Goal: Task Accomplishment & Management: Use online tool/utility

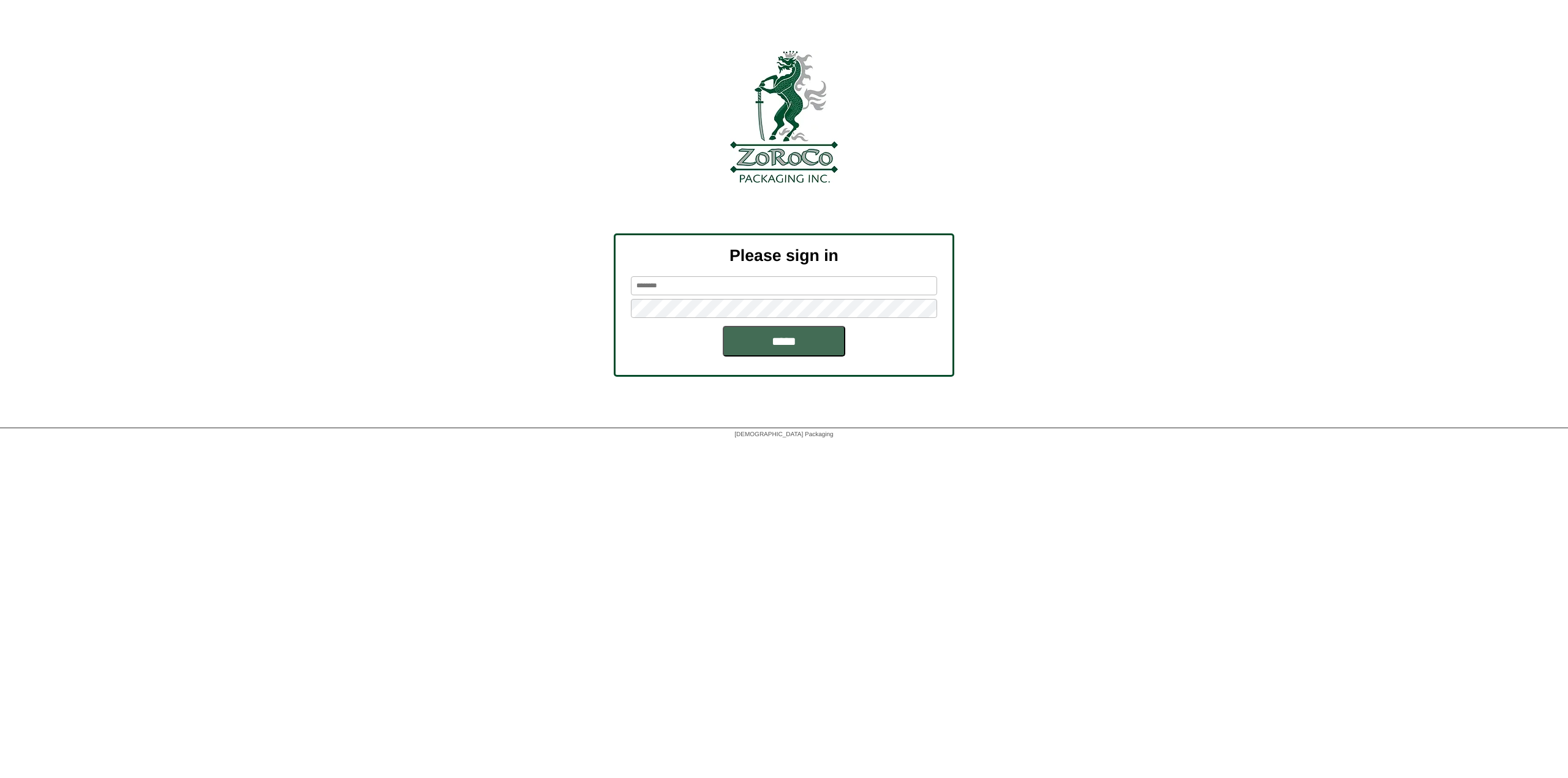
type input "*****"
click at [778, 335] on input "*****" at bounding box center [784, 341] width 123 height 30
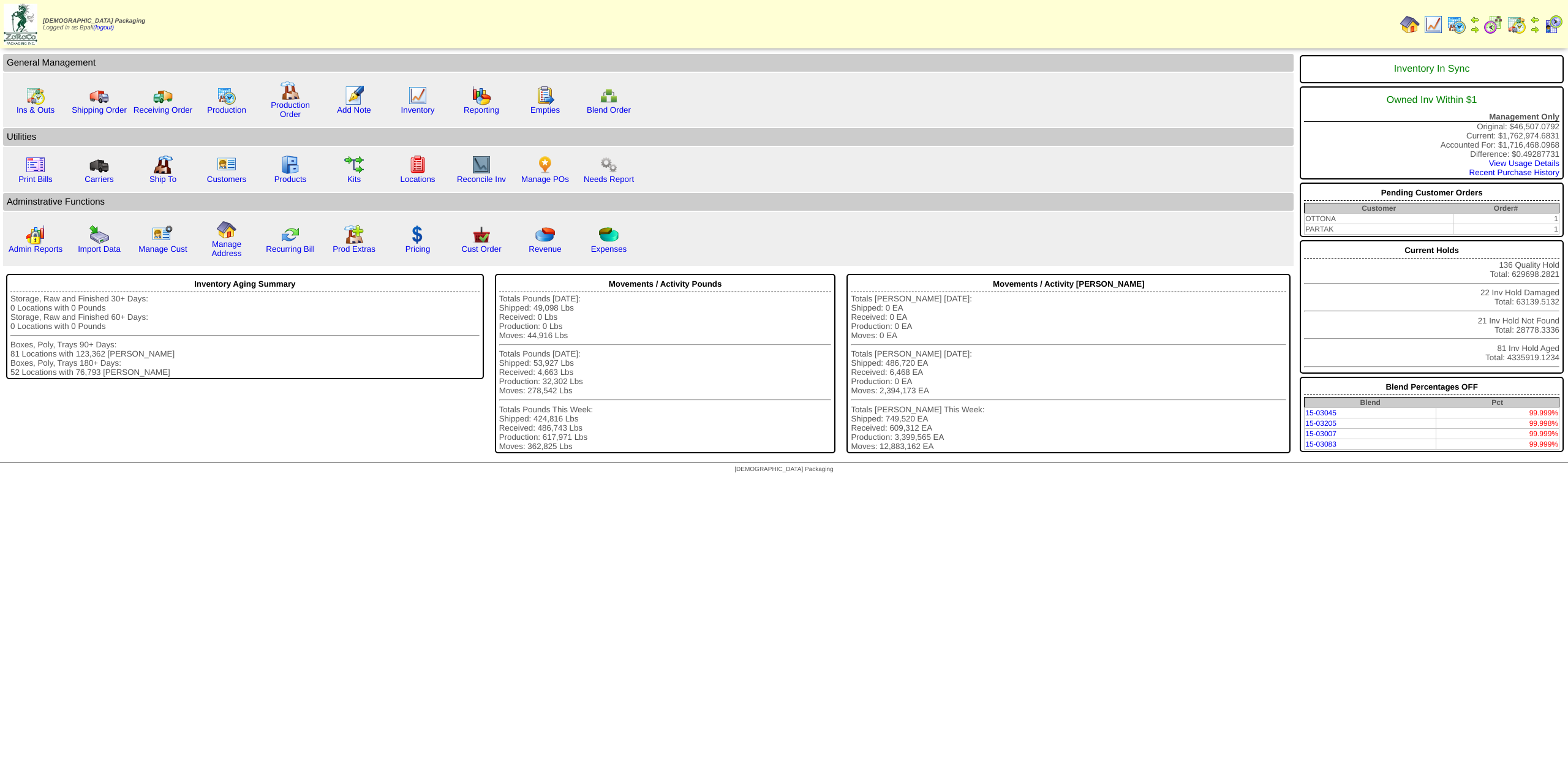
click at [1436, 20] on img at bounding box center [1433, 24] width 20 height 20
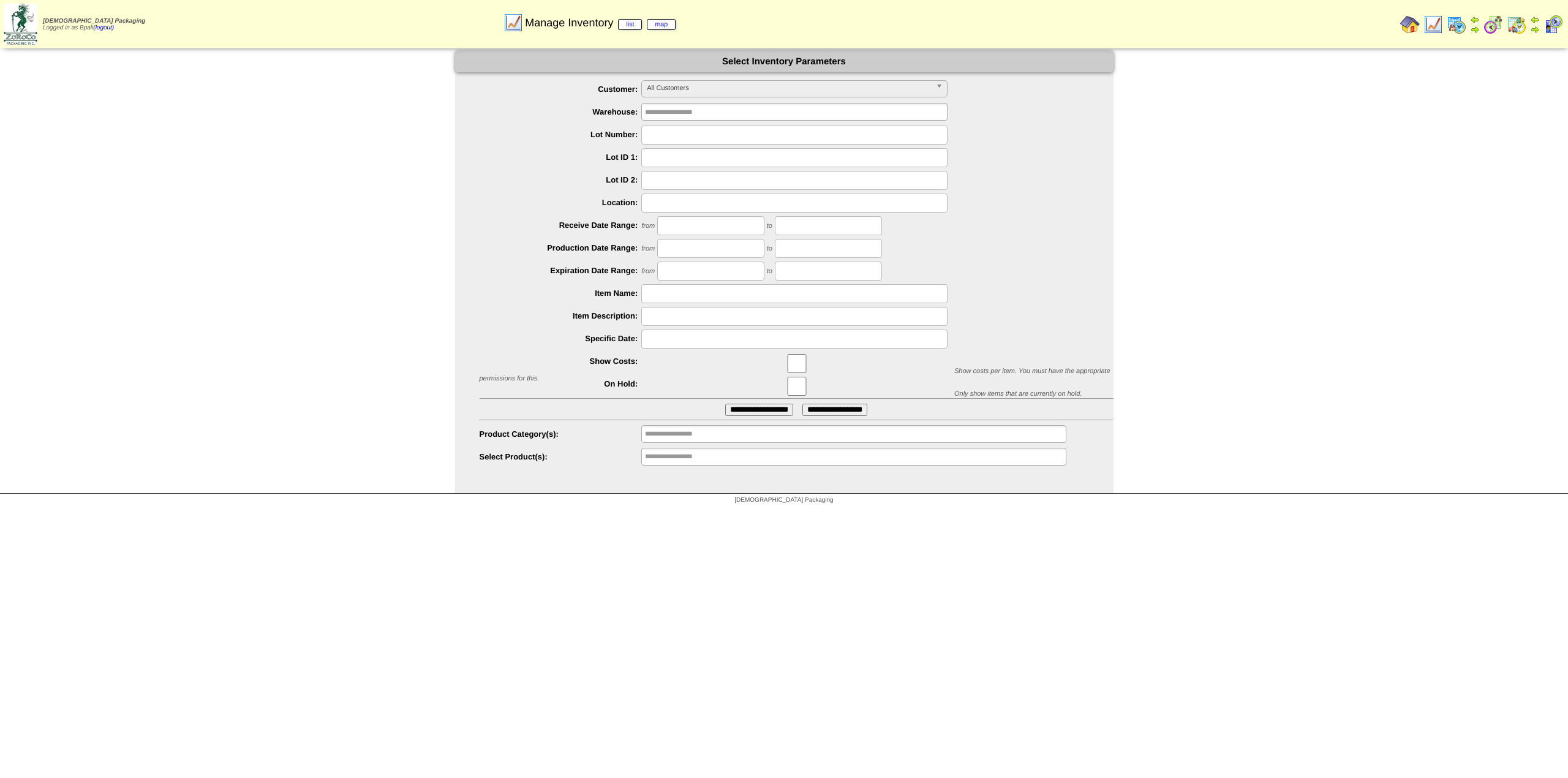
click at [679, 456] on input "**********" at bounding box center [684, 457] width 78 height 16
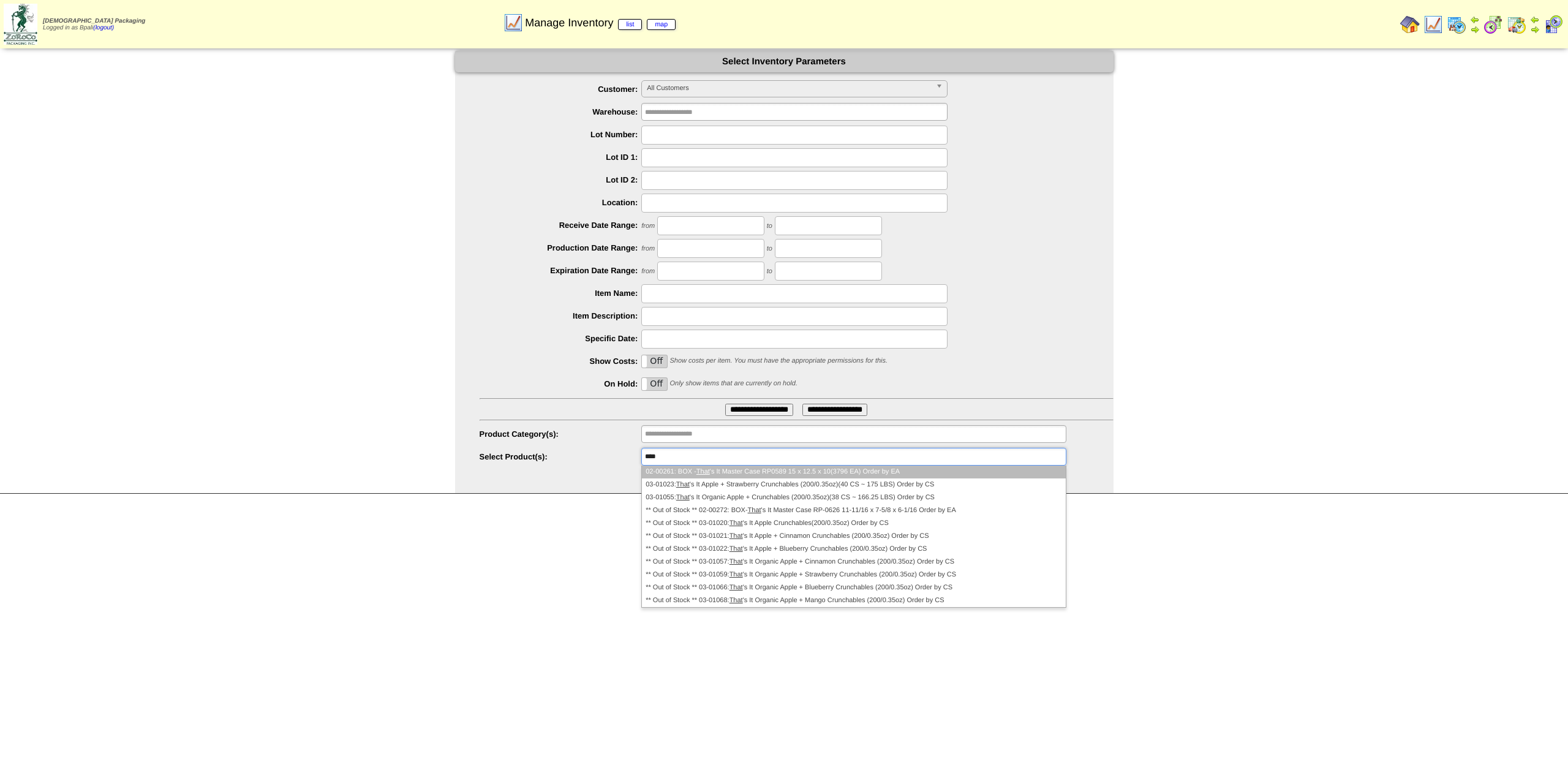
type input "****"
click at [707, 471] on em "That" at bounding box center [703, 471] width 13 height 7
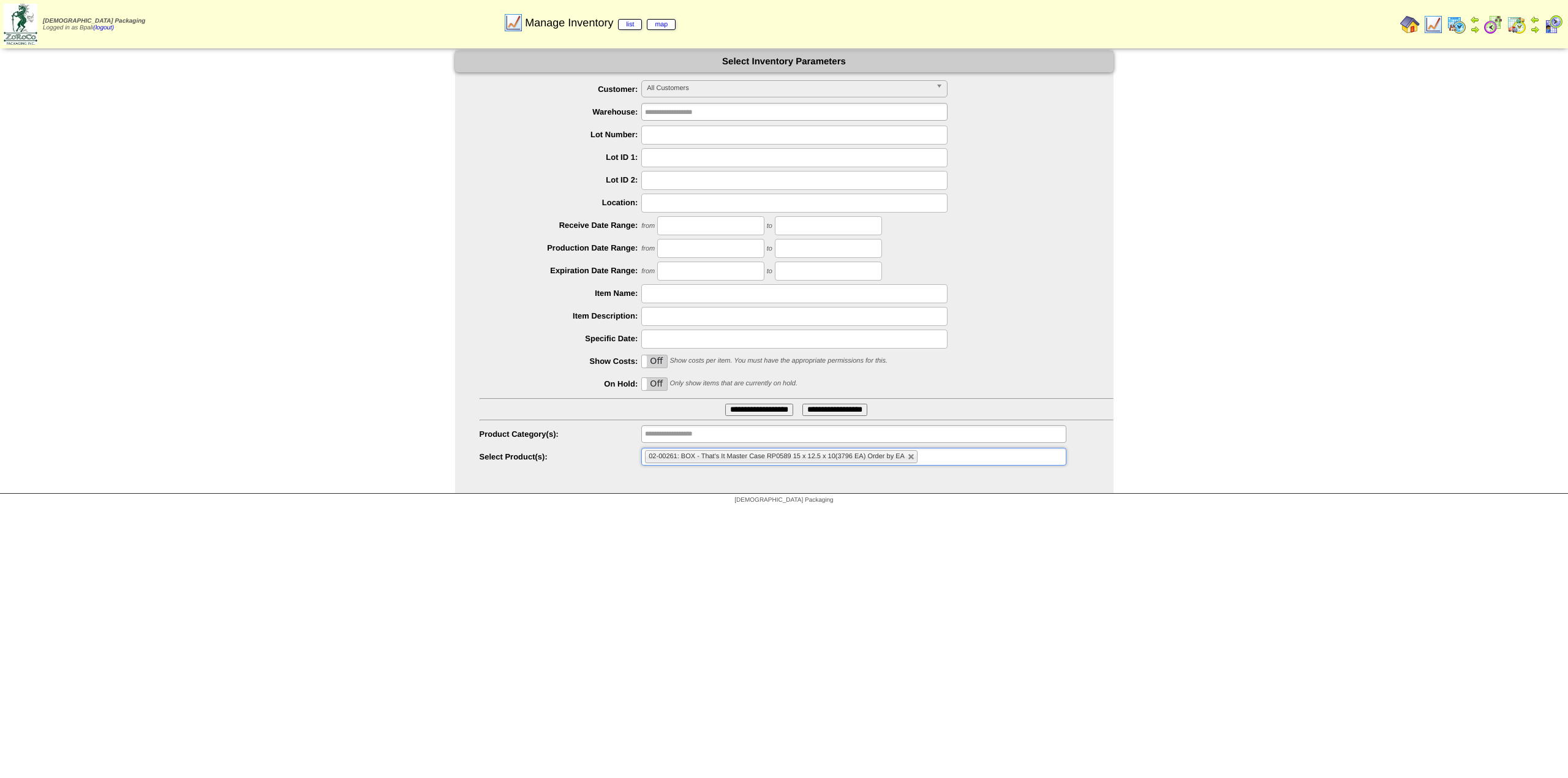
click at [746, 412] on input "**********" at bounding box center [759, 410] width 68 height 13
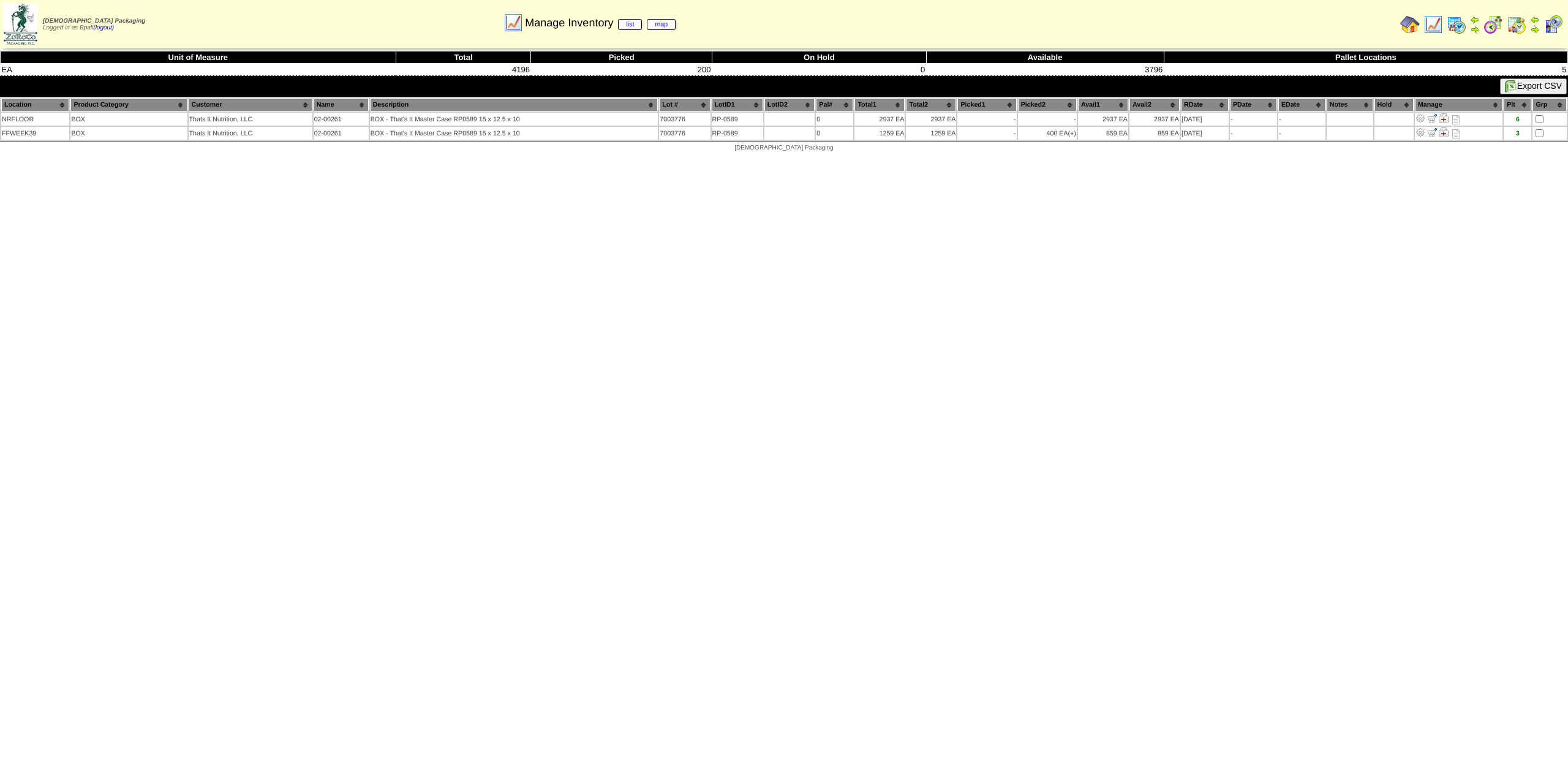
click at [962, 158] on html "Zoroco Packaging Logged in as Bpali (logout) Print All" at bounding box center [784, 79] width 1568 height 158
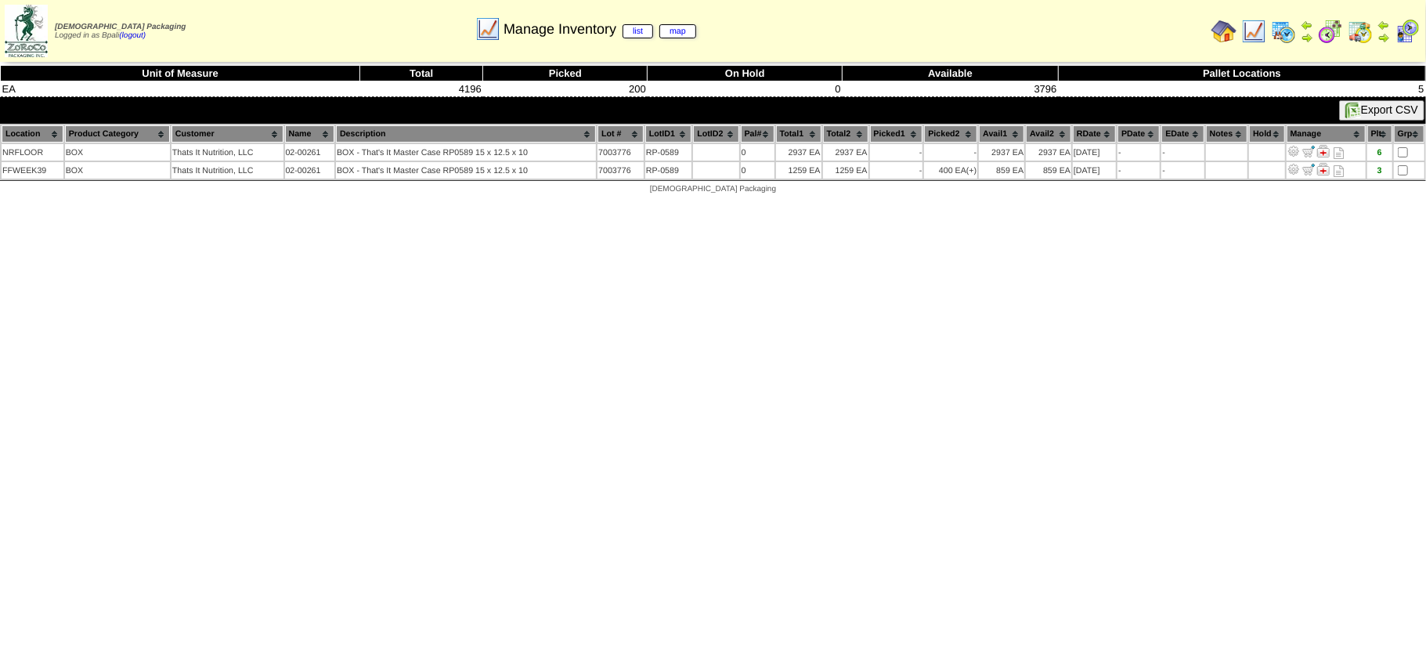
click at [827, 202] on html "Zoroco Packaging Logged in as Bpali (logout) Print All" at bounding box center [713, 101] width 1426 height 202
click at [799, 202] on html "Zoroco Packaging Logged in as Bpali (logout) Print All" at bounding box center [713, 101] width 1426 height 202
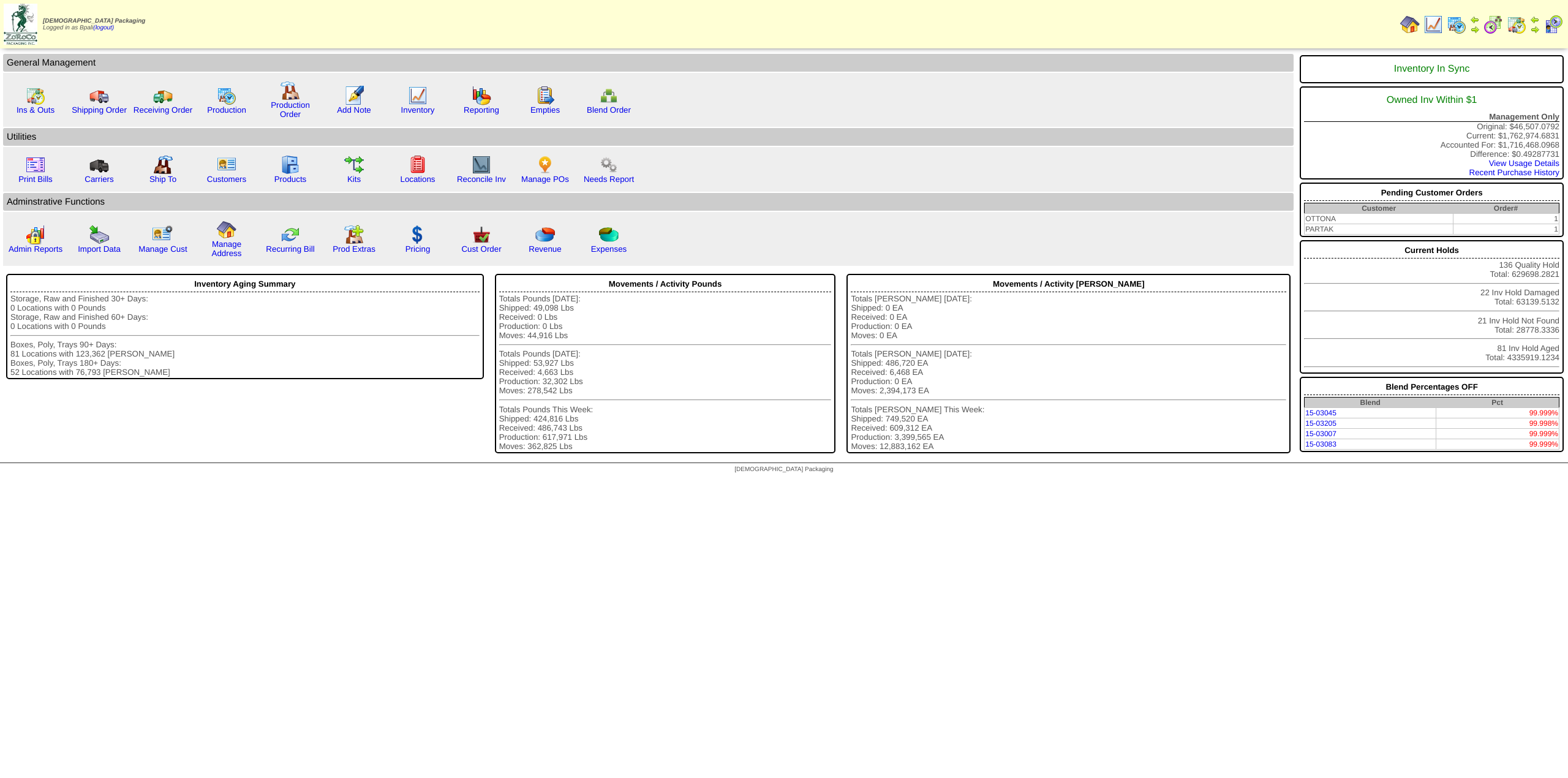
click at [1463, 25] on img at bounding box center [1456, 24] width 20 height 20
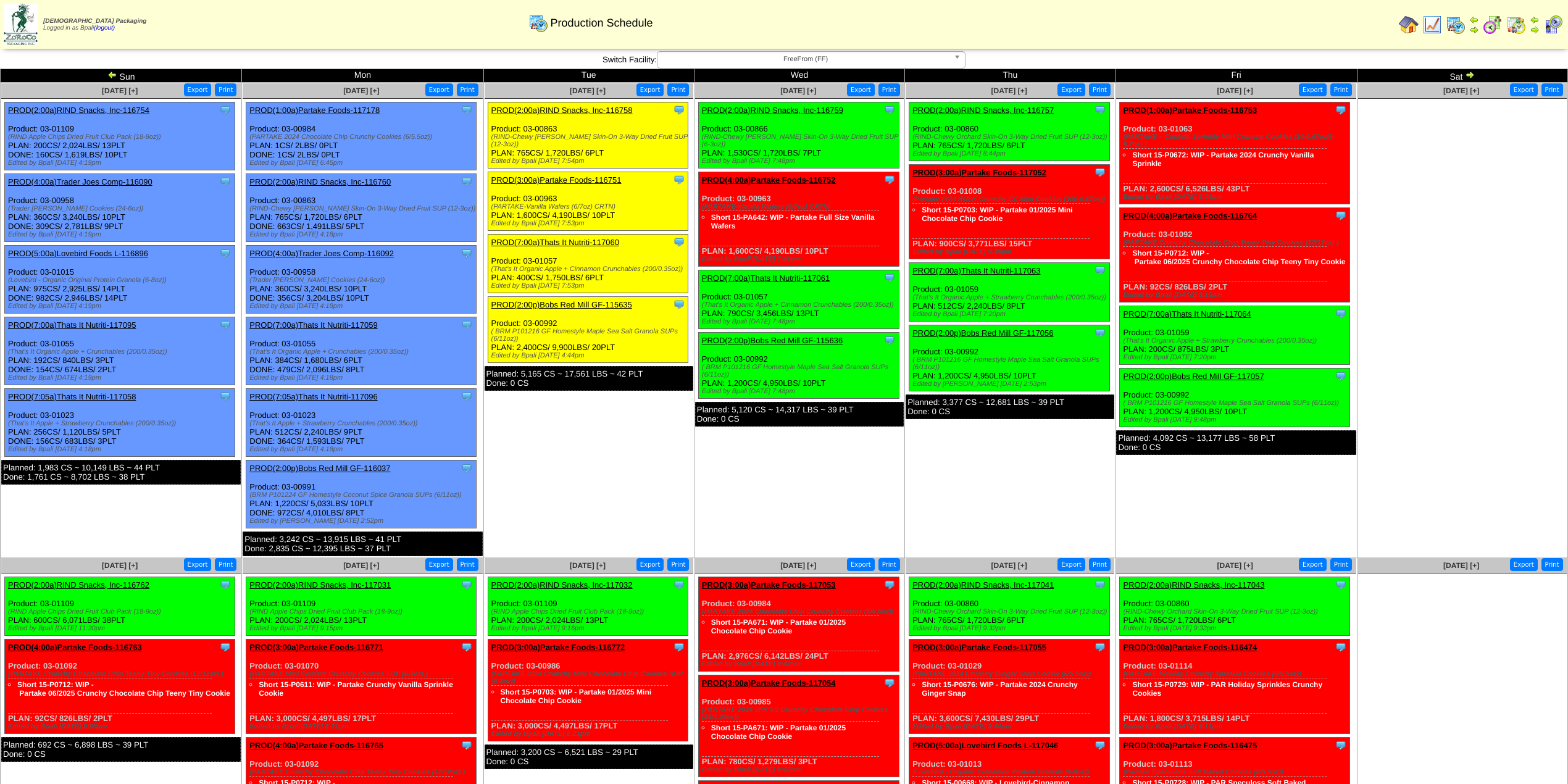
click at [109, 72] on img at bounding box center [112, 75] width 10 height 10
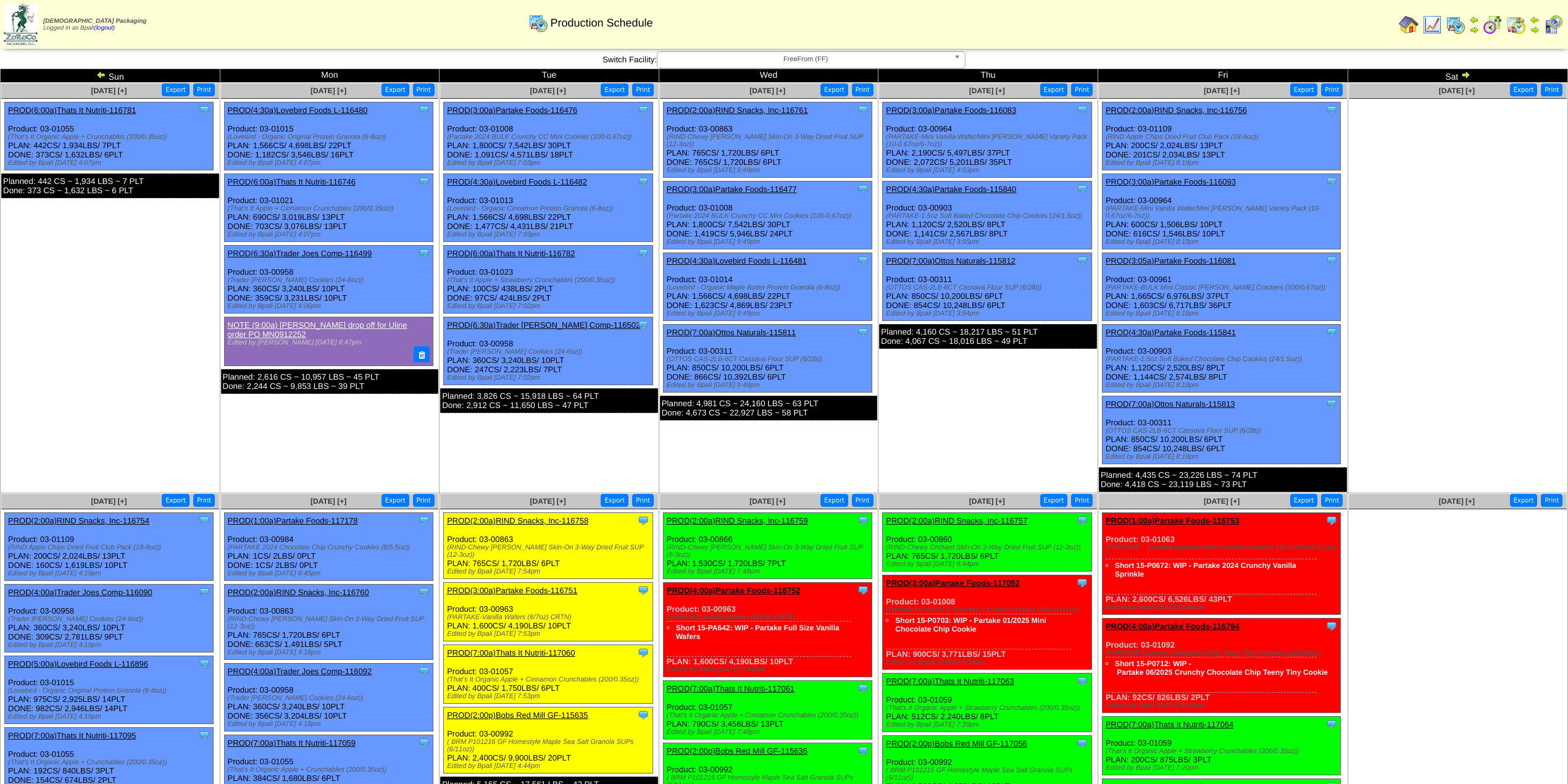
click at [1028, 440] on td "Sep 18 [+] Print Export Clone Item PROD(3:00a)Partake Foods-116083 Partake Food…" at bounding box center [989, 288] width 220 height 411
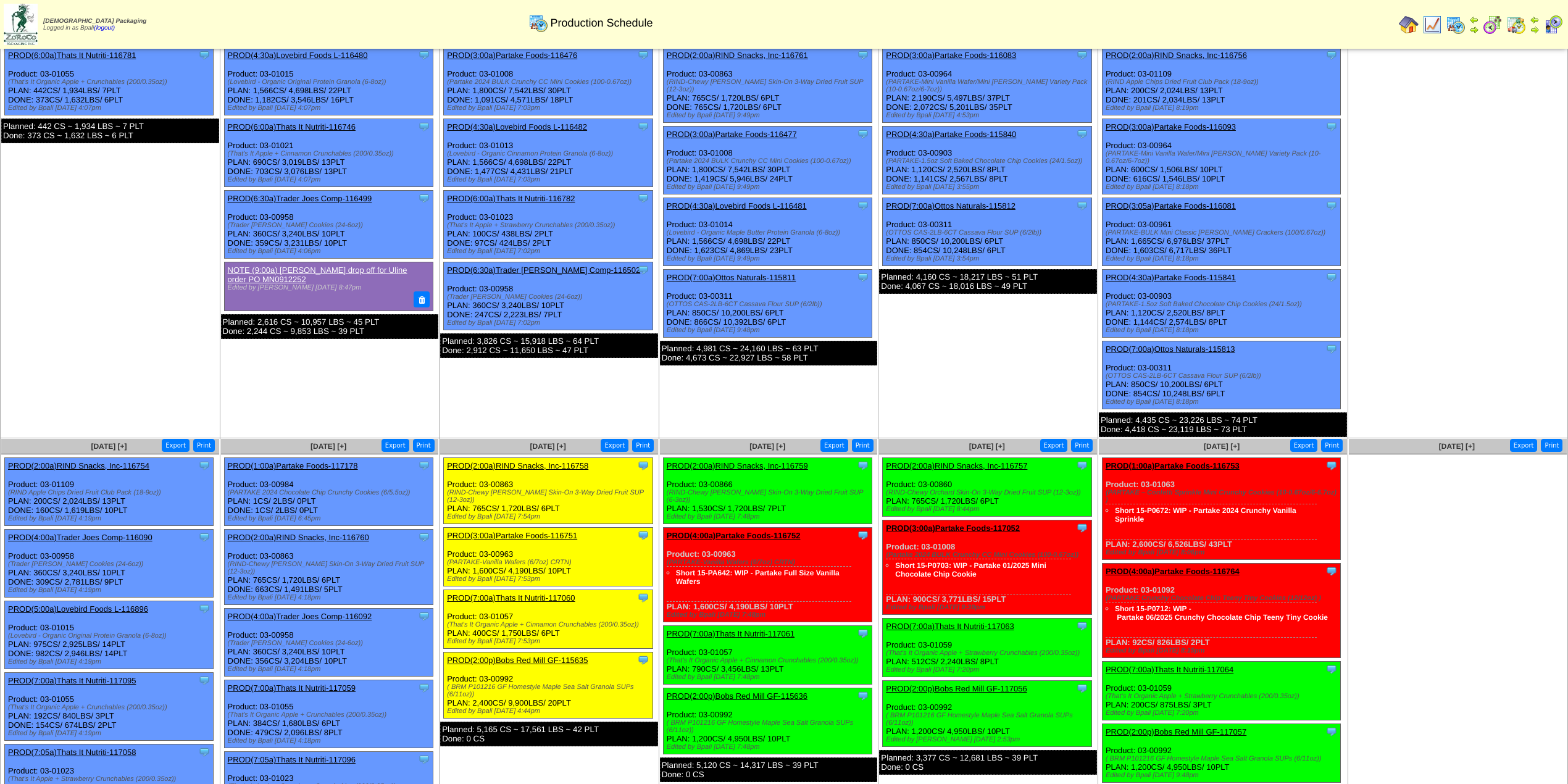
scroll to position [82, 0]
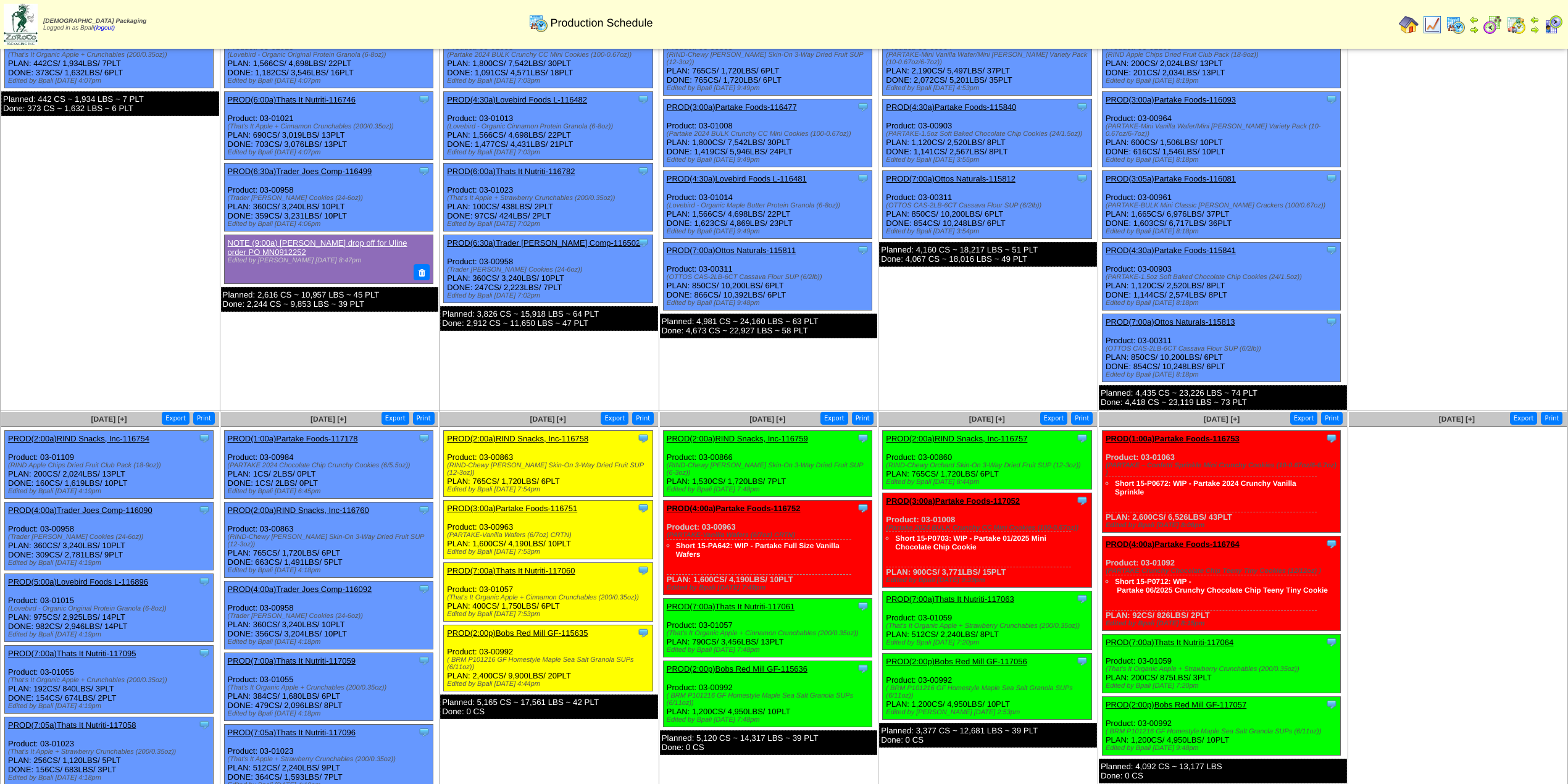
click at [752, 602] on link "PROD(7:00a)Thats It Nutriti-117061" at bounding box center [731, 607] width 128 height 9
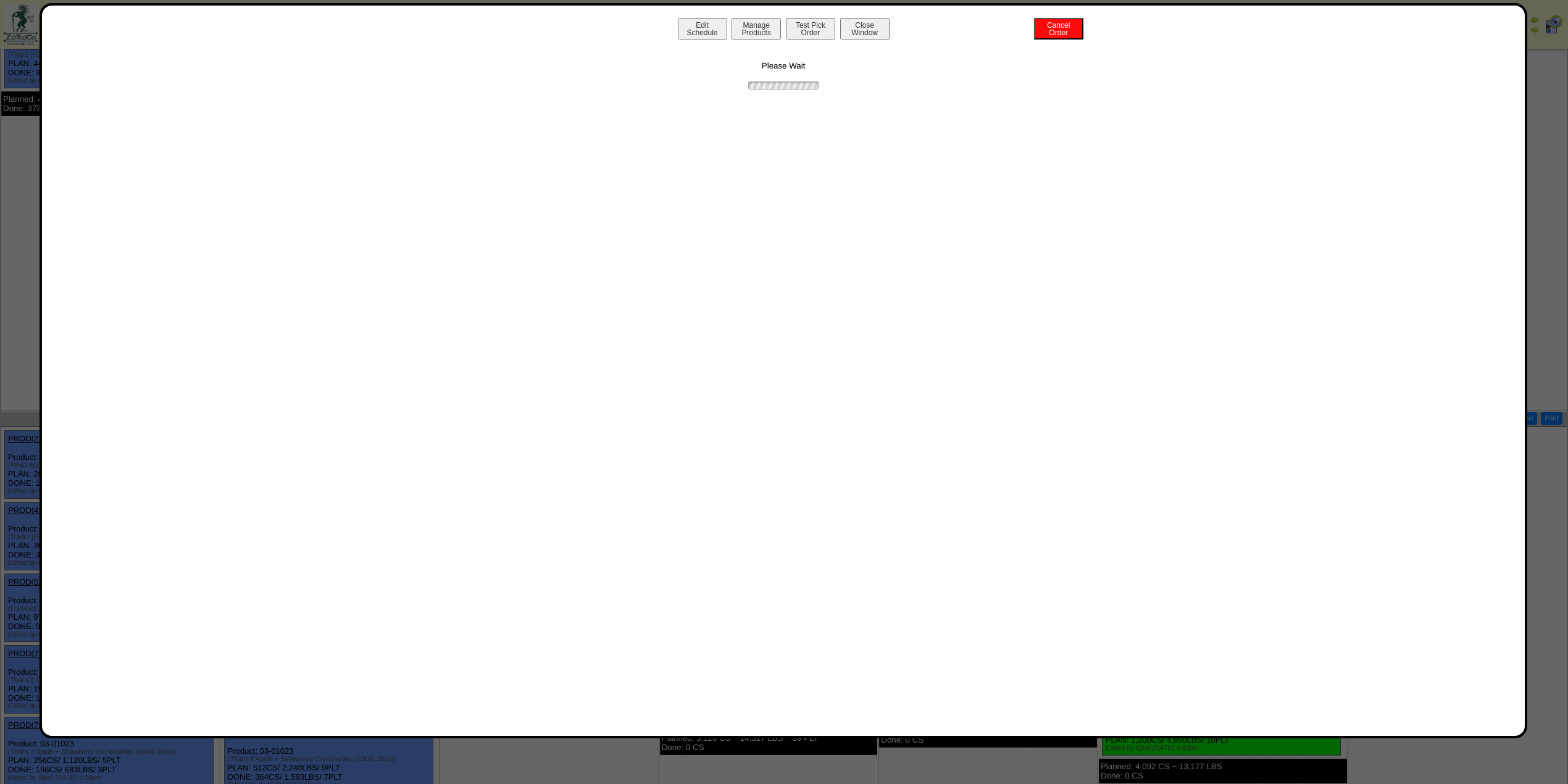
click at [758, 24] on button "Manage Products" at bounding box center [756, 28] width 50 height 21
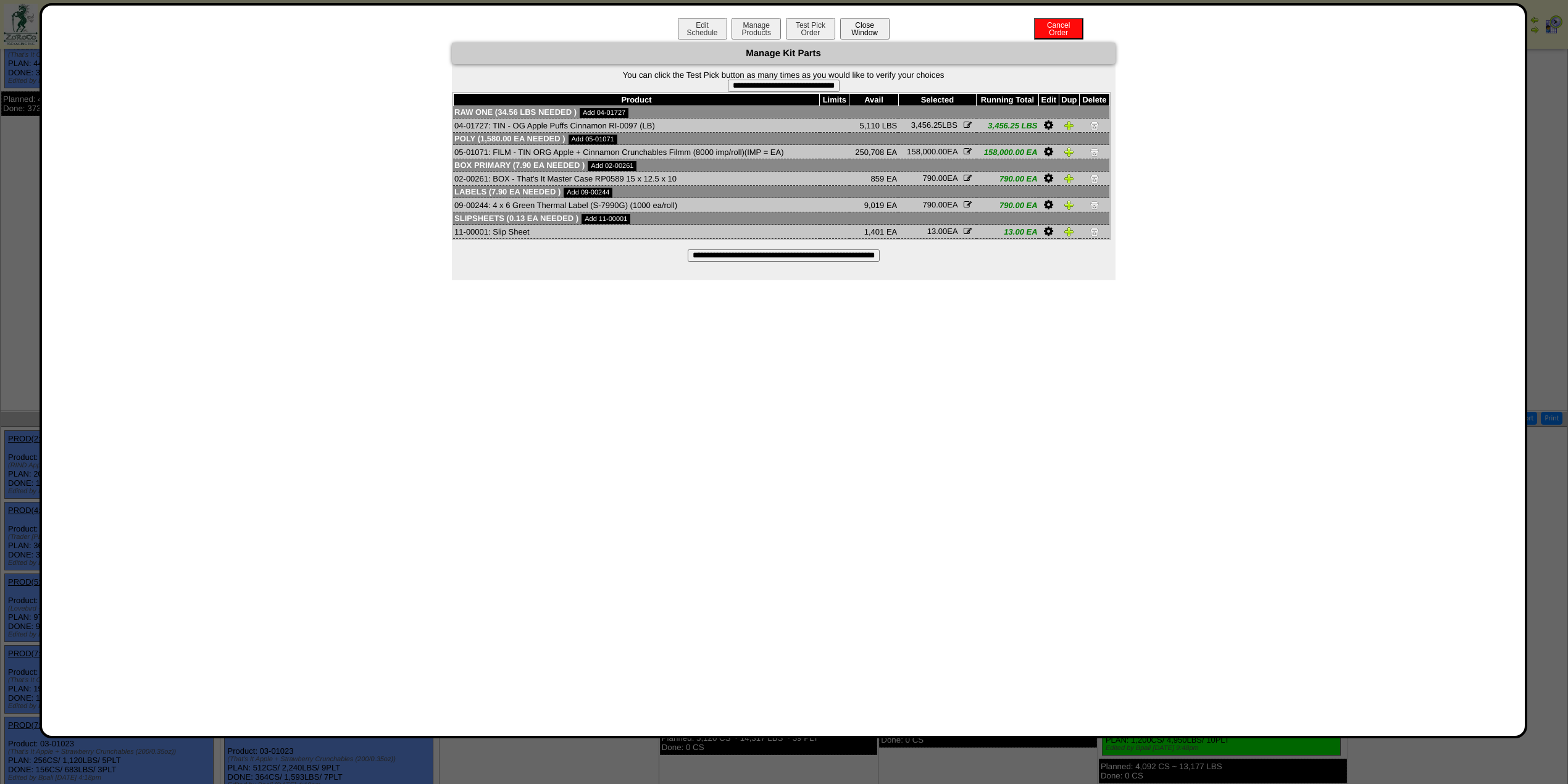
click at [856, 24] on button "Close Window" at bounding box center [865, 28] width 50 height 21
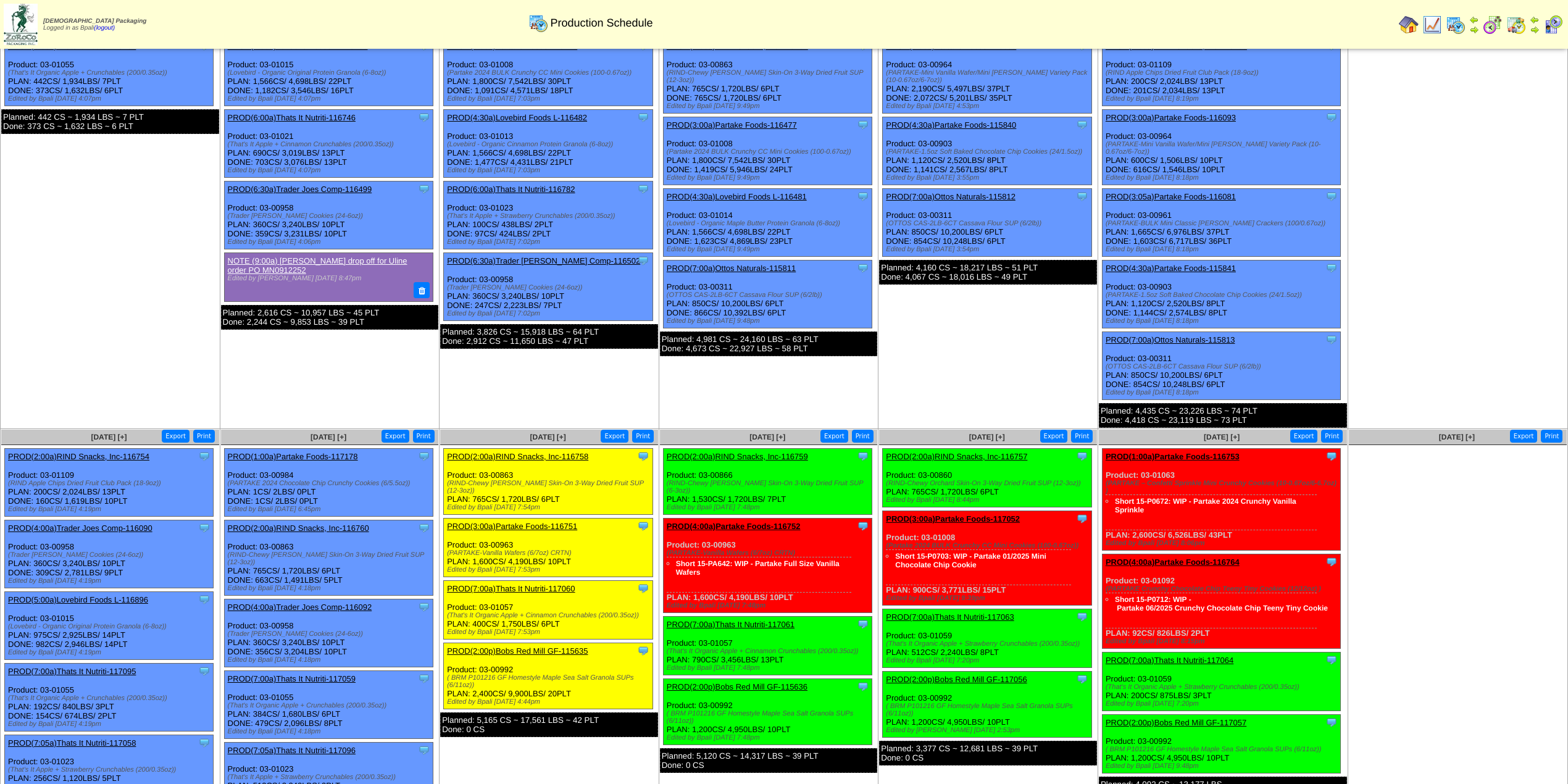
scroll to position [203, 0]
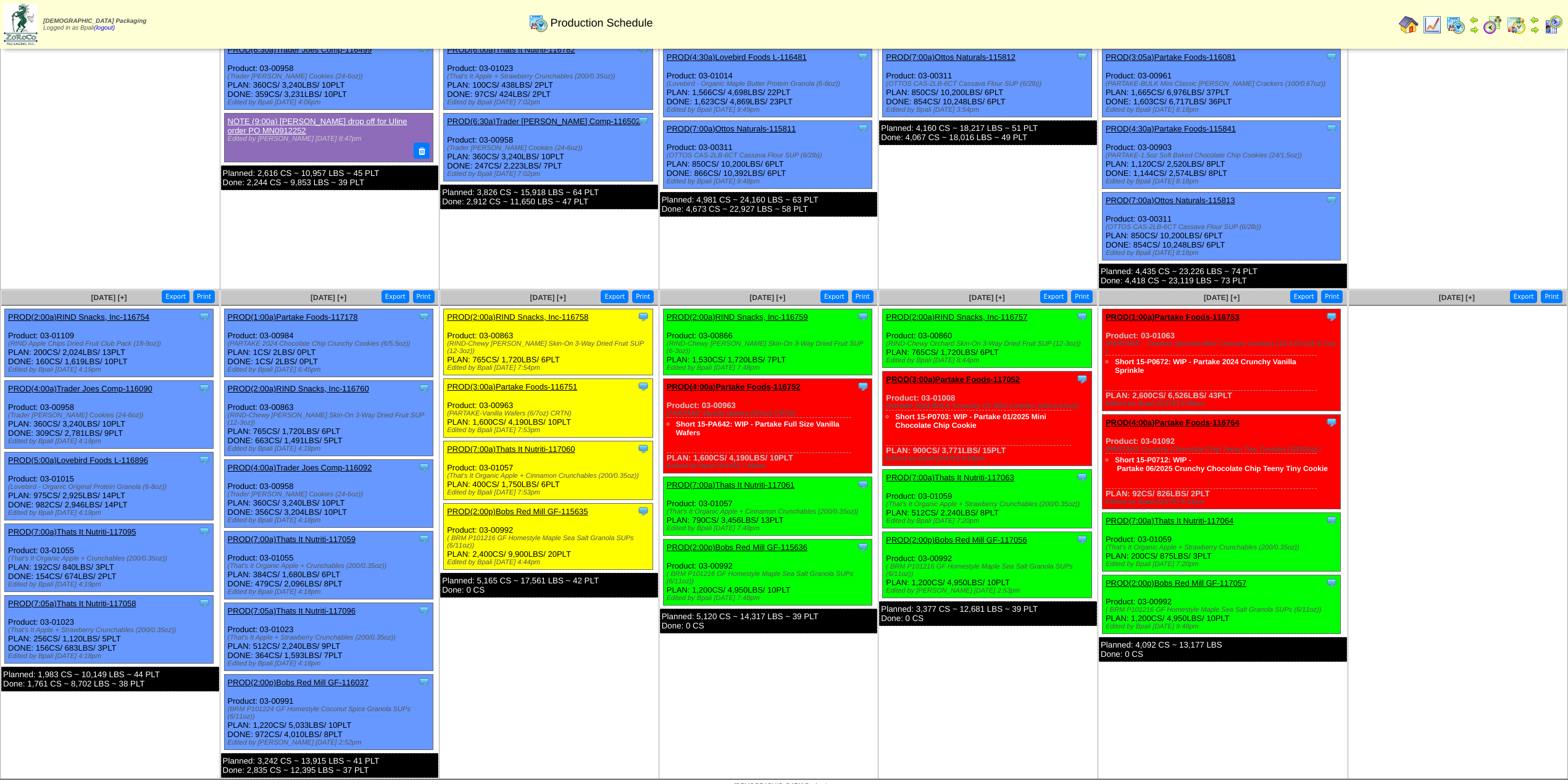
click at [516, 444] on link "PROD(7:00a)Thats It Nutriti-117060" at bounding box center [511, 449] width 128 height 9
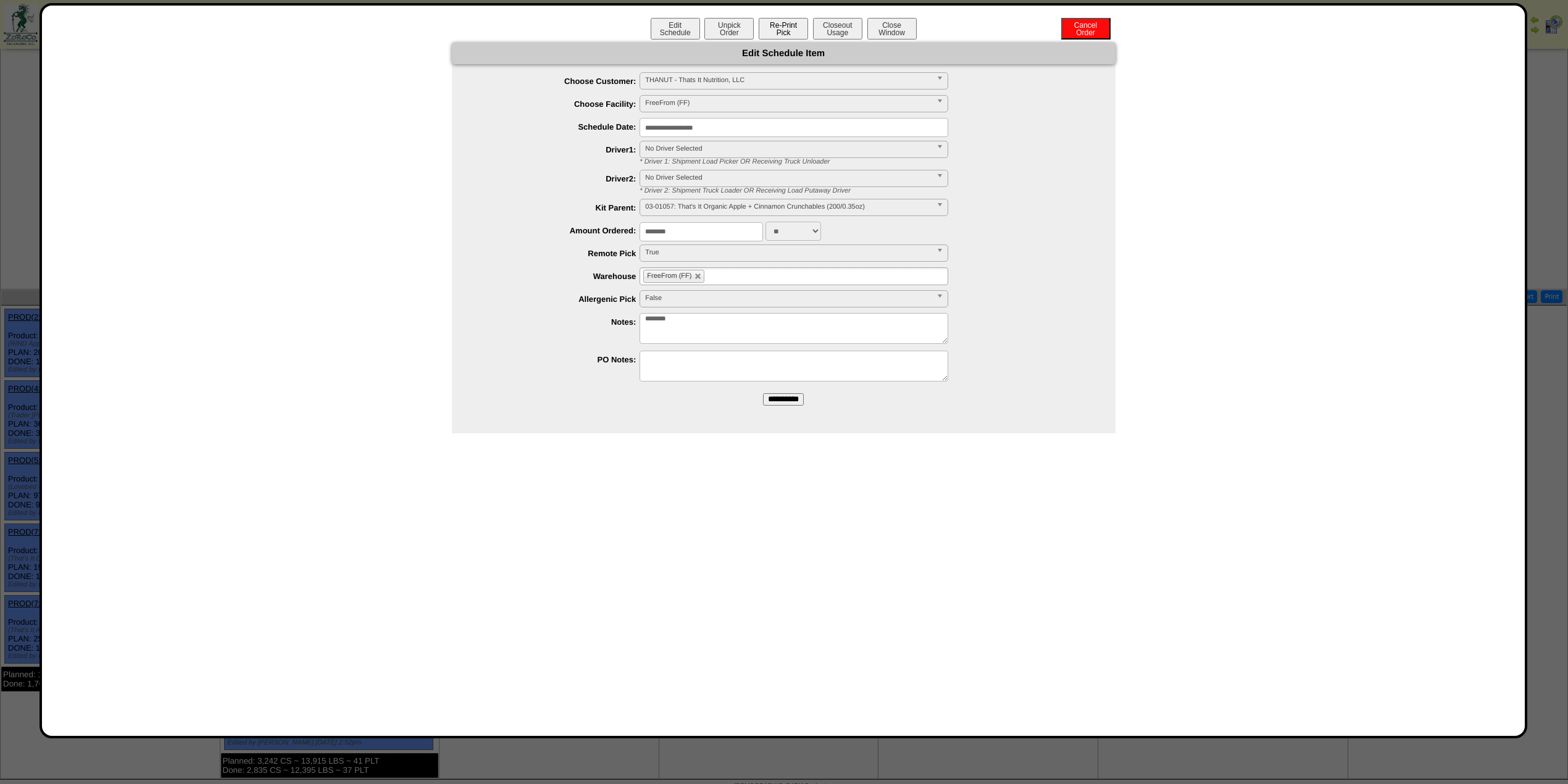
click at [806, 33] on button "Re-Print Pick" at bounding box center [784, 28] width 50 height 21
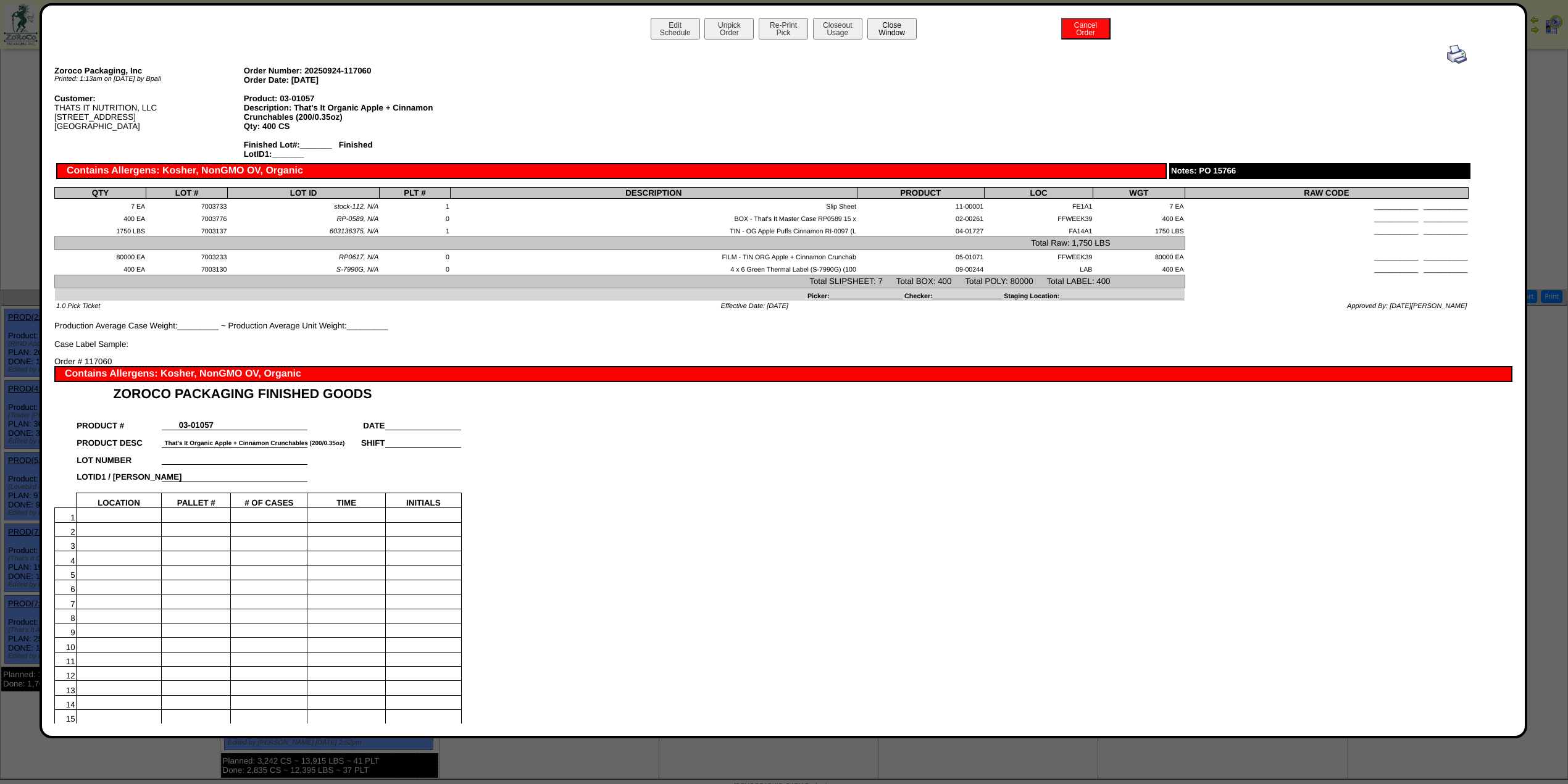
click at [874, 20] on button "Close Window" at bounding box center [892, 28] width 50 height 21
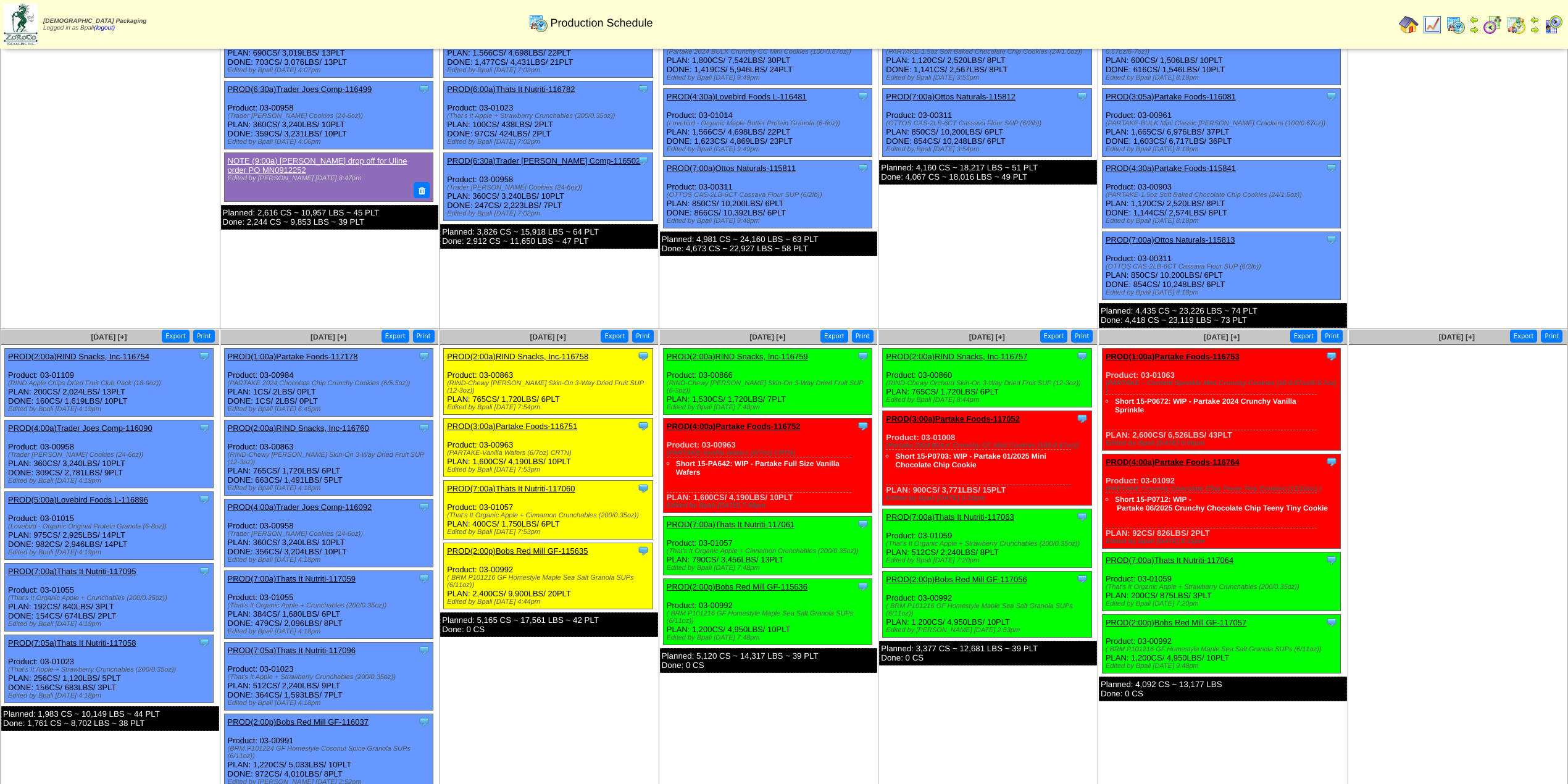
scroll to position [203, 0]
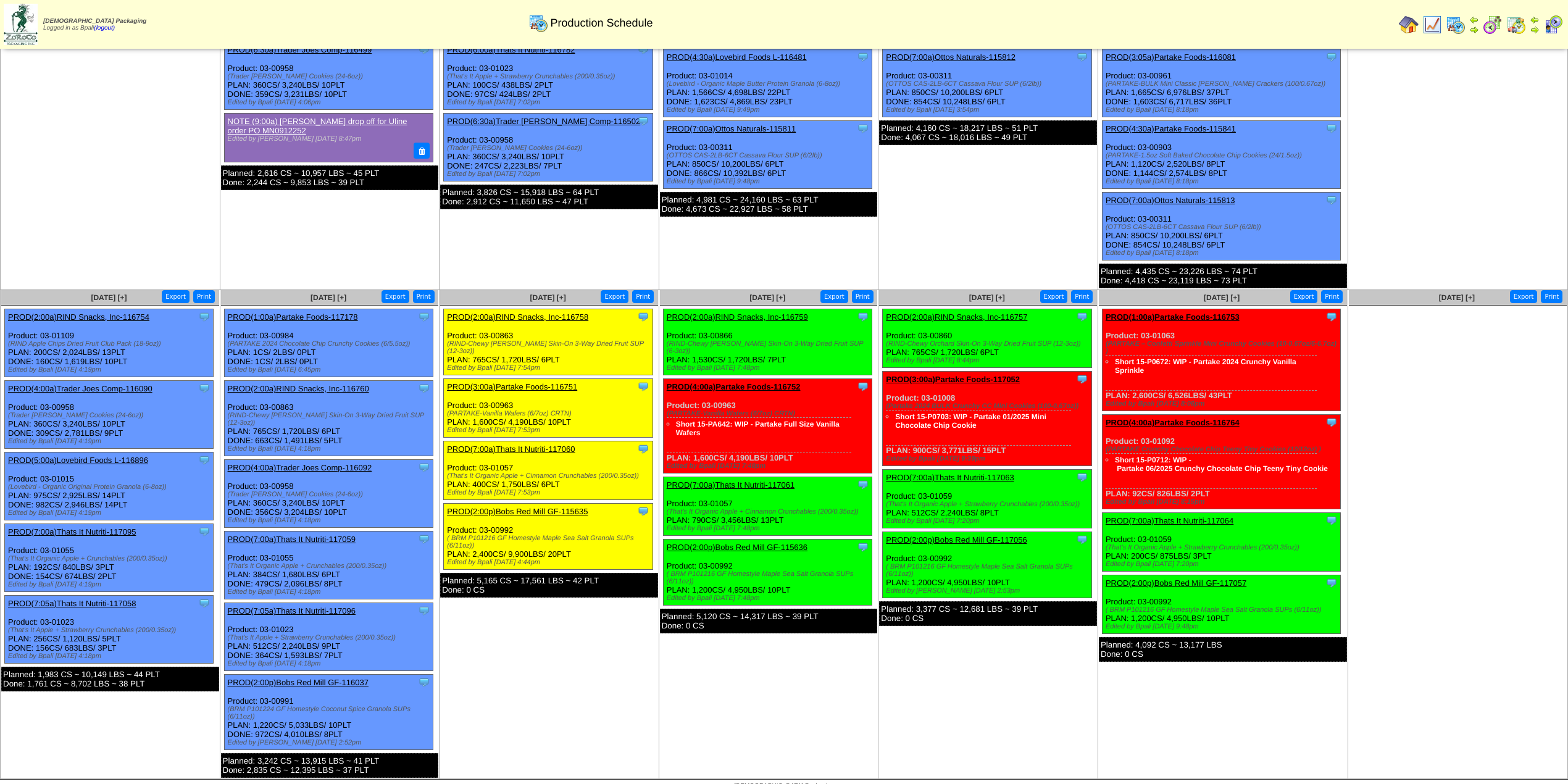
click at [305, 606] on link "PROD(7:05a)Thats It Nutriti-117096" at bounding box center [292, 611] width 128 height 9
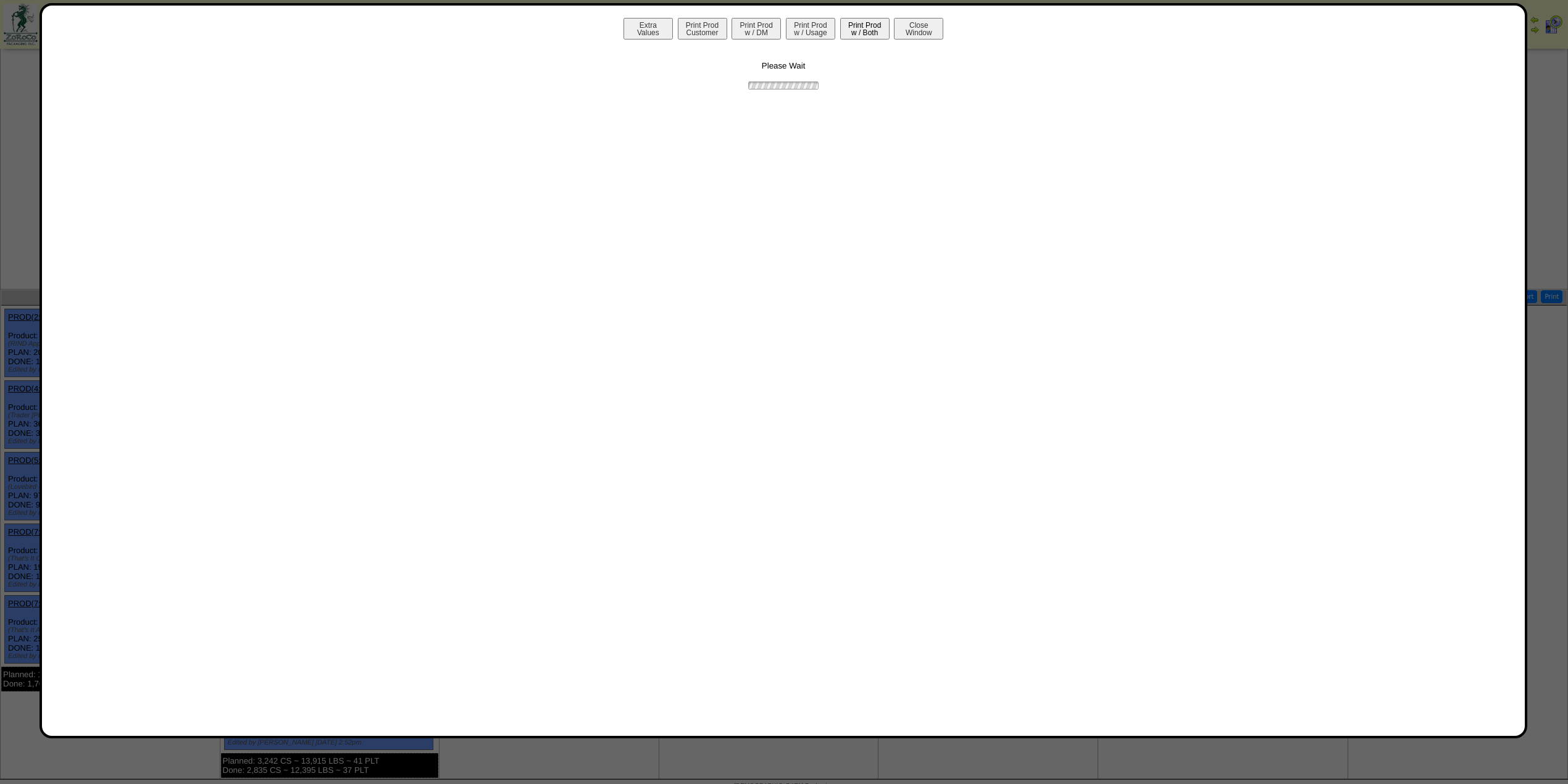
click at [846, 24] on button "Print Prod w / Both" at bounding box center [865, 28] width 50 height 21
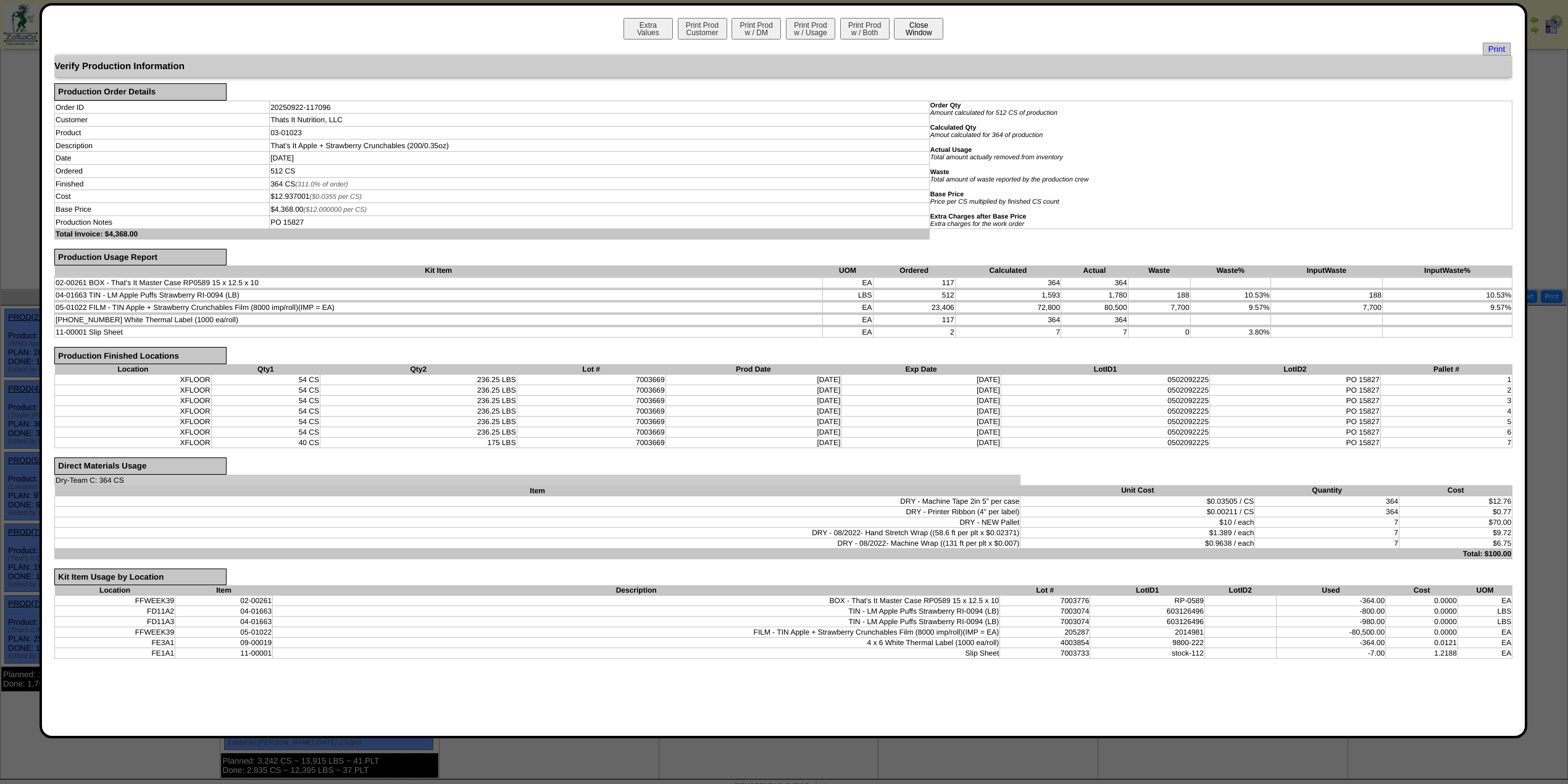
click at [933, 27] on button "Close Window" at bounding box center [918, 28] width 50 height 21
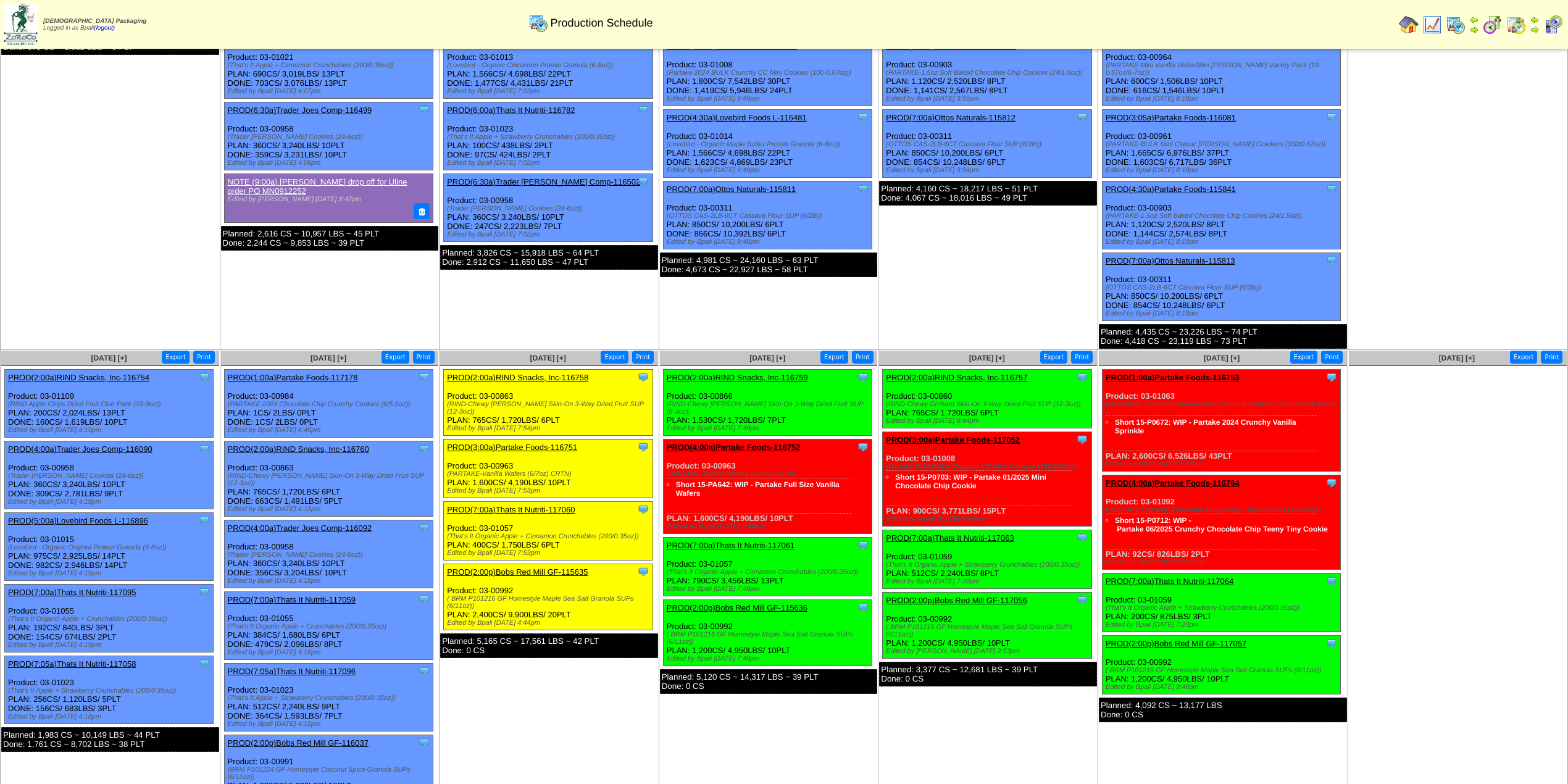
scroll to position [164, 0]
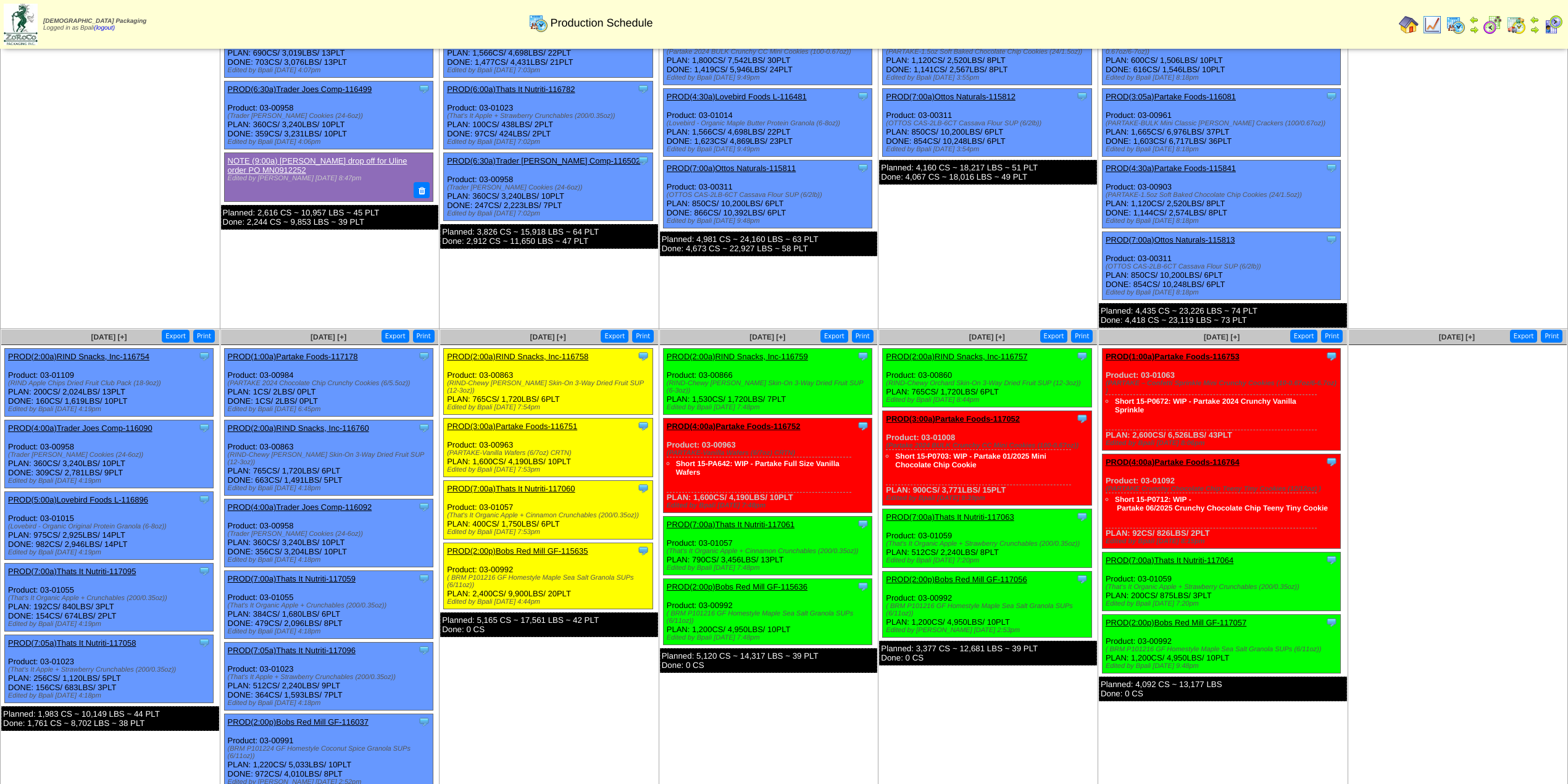
click at [322, 574] on link "PROD(7:00a)Thats It Nutriti-117059" at bounding box center [292, 578] width 128 height 9
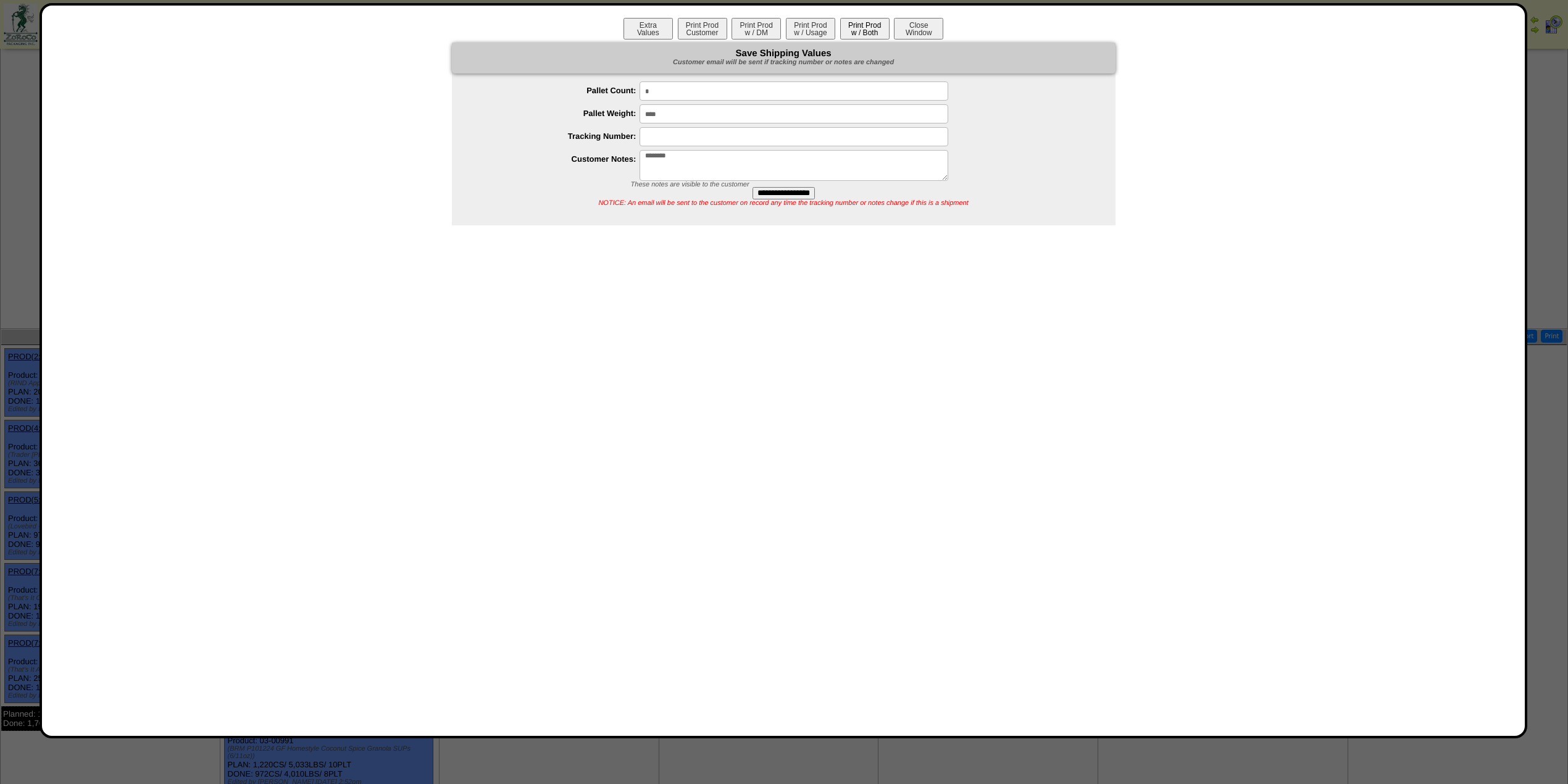
click at [852, 28] on button "Print Prod w / Both" at bounding box center [865, 28] width 50 height 21
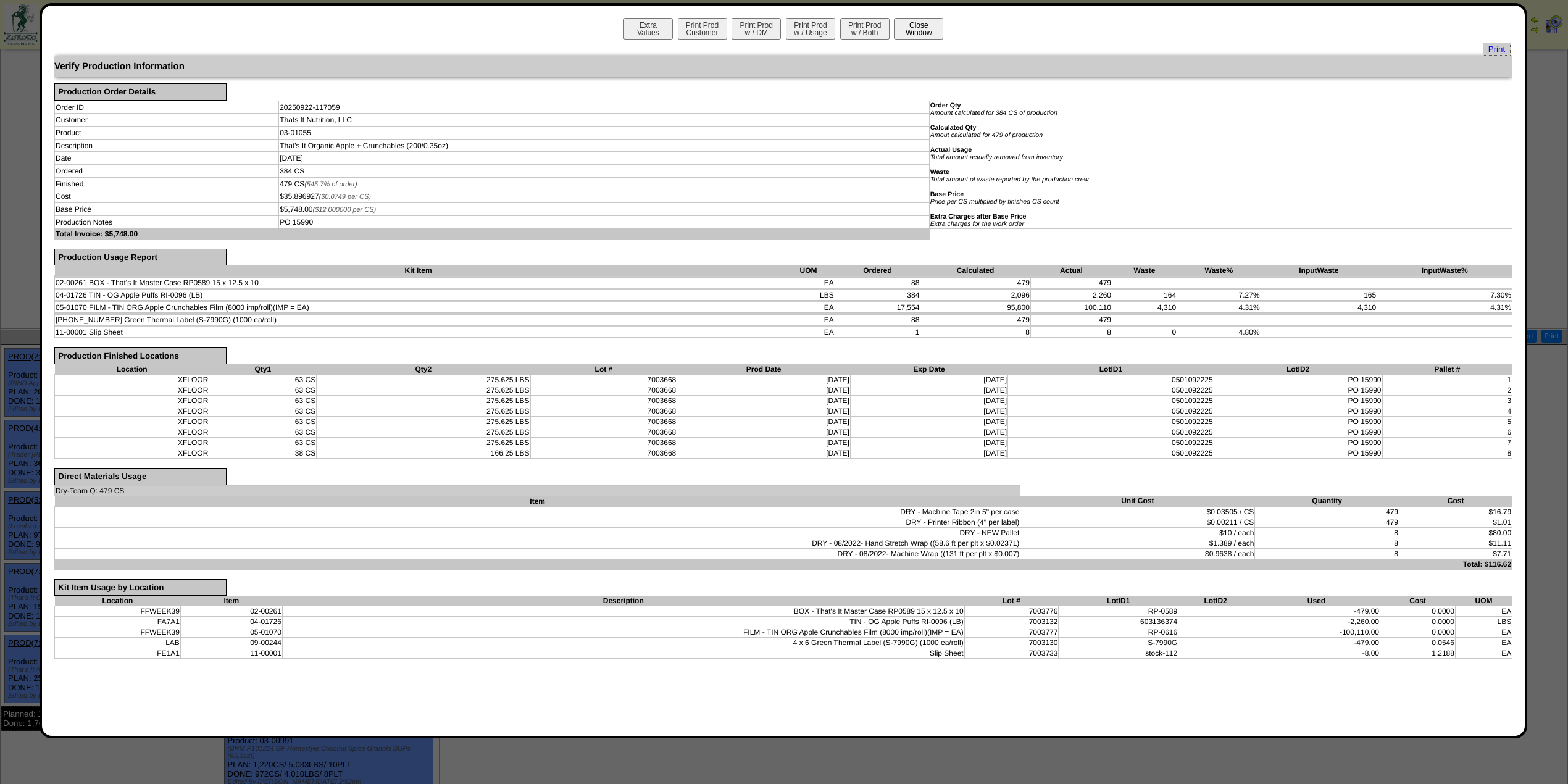
click at [922, 18] on button "Close Window" at bounding box center [918, 28] width 50 height 21
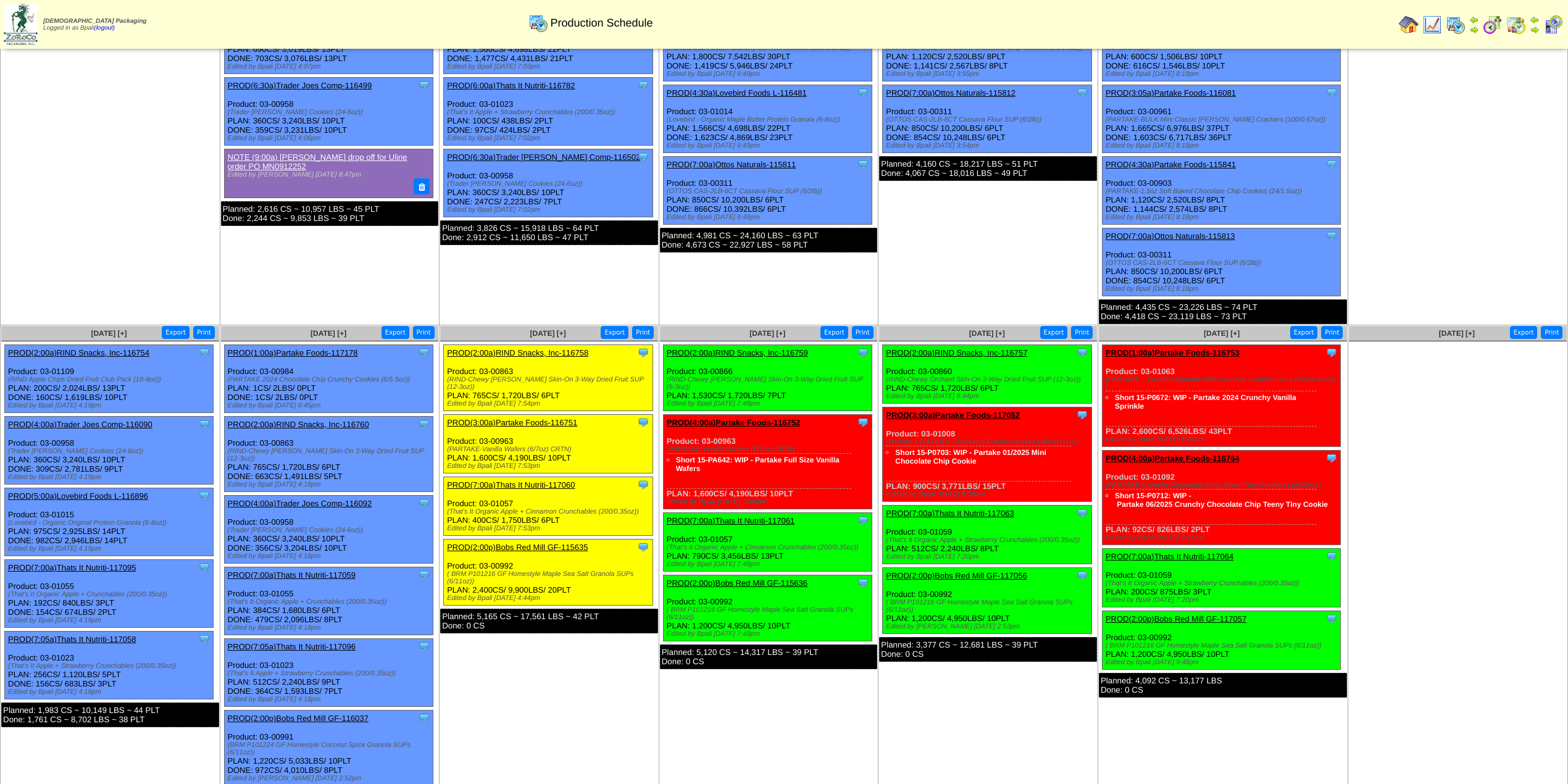
scroll to position [203, 0]
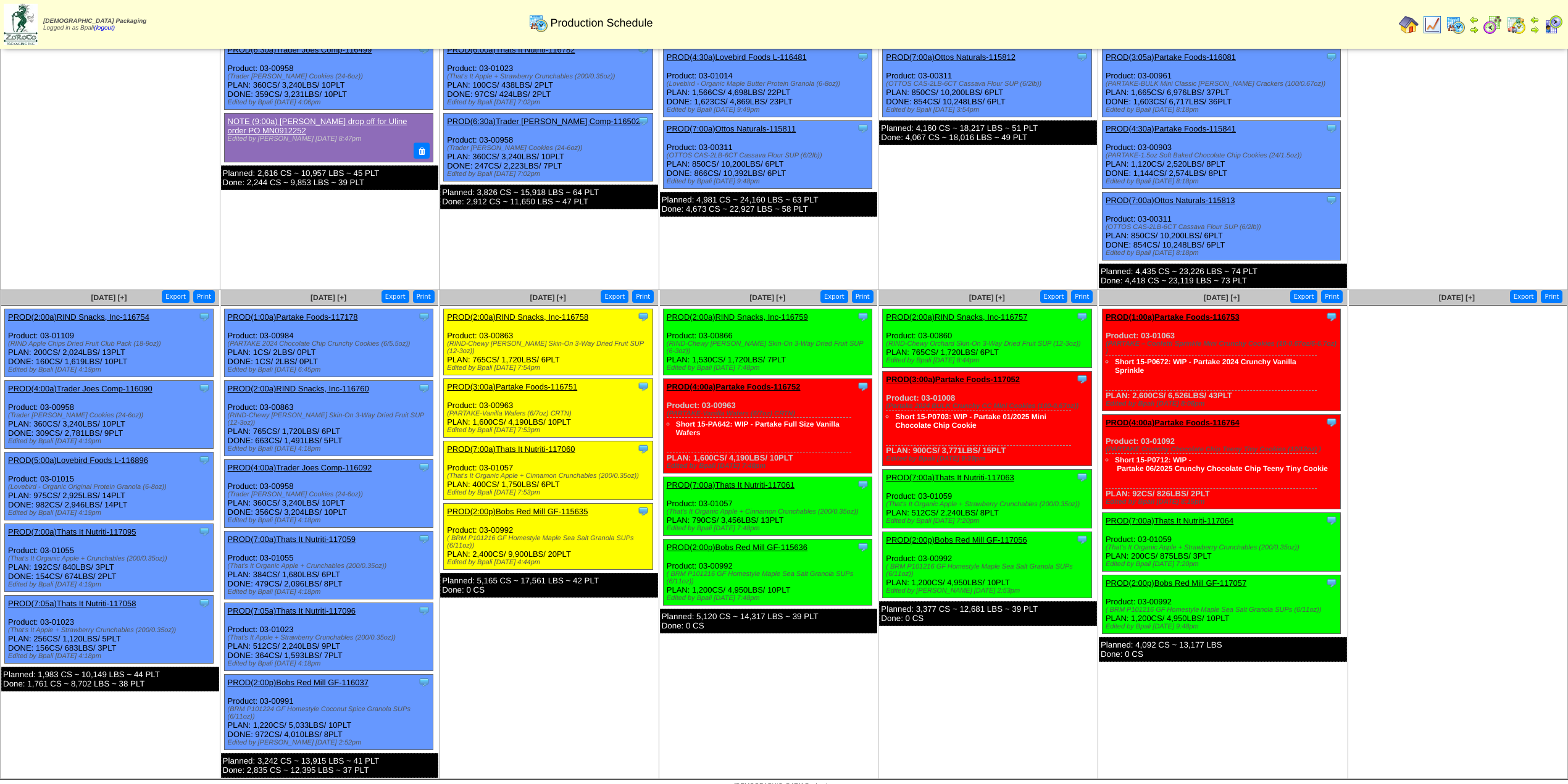
click at [338, 606] on link "PROD(7:05a)Thats It Nutriti-117096" at bounding box center [292, 611] width 128 height 9
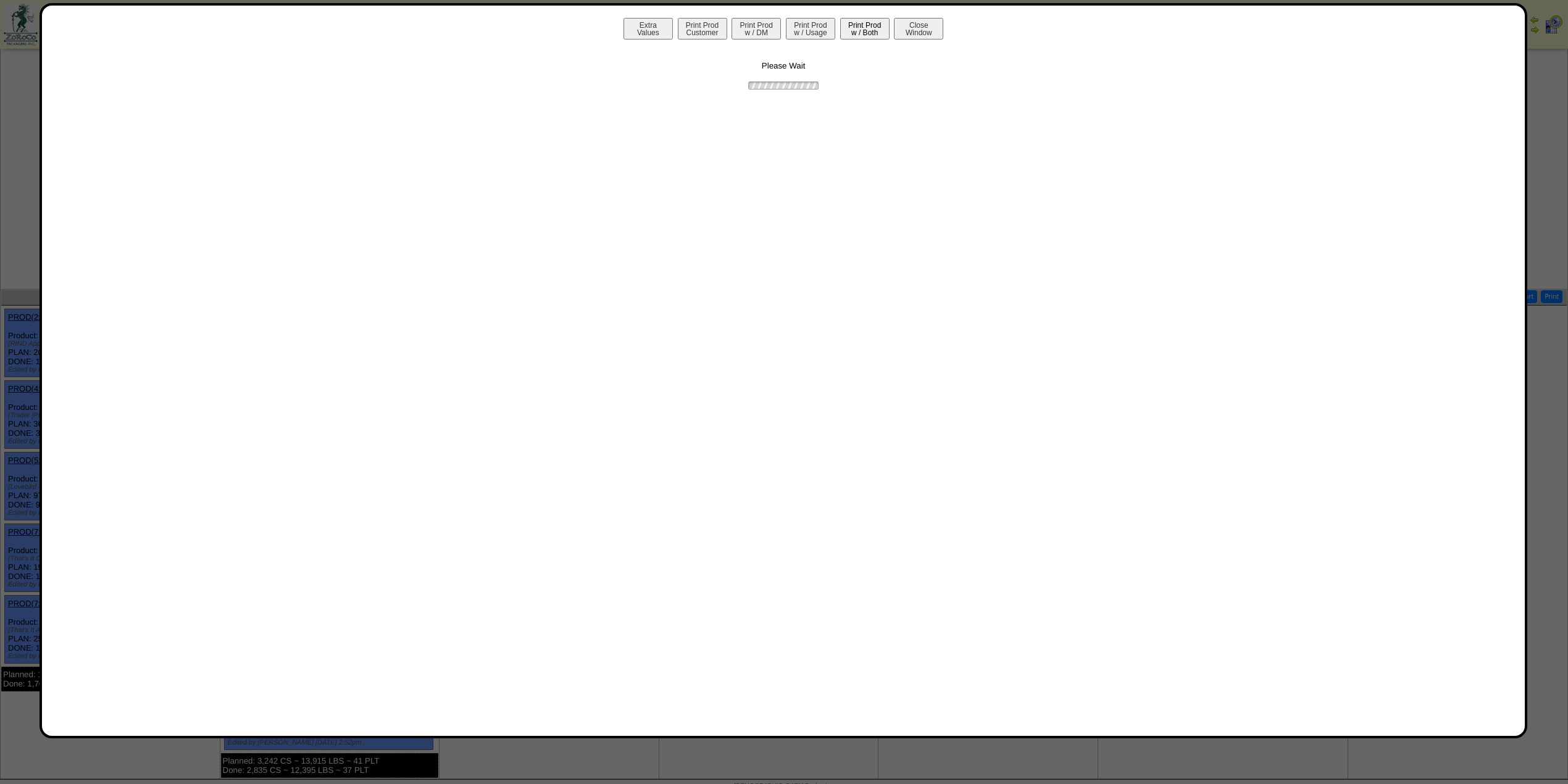
click at [848, 24] on button "Print Prod w / Both" at bounding box center [865, 28] width 50 height 21
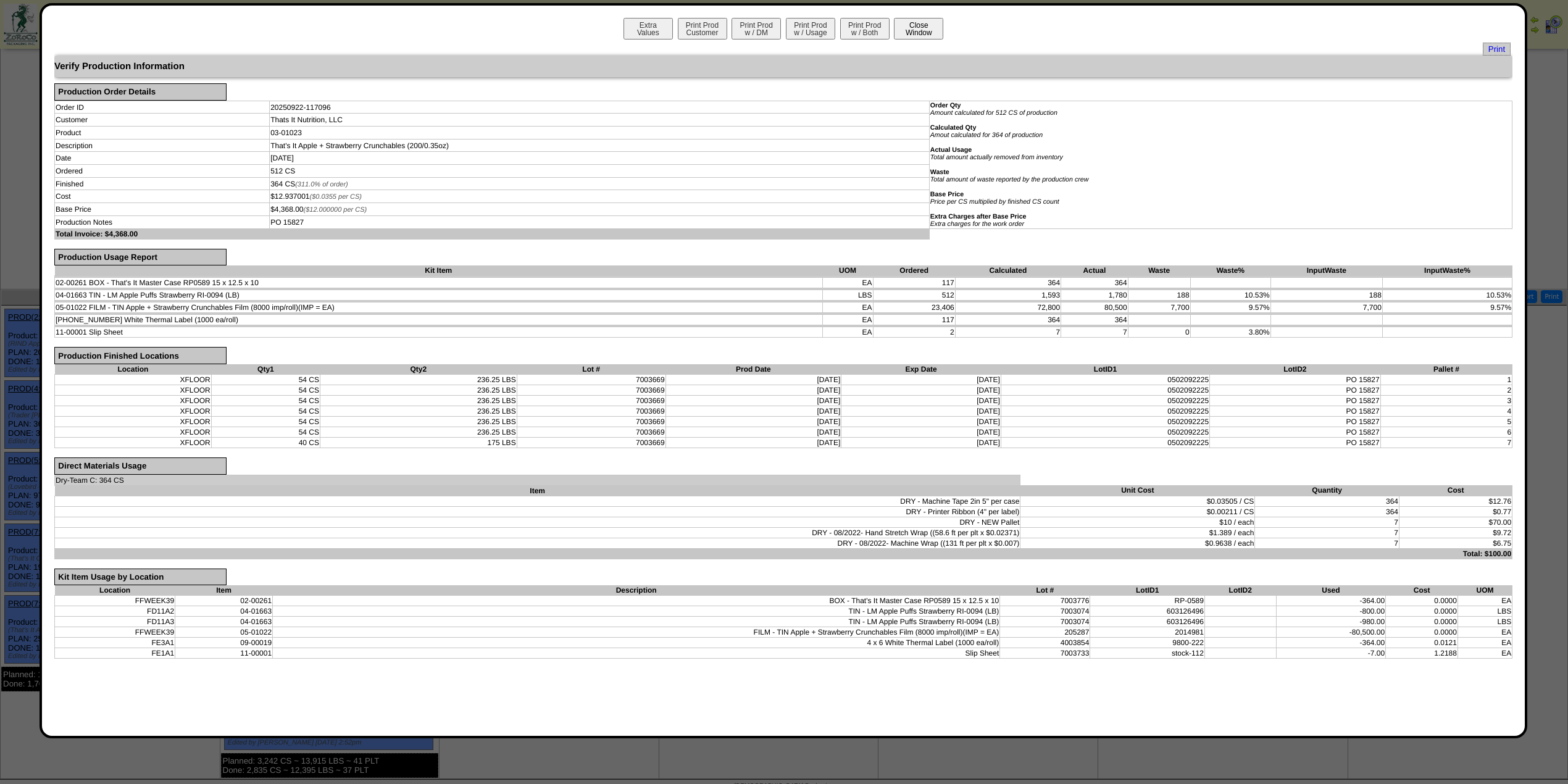
click at [930, 28] on button "Close Window" at bounding box center [918, 28] width 50 height 21
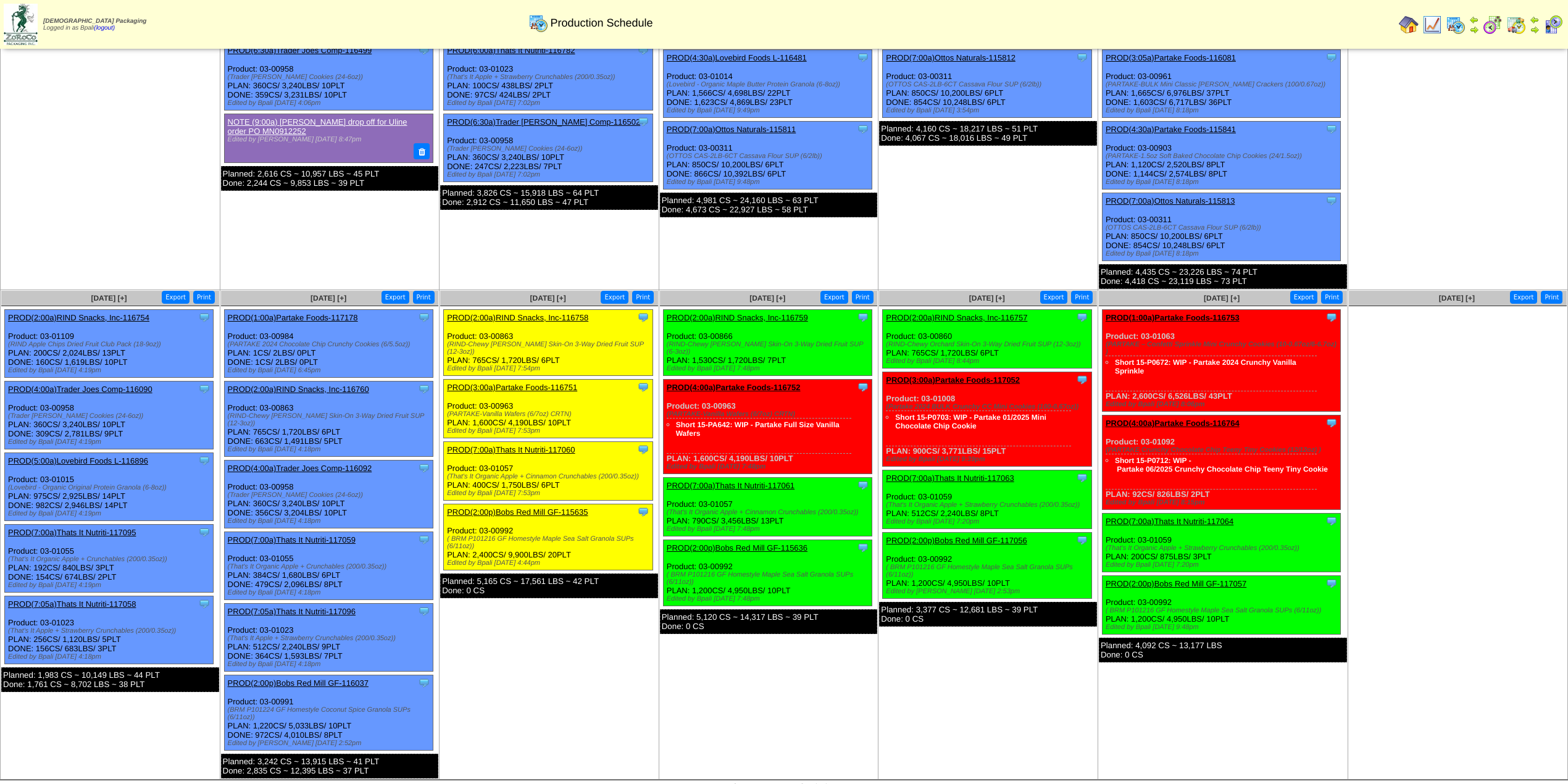
scroll to position [203, 0]
click at [332, 534] on link "PROD(7:00a)Thats It Nutriti-117059" at bounding box center [292, 539] width 128 height 9
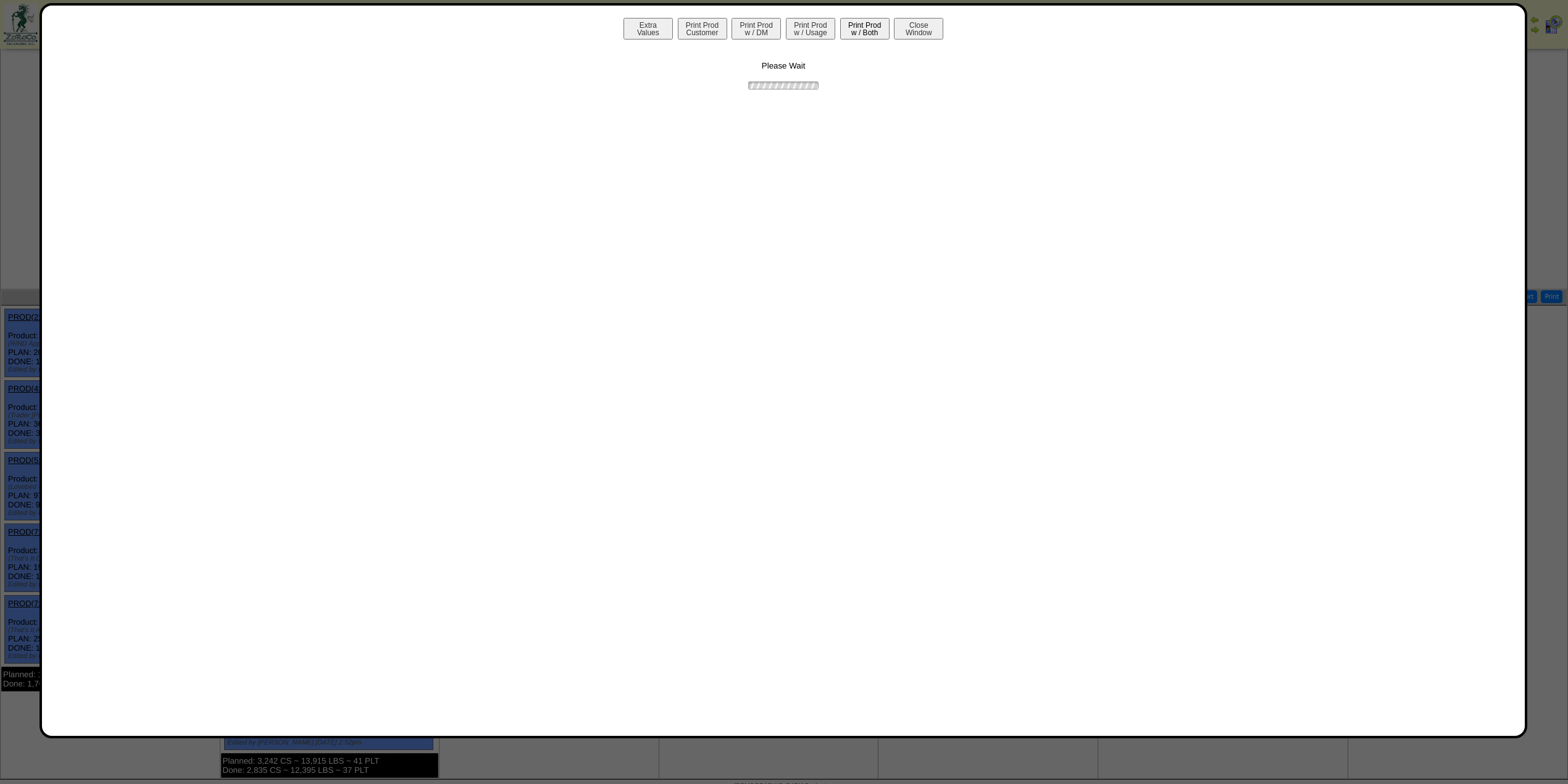
click at [859, 30] on button "Print Prod w / Both" at bounding box center [865, 28] width 50 height 21
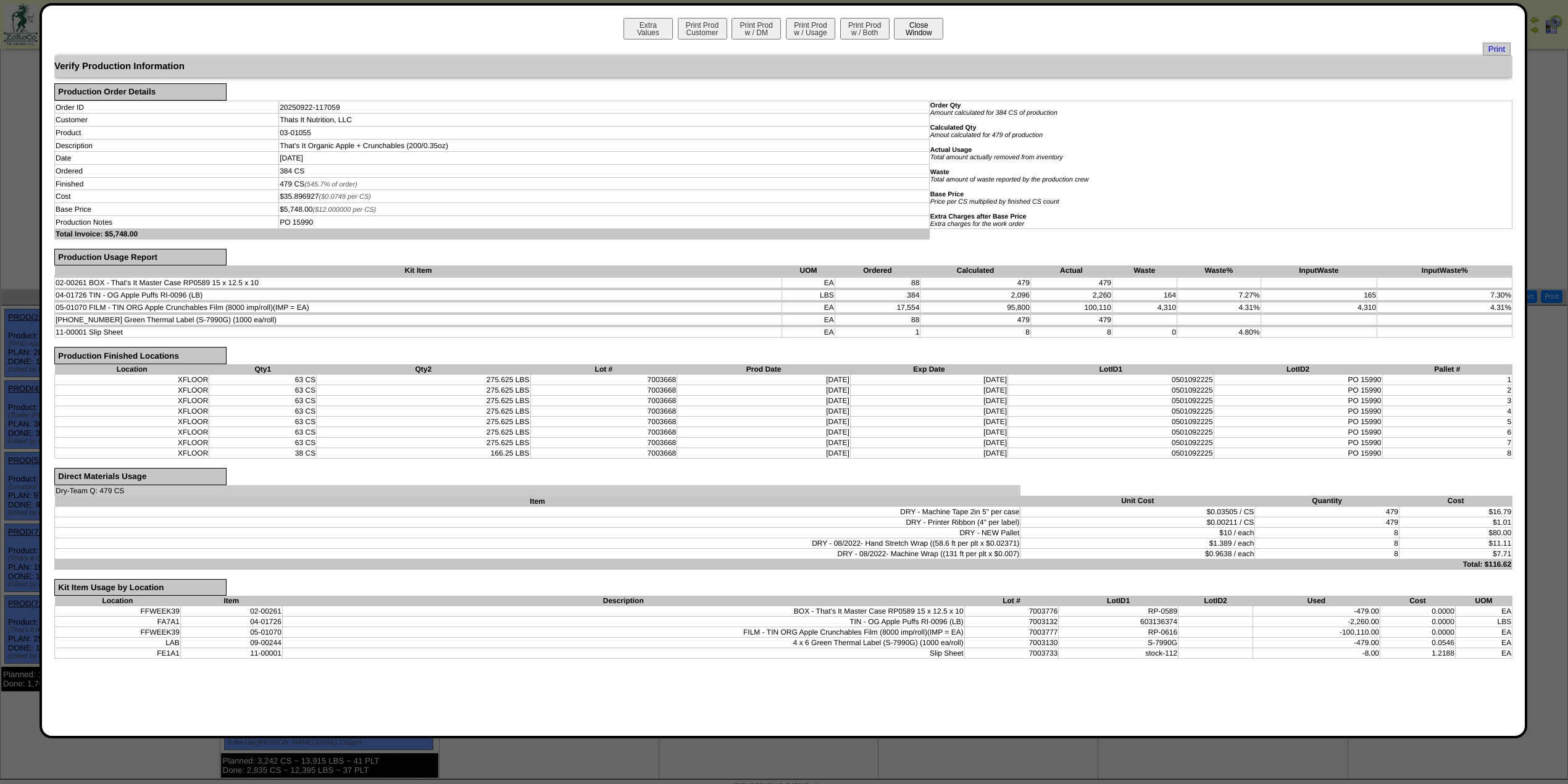
click at [914, 27] on button "Close Window" at bounding box center [918, 28] width 50 height 21
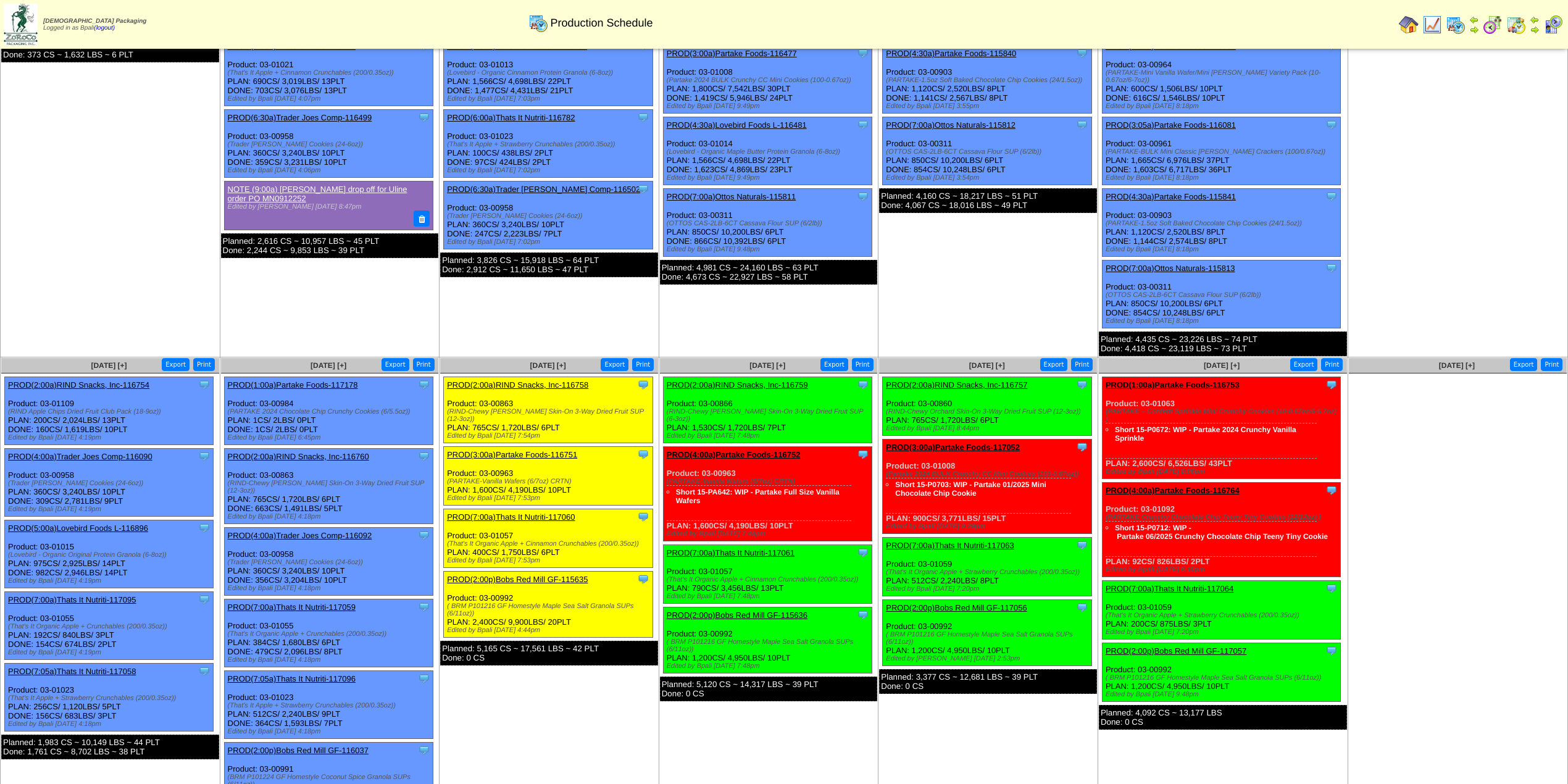
scroll to position [164, 0]
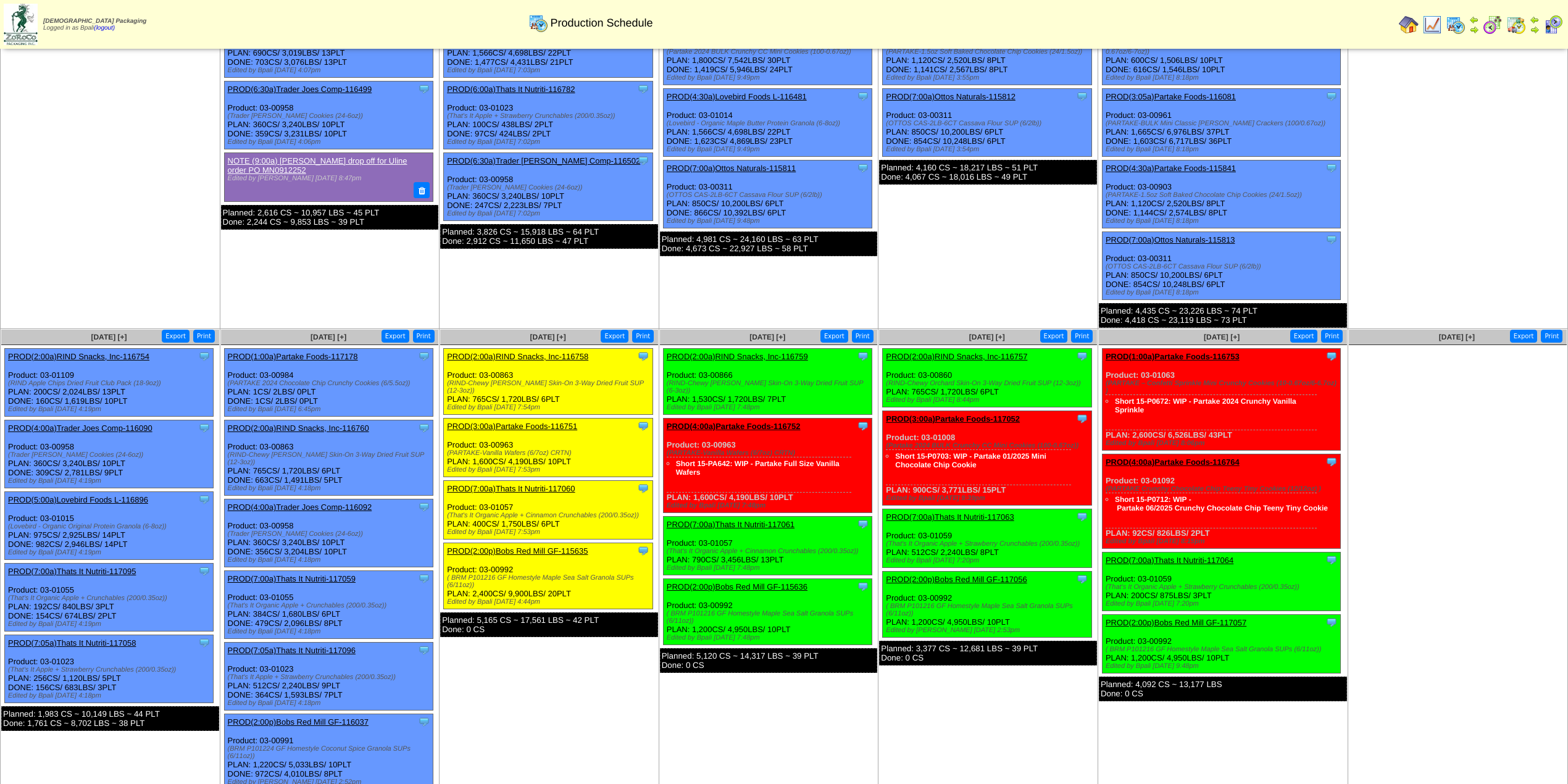
click at [85, 638] on link "PROD(7:05a)Thats It Nutriti-117058" at bounding box center [72, 643] width 128 height 9
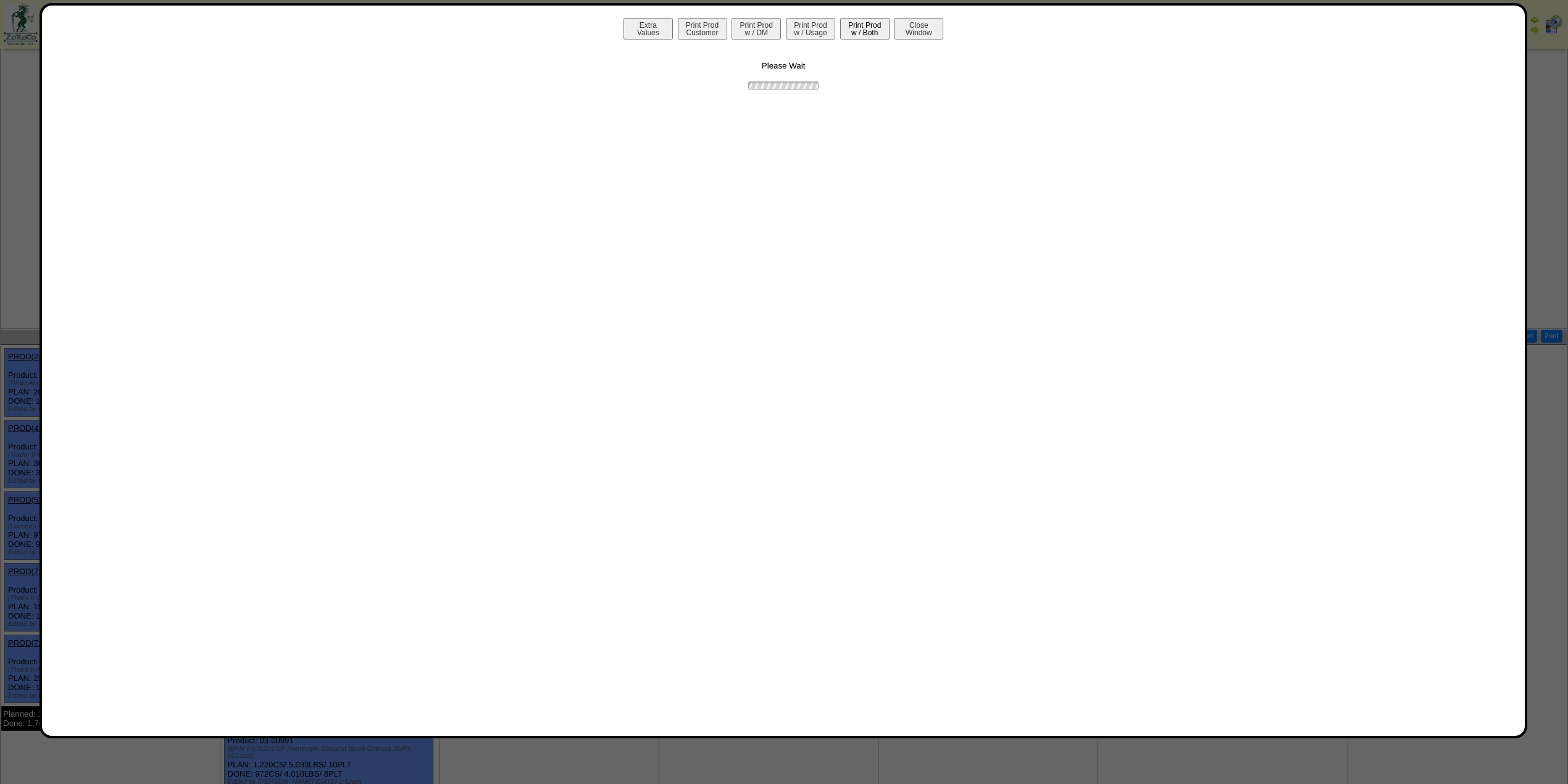
click at [850, 27] on button "Print Prod w / Both" at bounding box center [865, 28] width 50 height 21
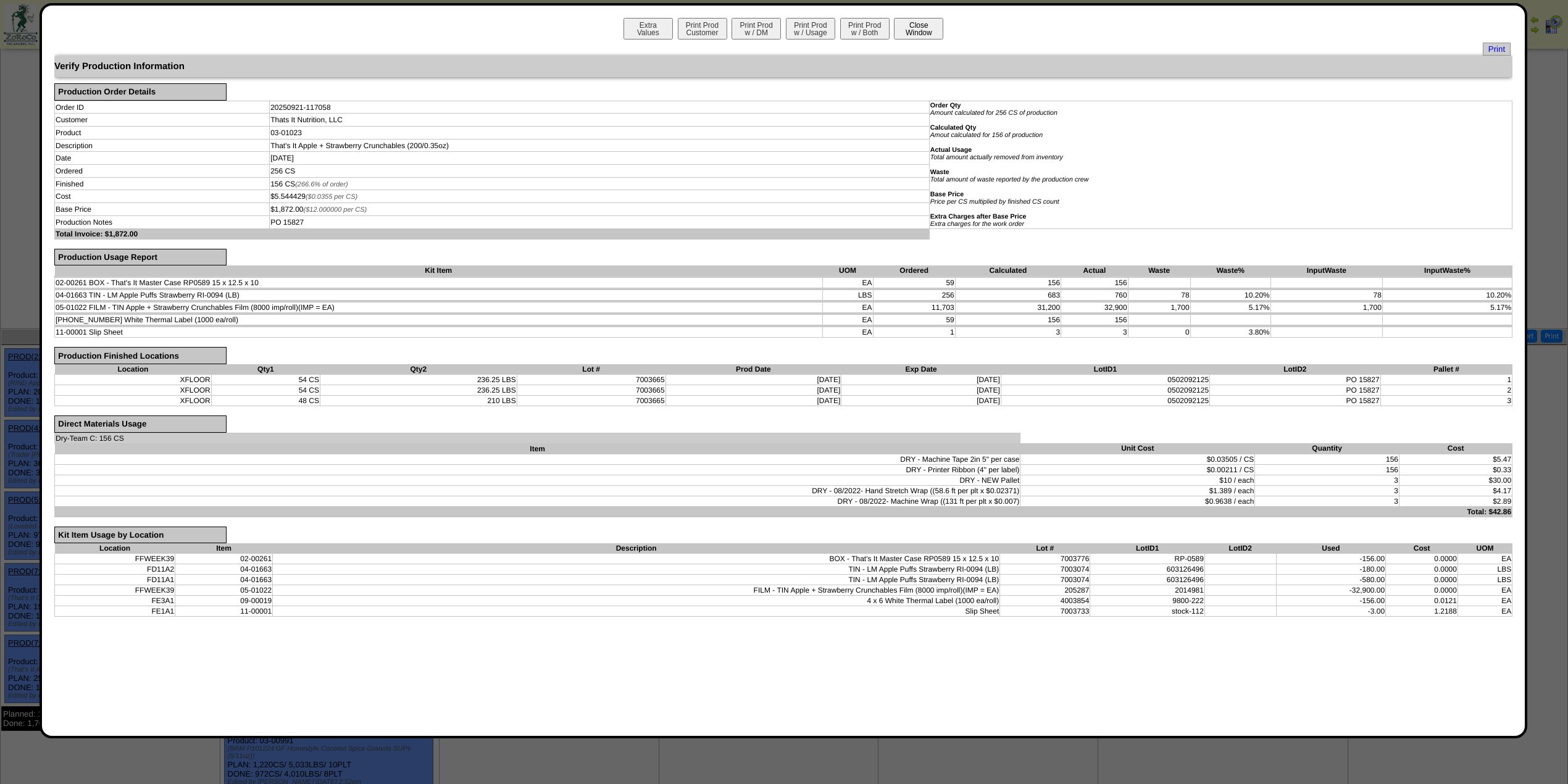
drag, startPoint x: 938, startPoint y: 15, endPoint x: 931, endPoint y: 35, distance: 21.2
click at [938, 15] on div "Extra Values Print Prod Customer Print Prod w / DM Print Prod w / Usage Print P…" at bounding box center [784, 370] width 1488 height 735
click at [927, 39] on div "Extra Values Print Prod Customer Print Prod w / DM Print Prod w / Usage Print P…" at bounding box center [784, 30] width 1458 height 24
click at [932, 20] on button "Close Window" at bounding box center [918, 28] width 50 height 21
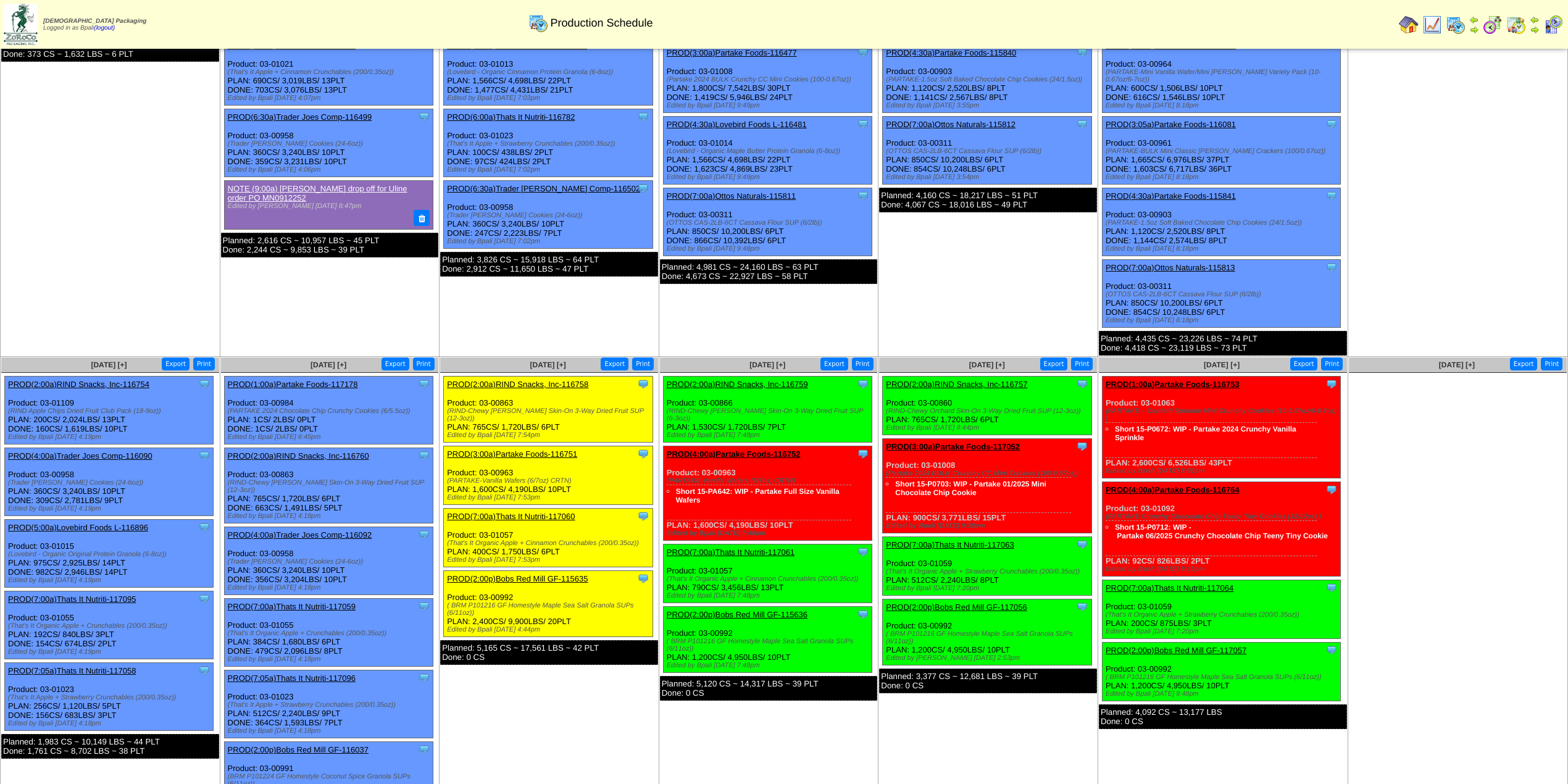
scroll to position [164, 0]
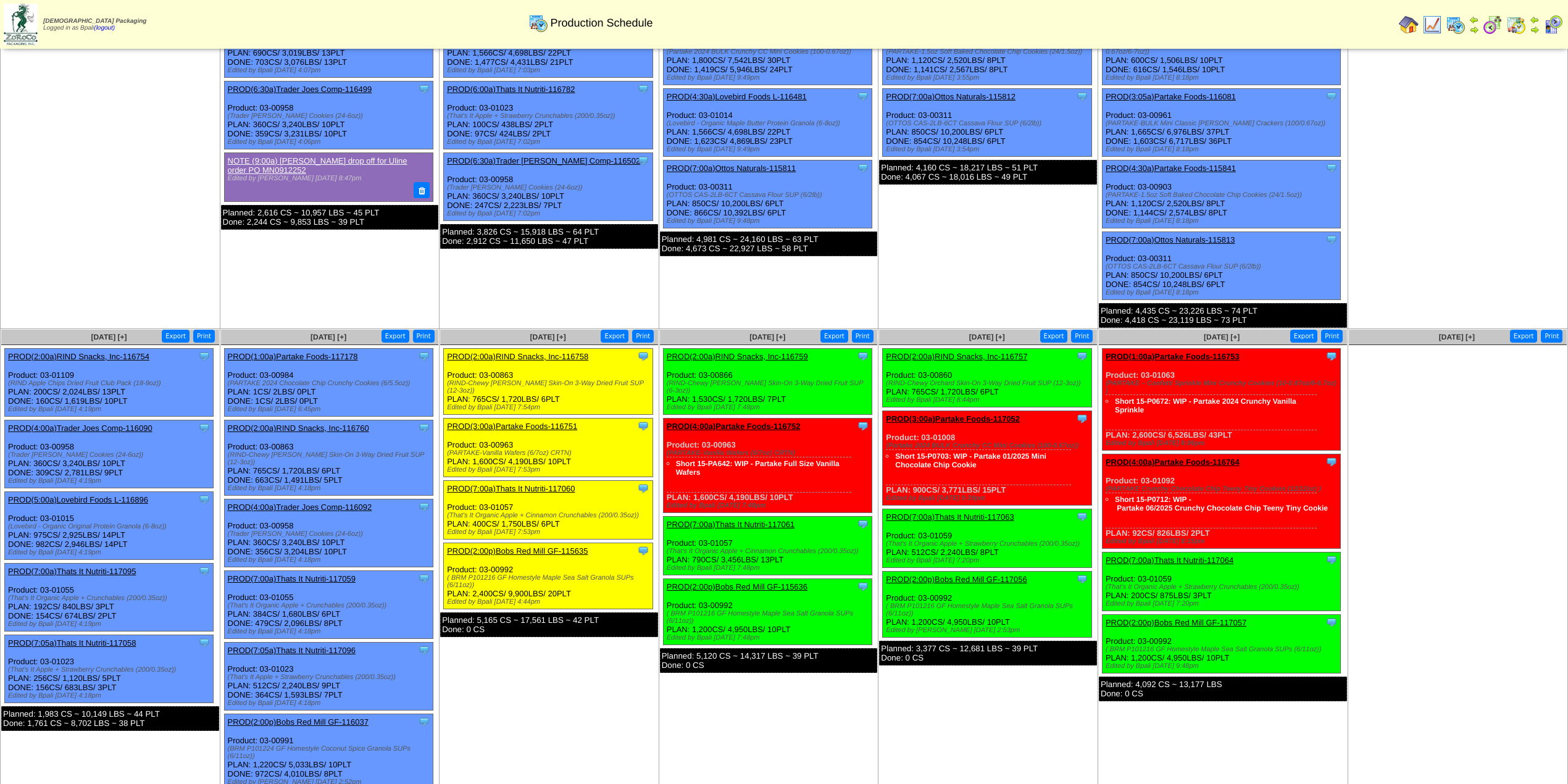
click at [85, 549] on ul "Clone Item PROD(2:00a)RIND Snacks, Inc-116754 RIND Snacks, Inc. ScheduleID: 116…" at bounding box center [110, 540] width 218 height 383
click at [85, 567] on link "PROD(7:00a)Thats It Nutriti-117095" at bounding box center [72, 571] width 128 height 9
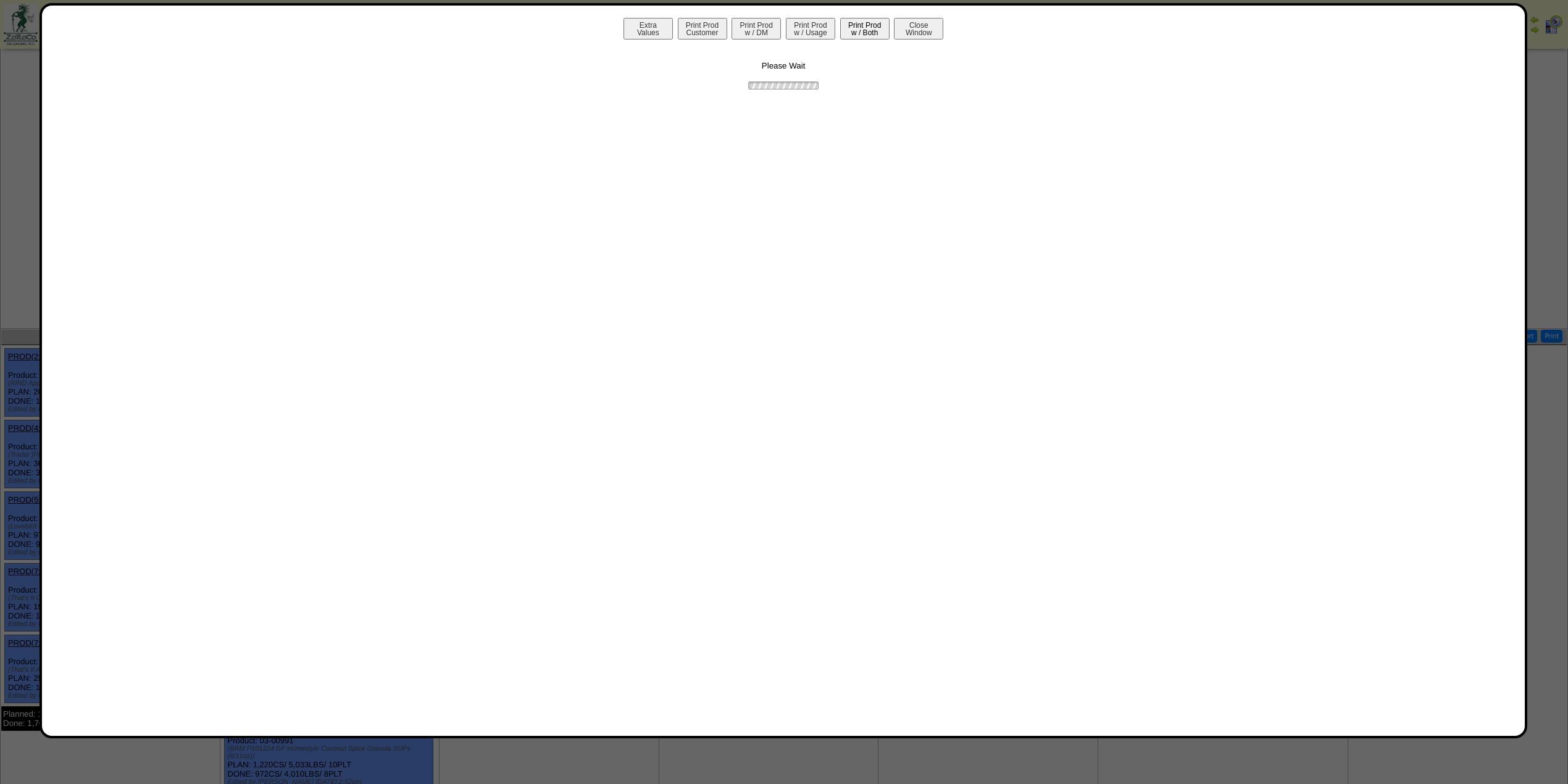
click at [858, 23] on button "Print Prod w / Both" at bounding box center [865, 28] width 50 height 21
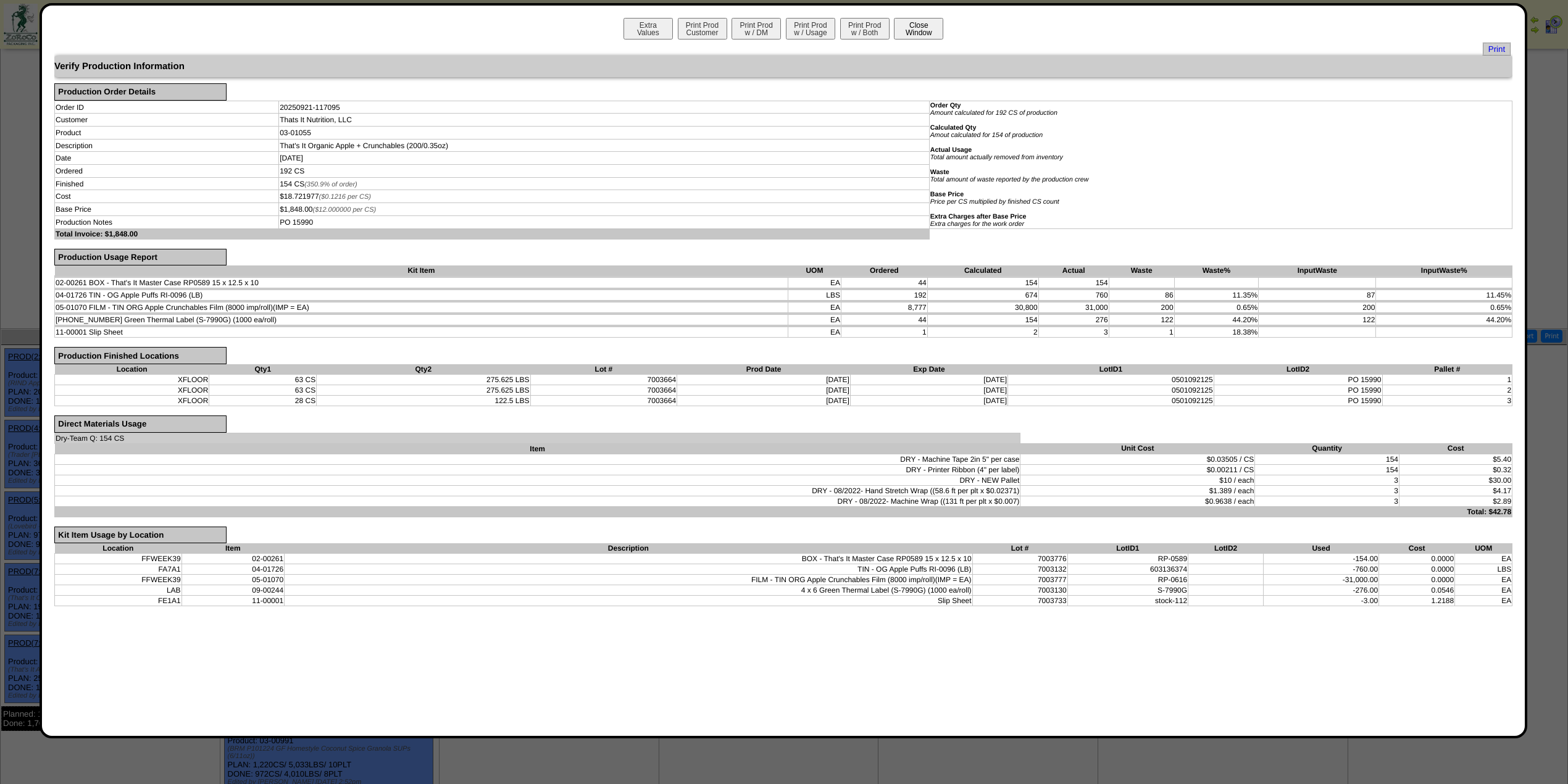
click at [904, 25] on button "Close Window" at bounding box center [918, 28] width 50 height 21
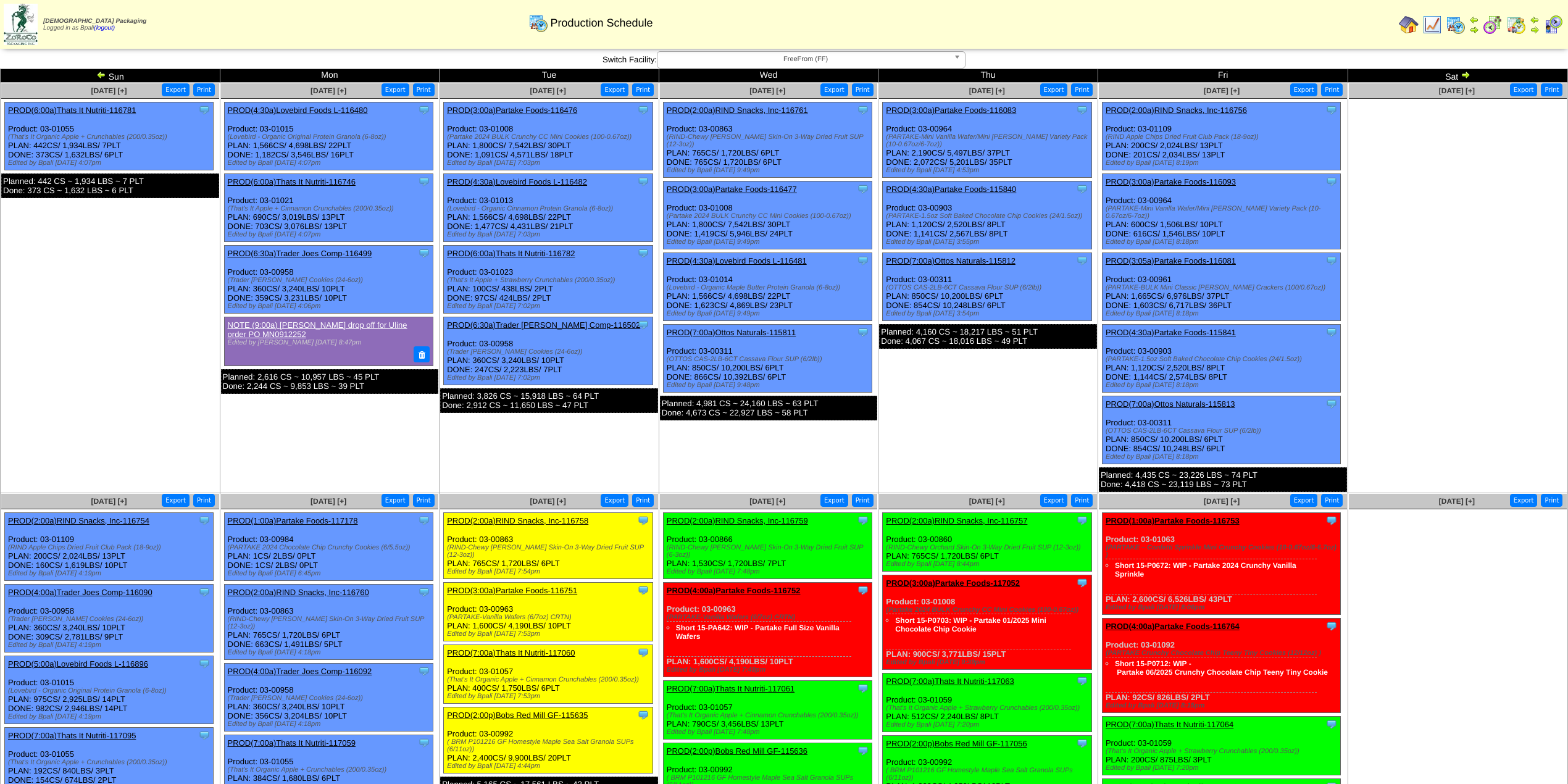
click at [539, 249] on link "PROD(6:00a)Thats It Nutriti-116782" at bounding box center [511, 254] width 128 height 9
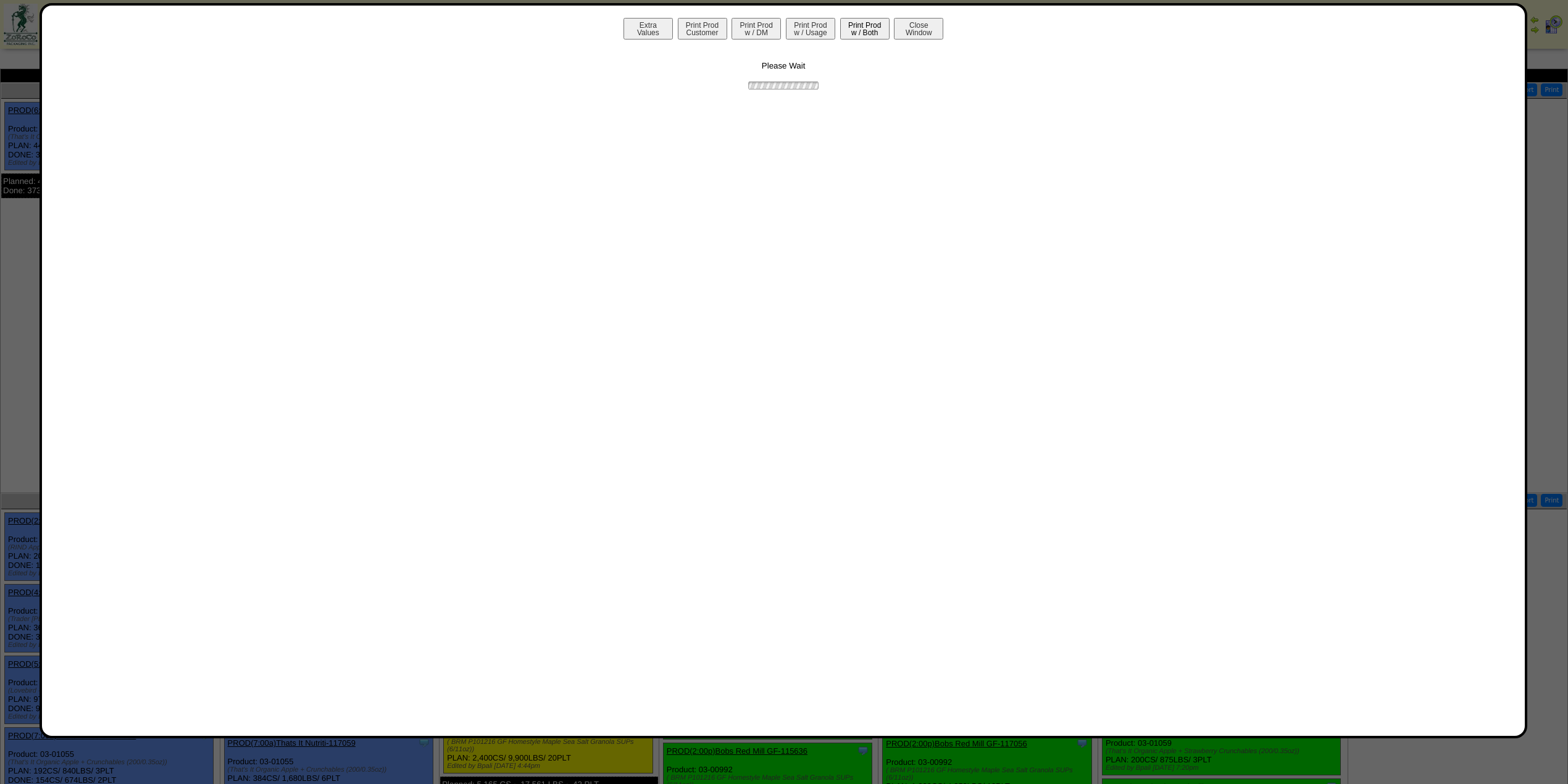
click at [855, 35] on button "Print Prod w / Both" at bounding box center [865, 28] width 50 height 21
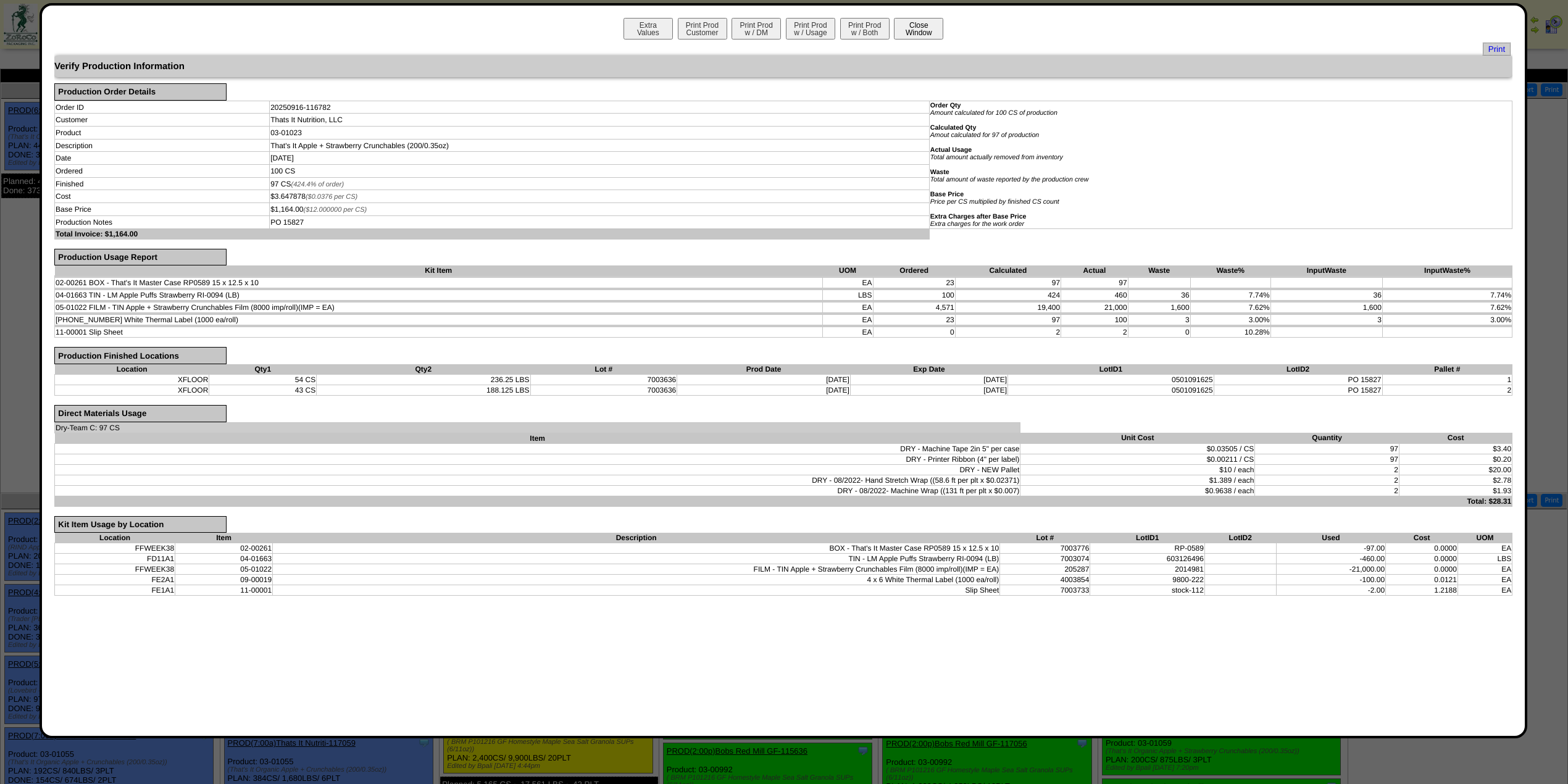
click at [929, 27] on button "Close Window" at bounding box center [918, 28] width 50 height 21
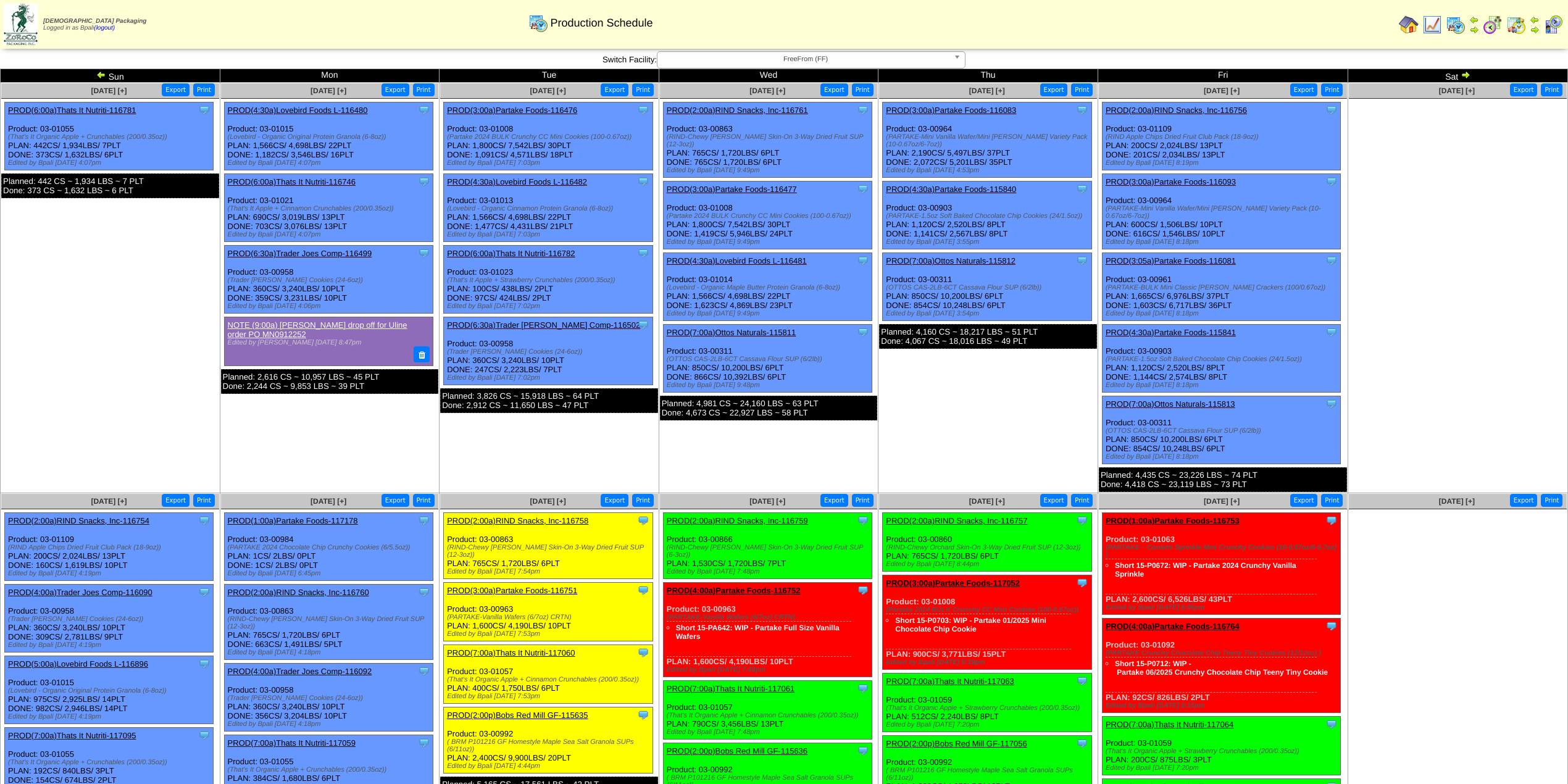
click at [558, 255] on link "PROD(6:00a)Thats It Nutriti-116782" at bounding box center [511, 254] width 128 height 9
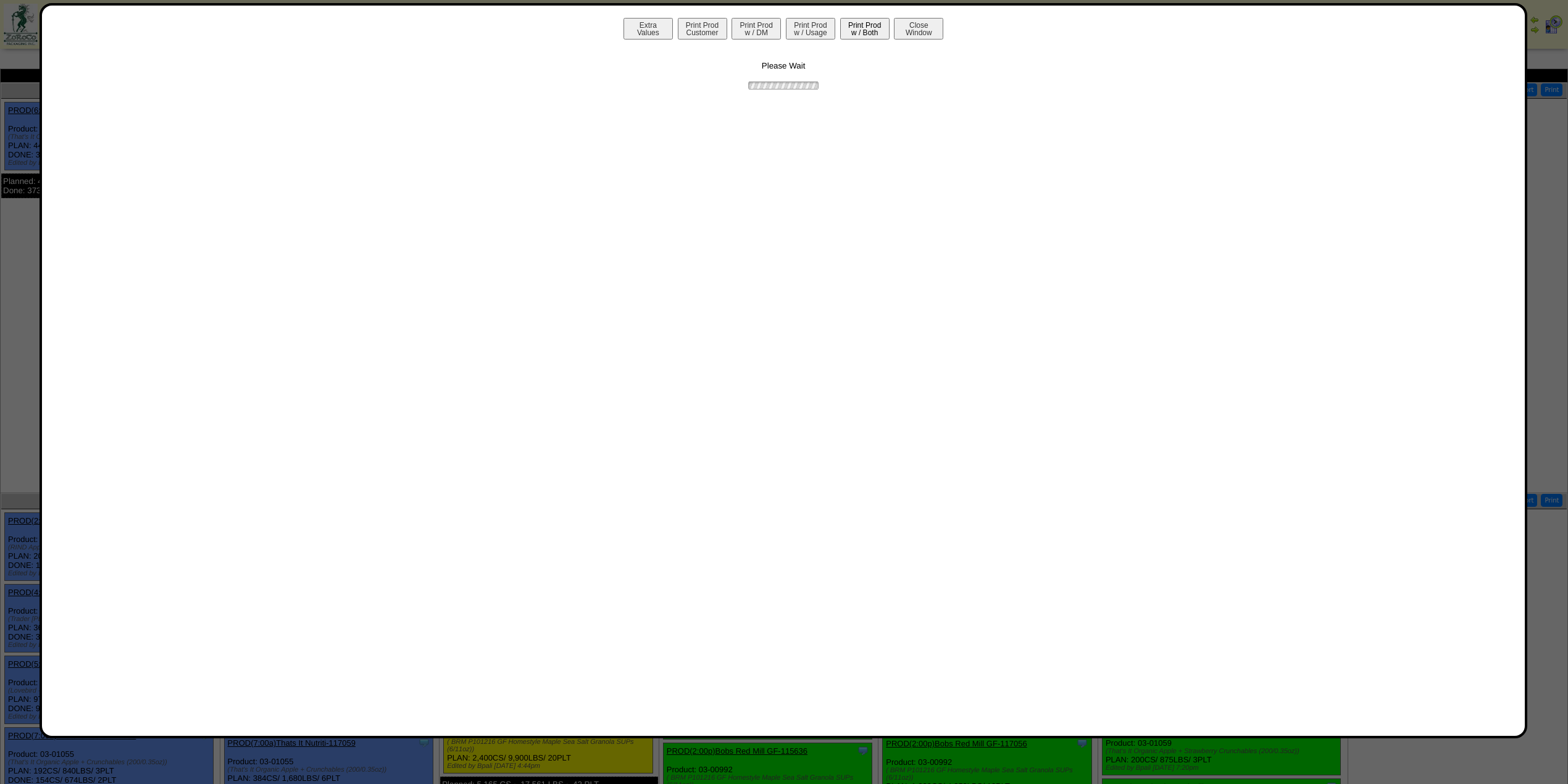
click at [873, 30] on button "Print Prod w / Both" at bounding box center [865, 28] width 50 height 21
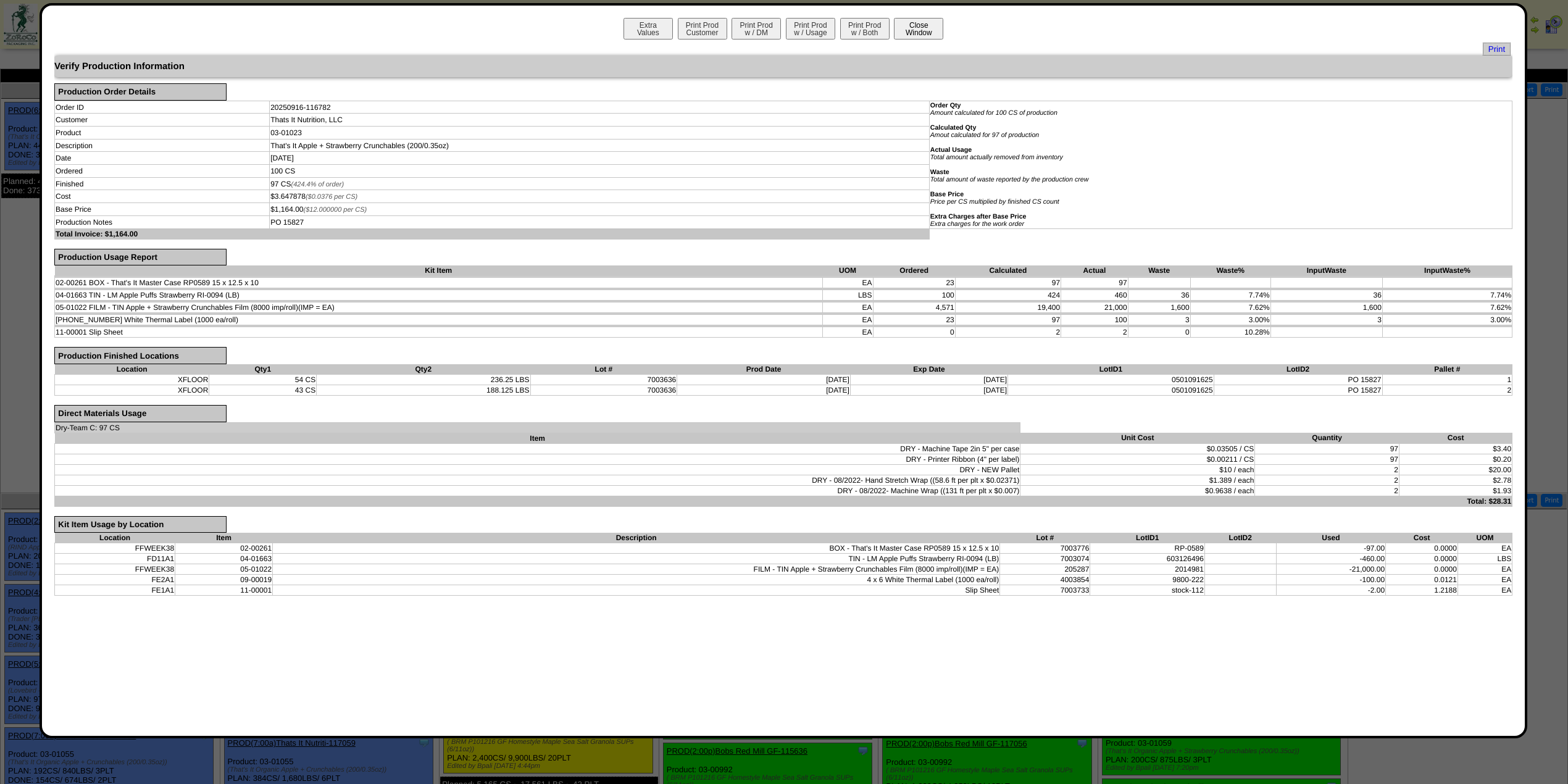
click at [907, 28] on button "Close Window" at bounding box center [918, 28] width 50 height 21
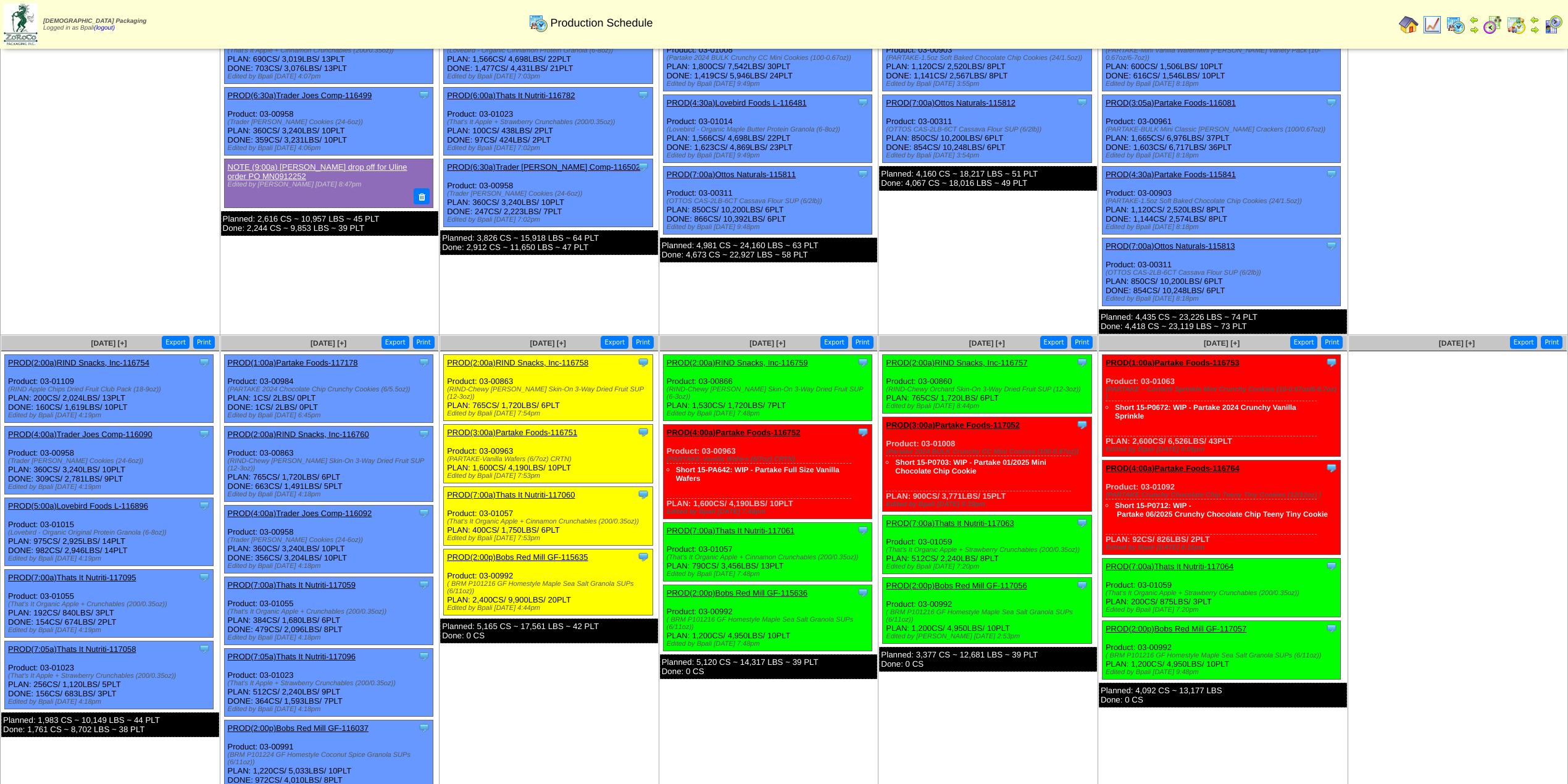
scroll to position [164, 0]
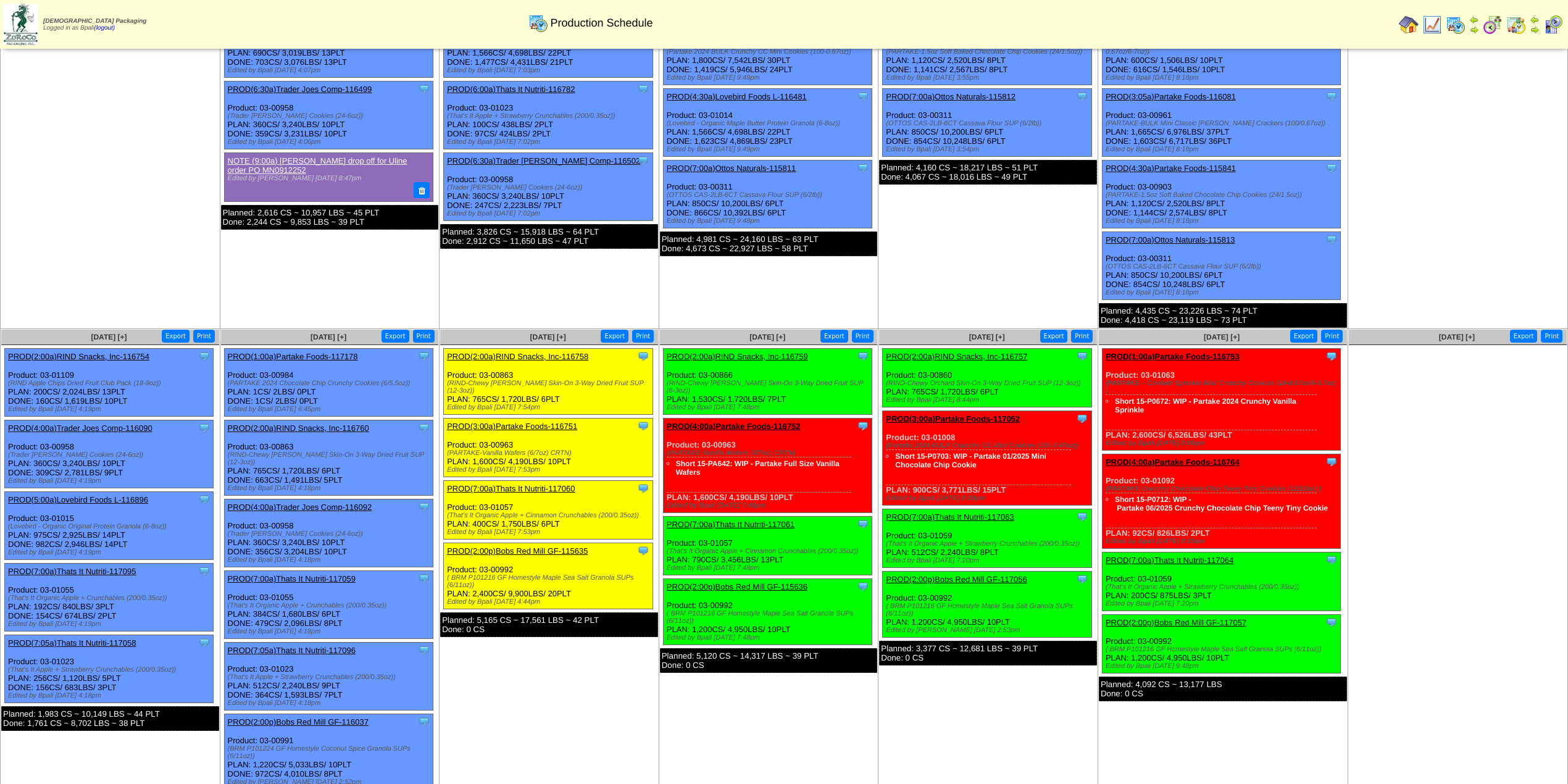
click at [87, 567] on link "PROD(7:00a)Thats It Nutriti-117095" at bounding box center [72, 571] width 128 height 9
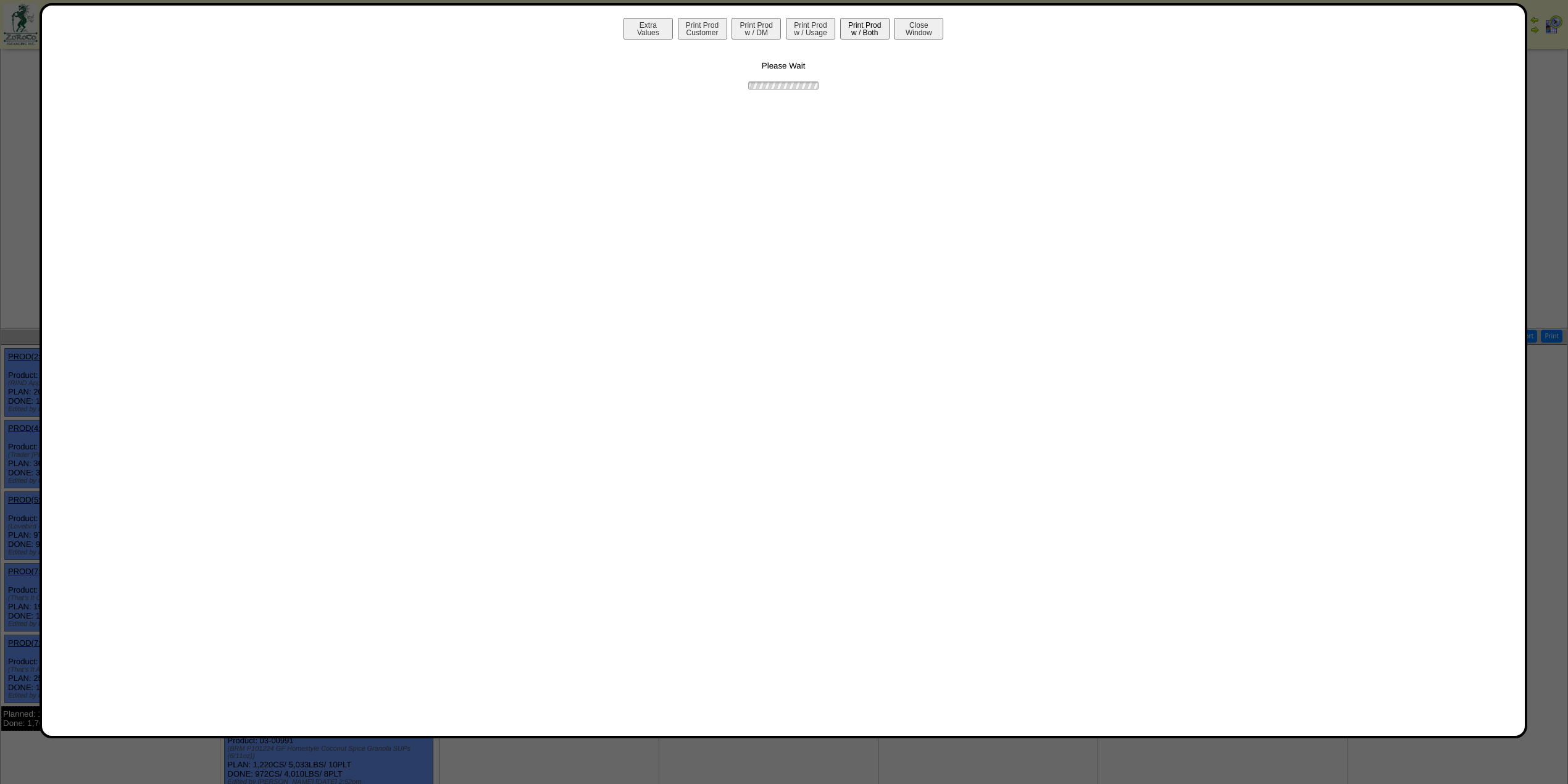
click at [860, 33] on button "Print Prod w / Both" at bounding box center [865, 28] width 50 height 21
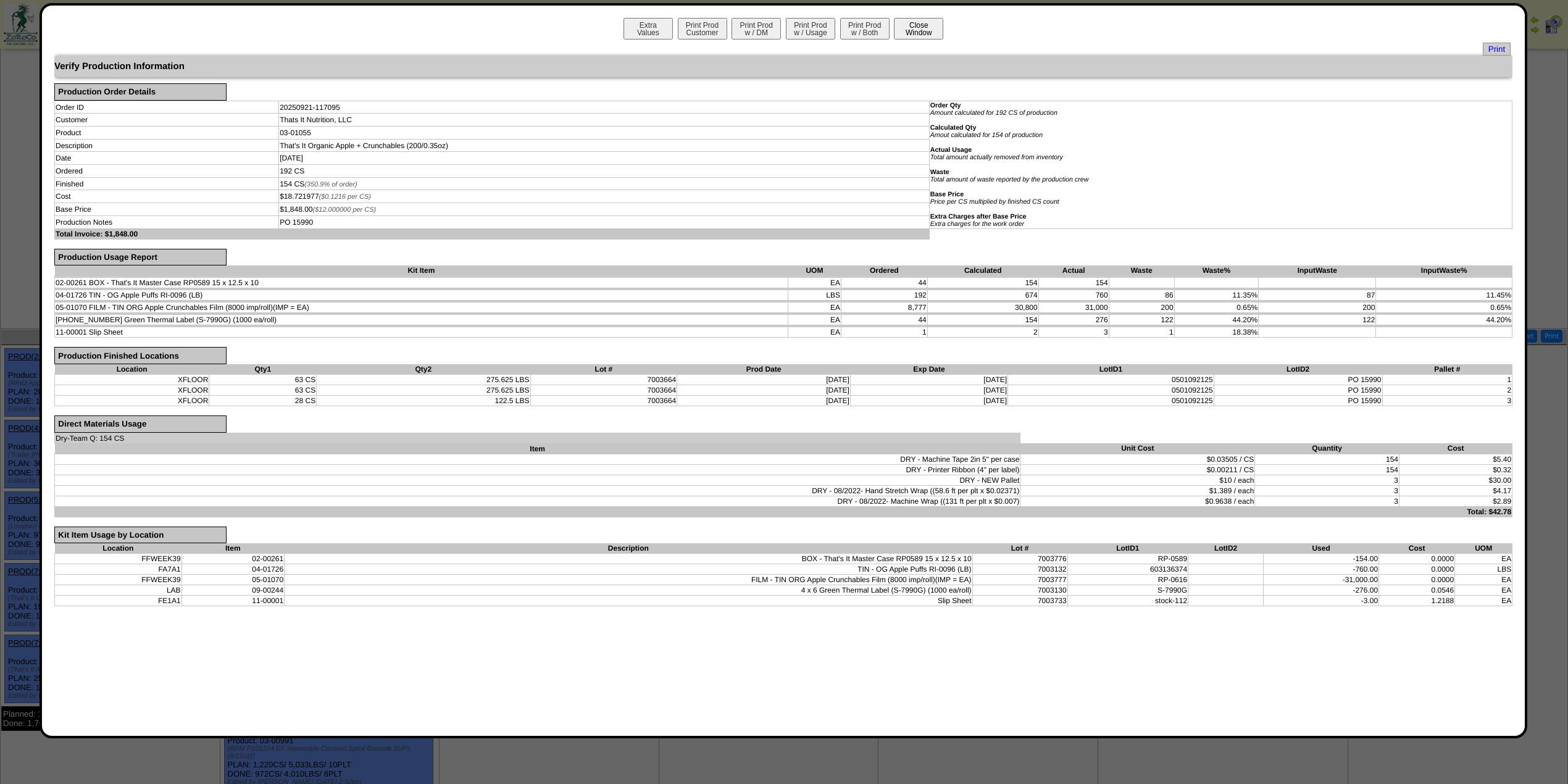
click at [918, 24] on button "Close Window" at bounding box center [918, 28] width 50 height 21
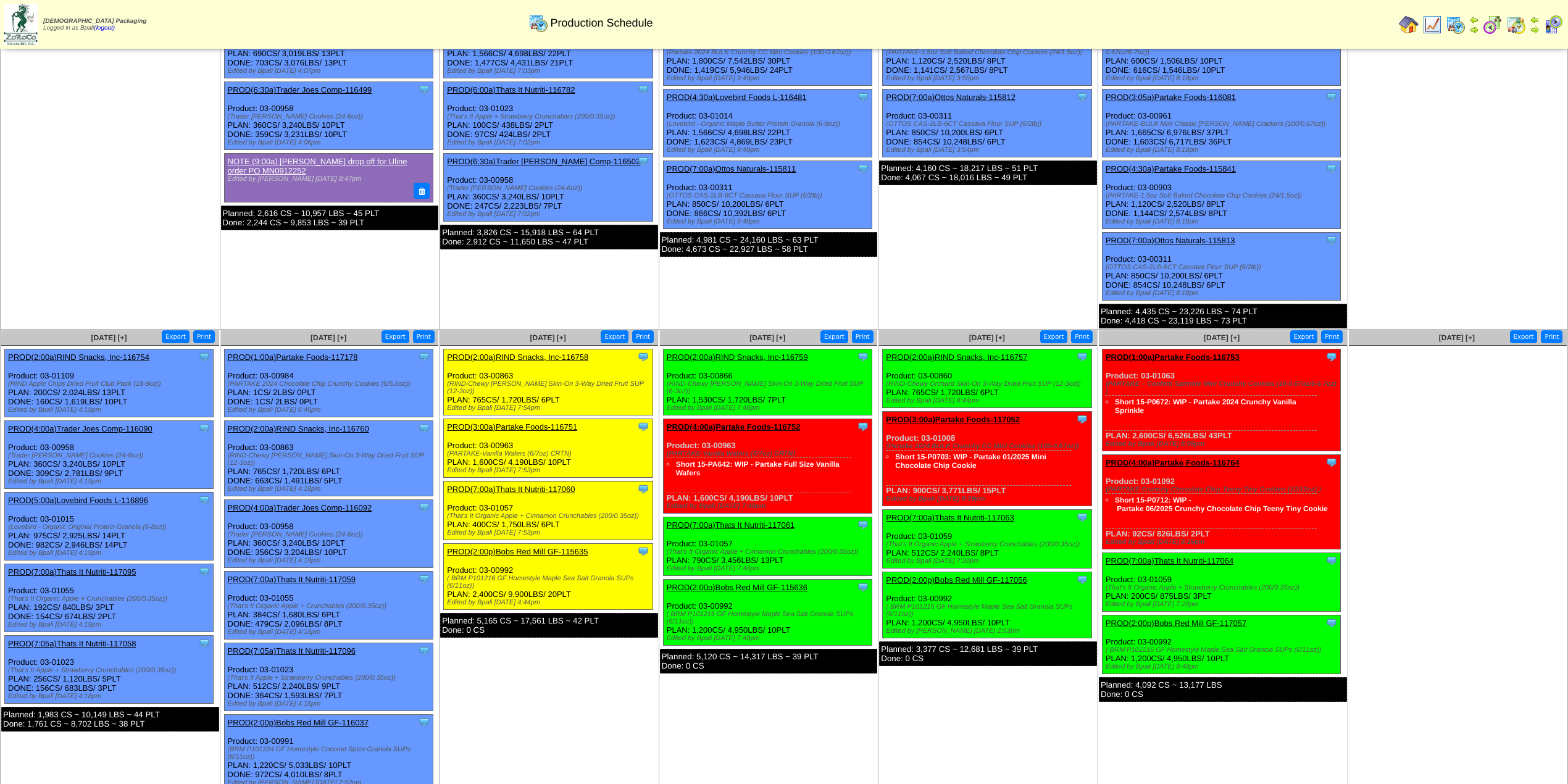
scroll to position [164, 0]
click at [99, 638] on link "PROD(7:05a)Thats It Nutriti-117058" at bounding box center [72, 643] width 128 height 9
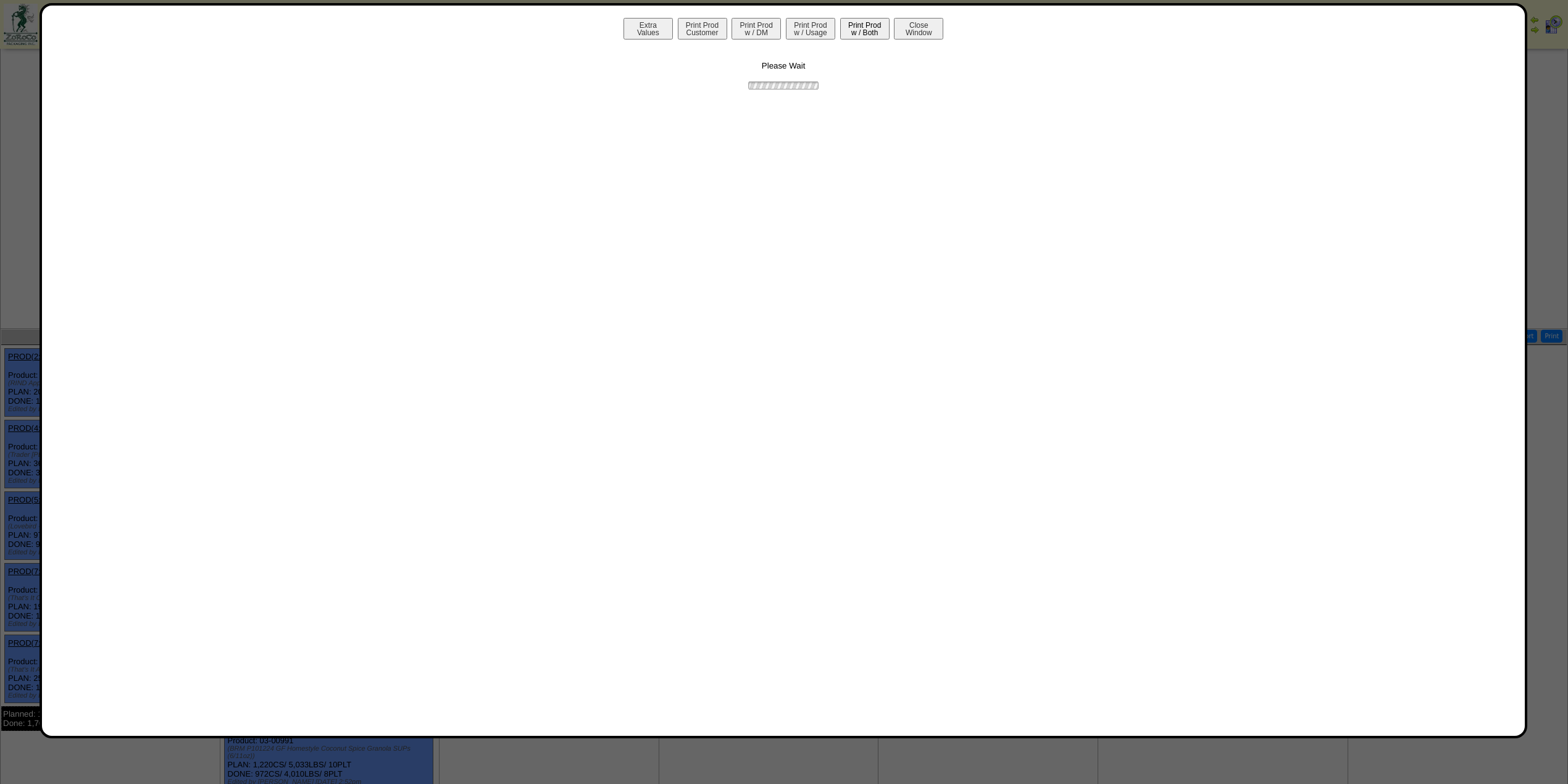
click at [851, 26] on button "Print Prod w / Both" at bounding box center [865, 28] width 50 height 21
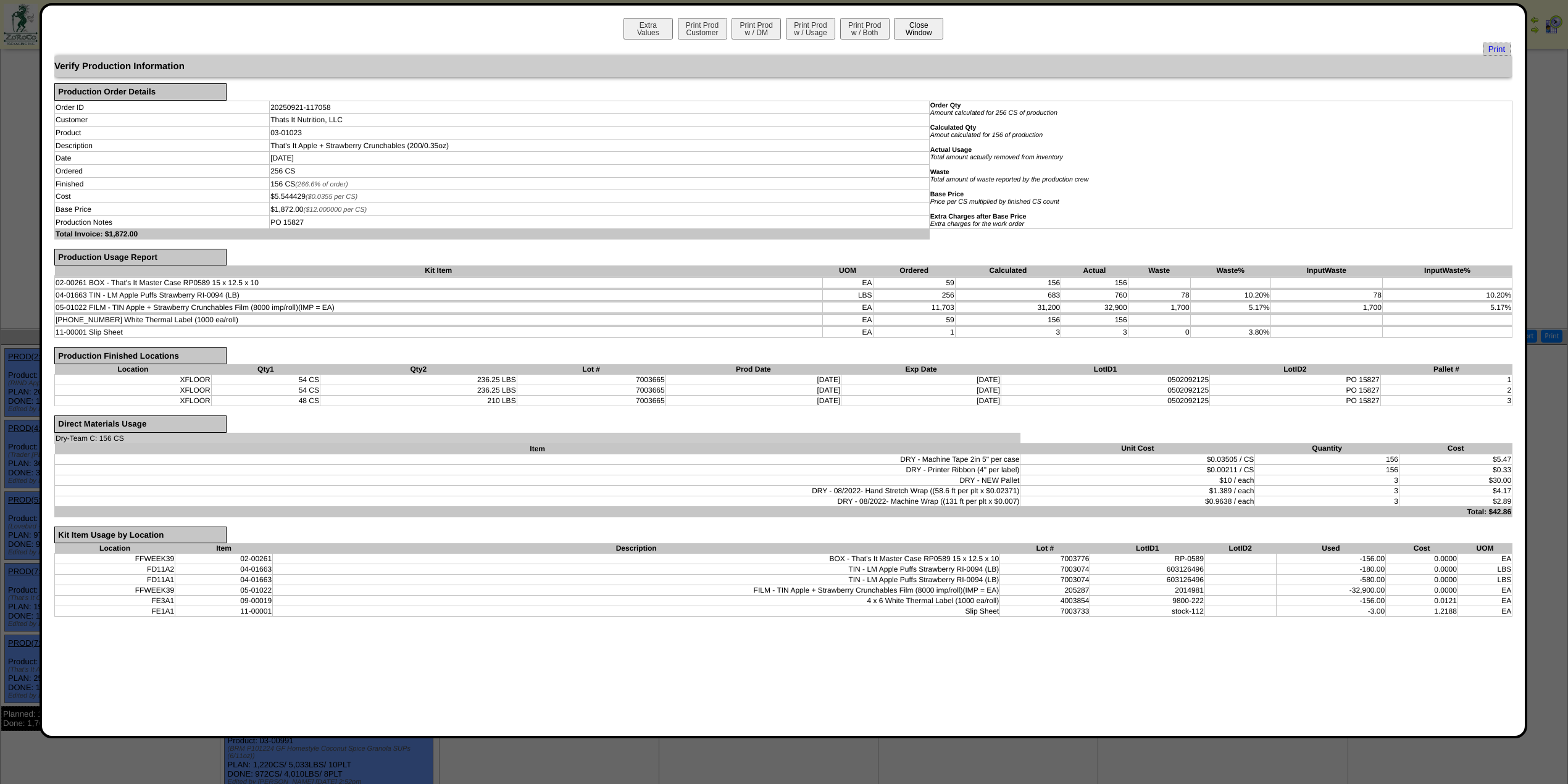
click at [913, 32] on button "Close Window" at bounding box center [918, 28] width 50 height 21
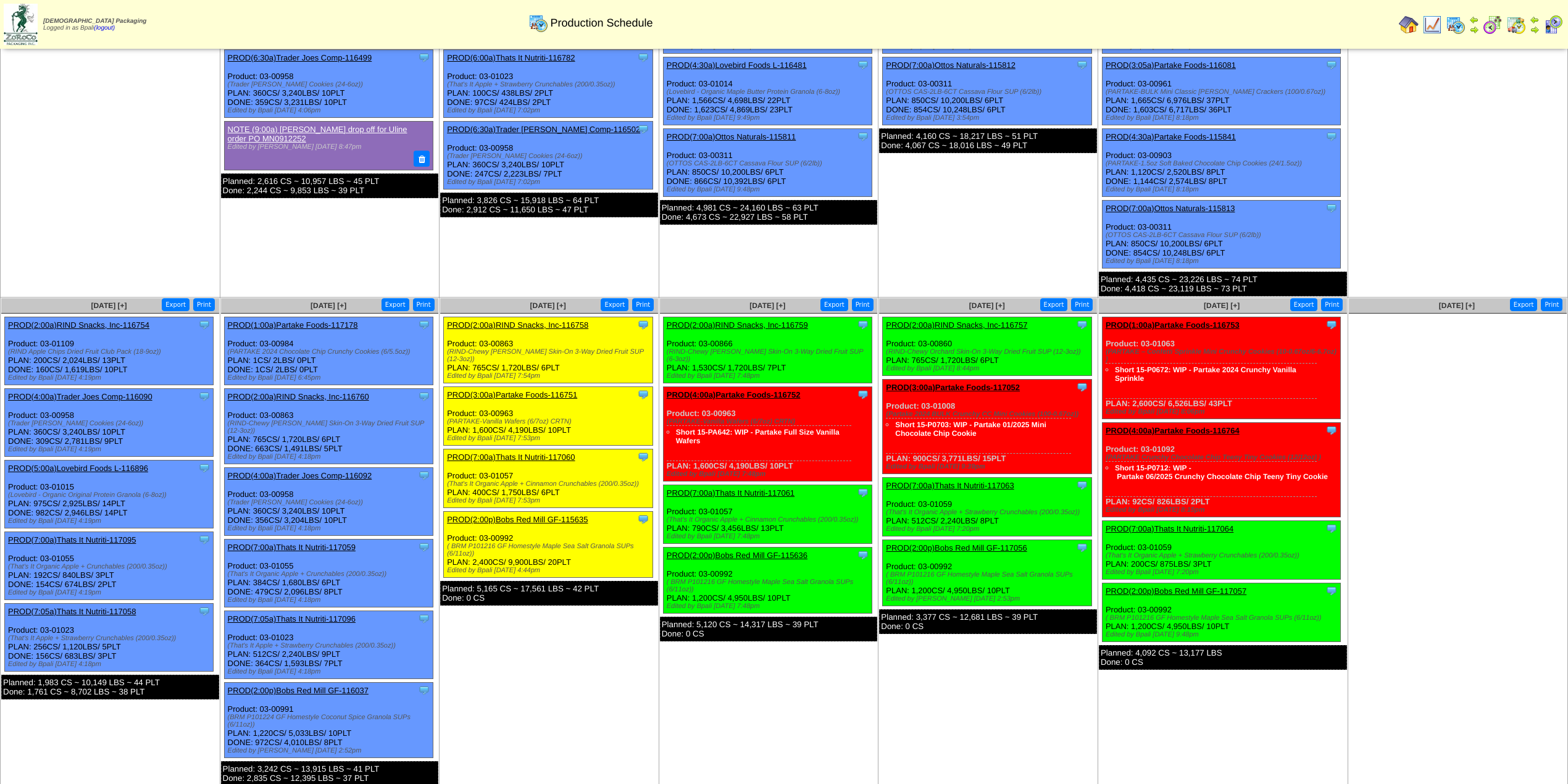
scroll to position [203, 0]
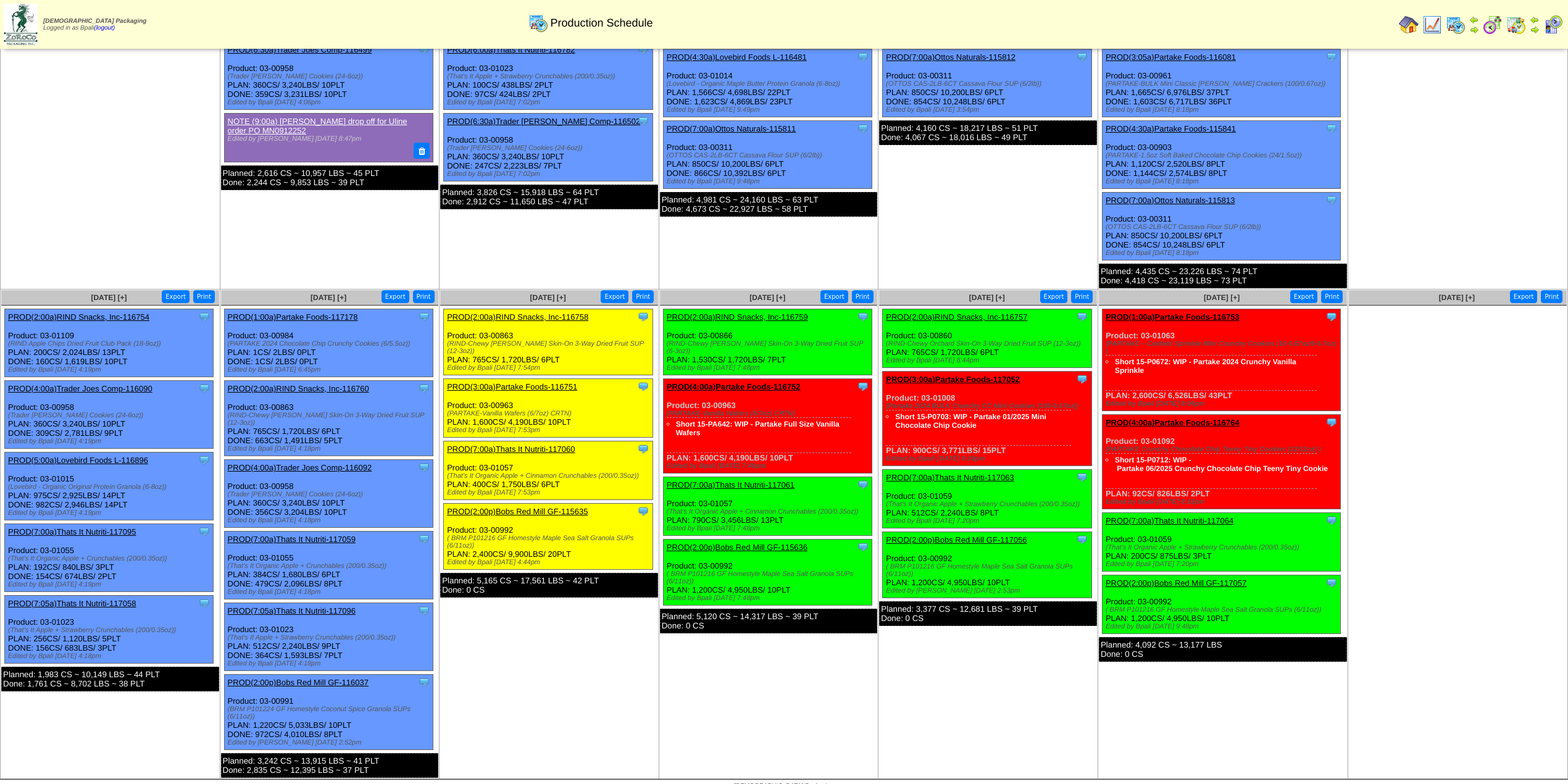
click at [322, 534] on link "PROD(7:00a)Thats It Nutriti-117059" at bounding box center [292, 539] width 128 height 9
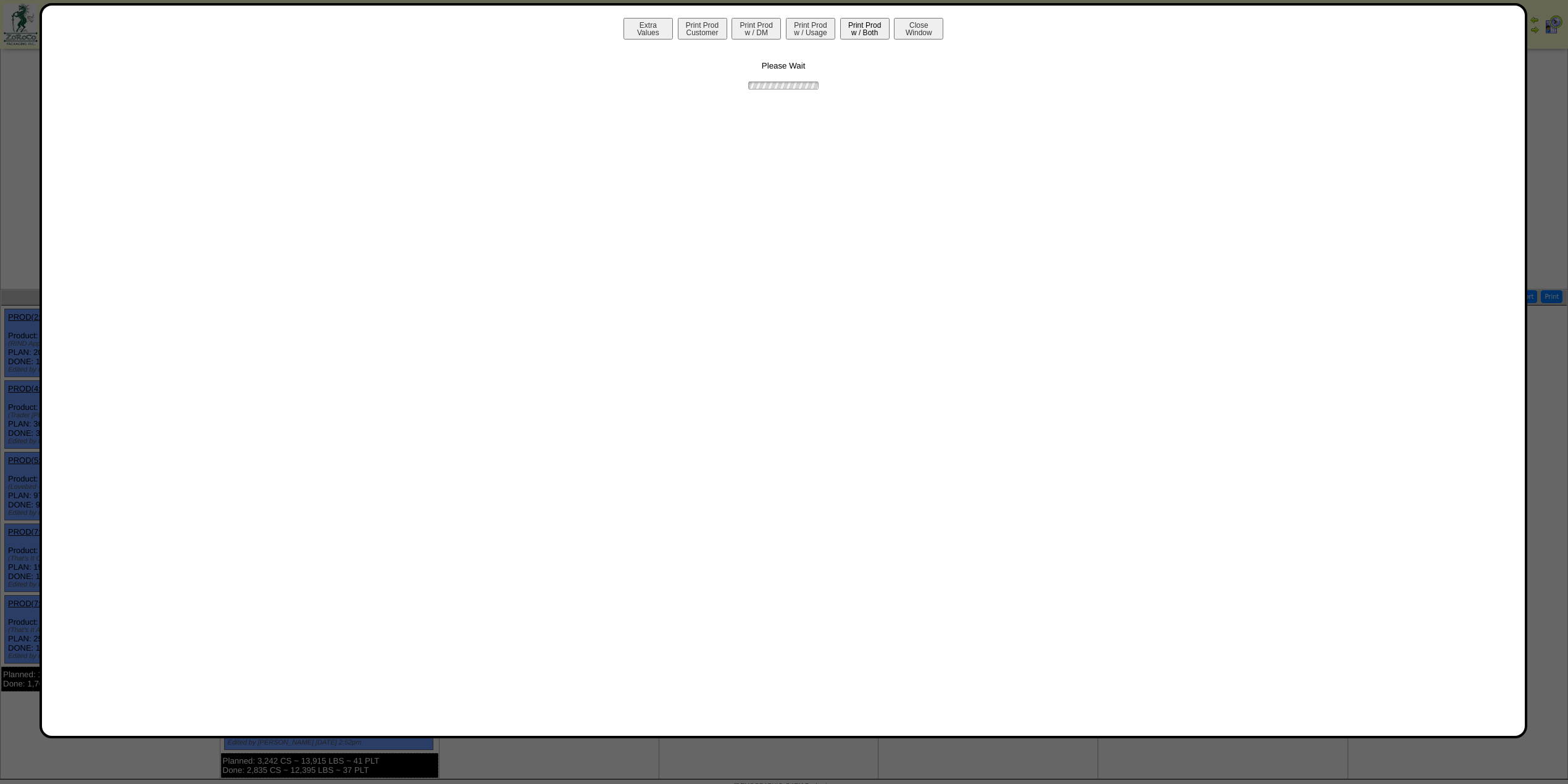
click at [863, 30] on button "Print Prod w / Both" at bounding box center [865, 28] width 50 height 21
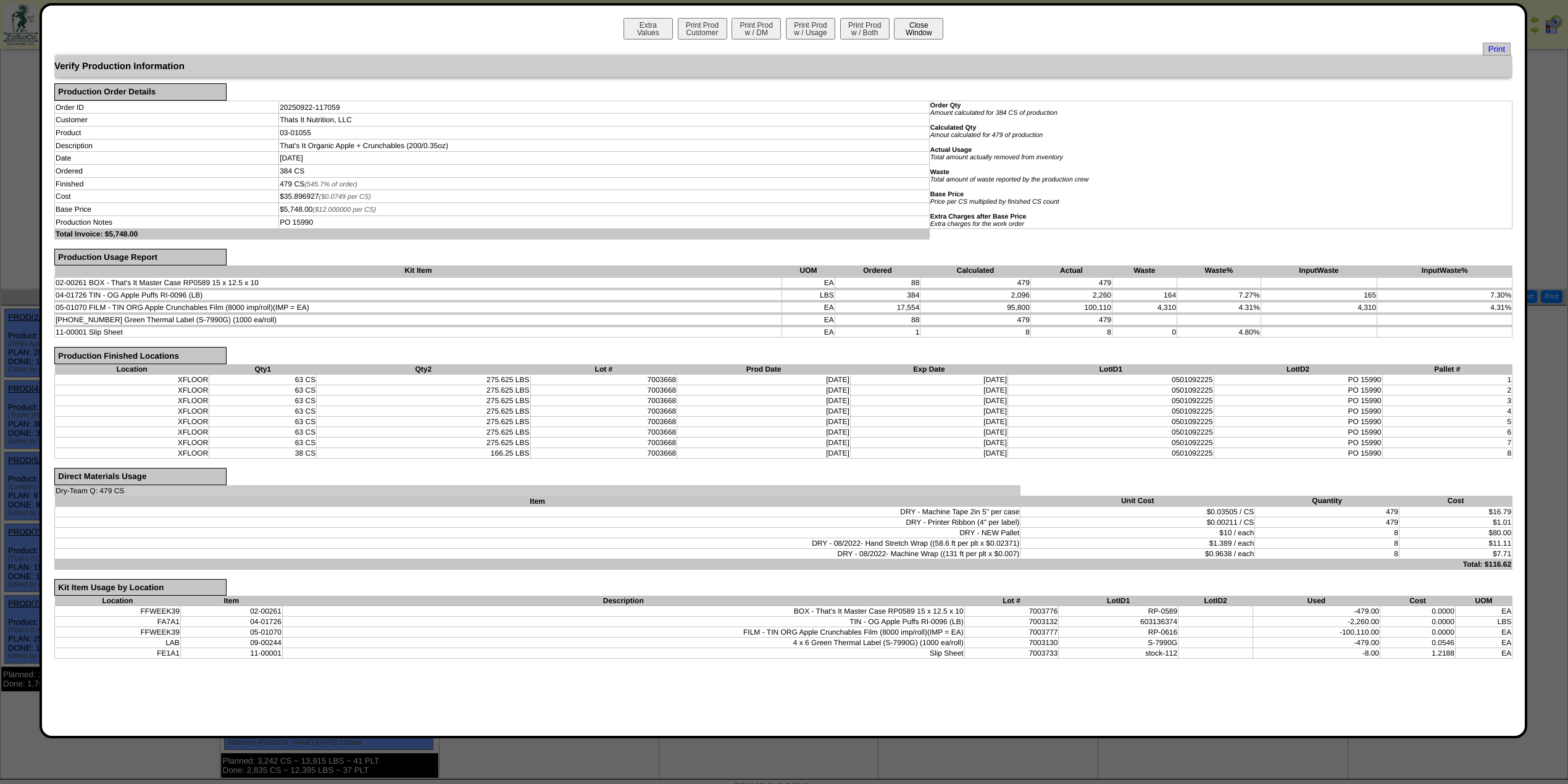
click at [914, 25] on button "Close Window" at bounding box center [918, 28] width 50 height 21
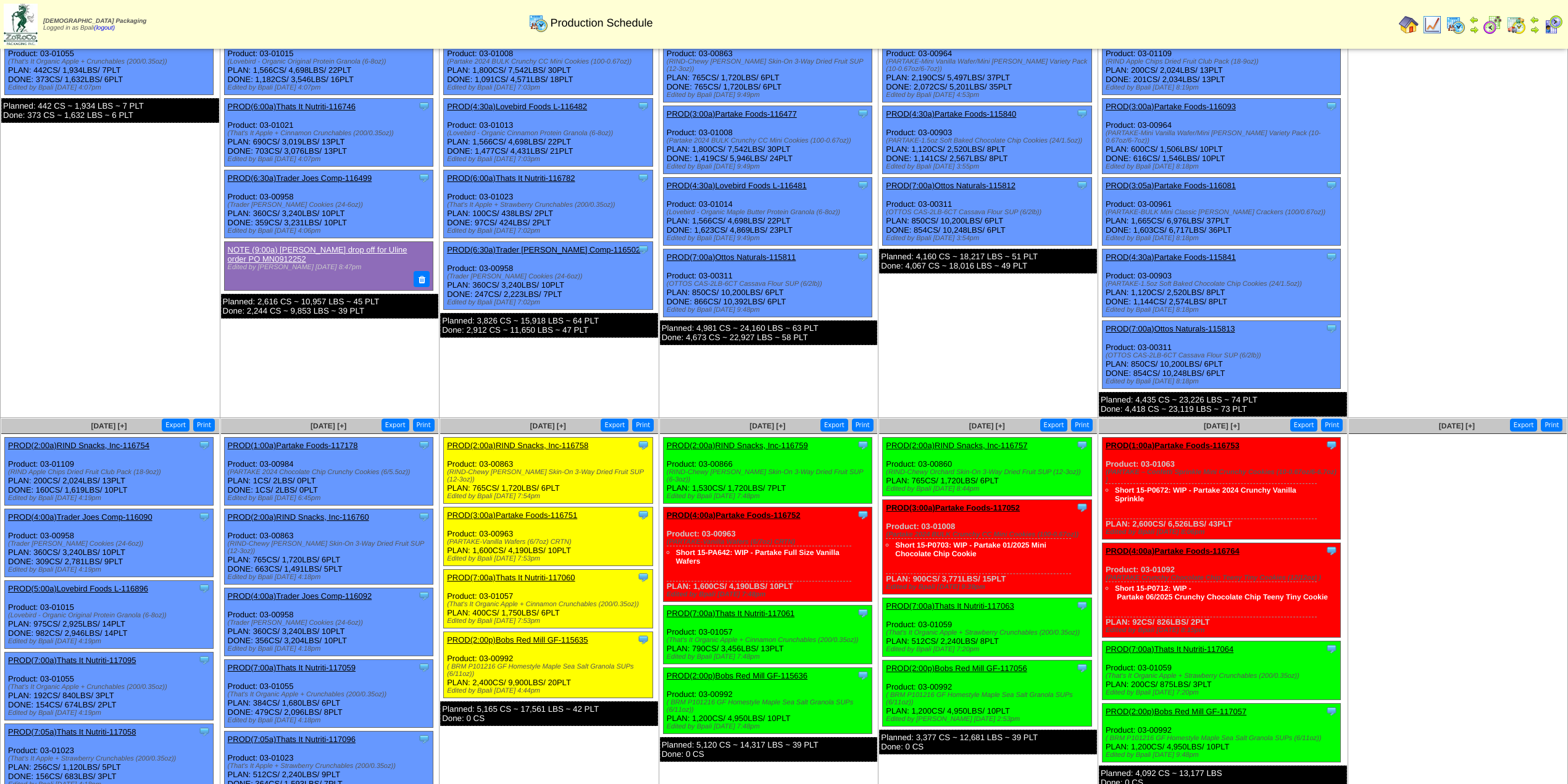
scroll to position [164, 0]
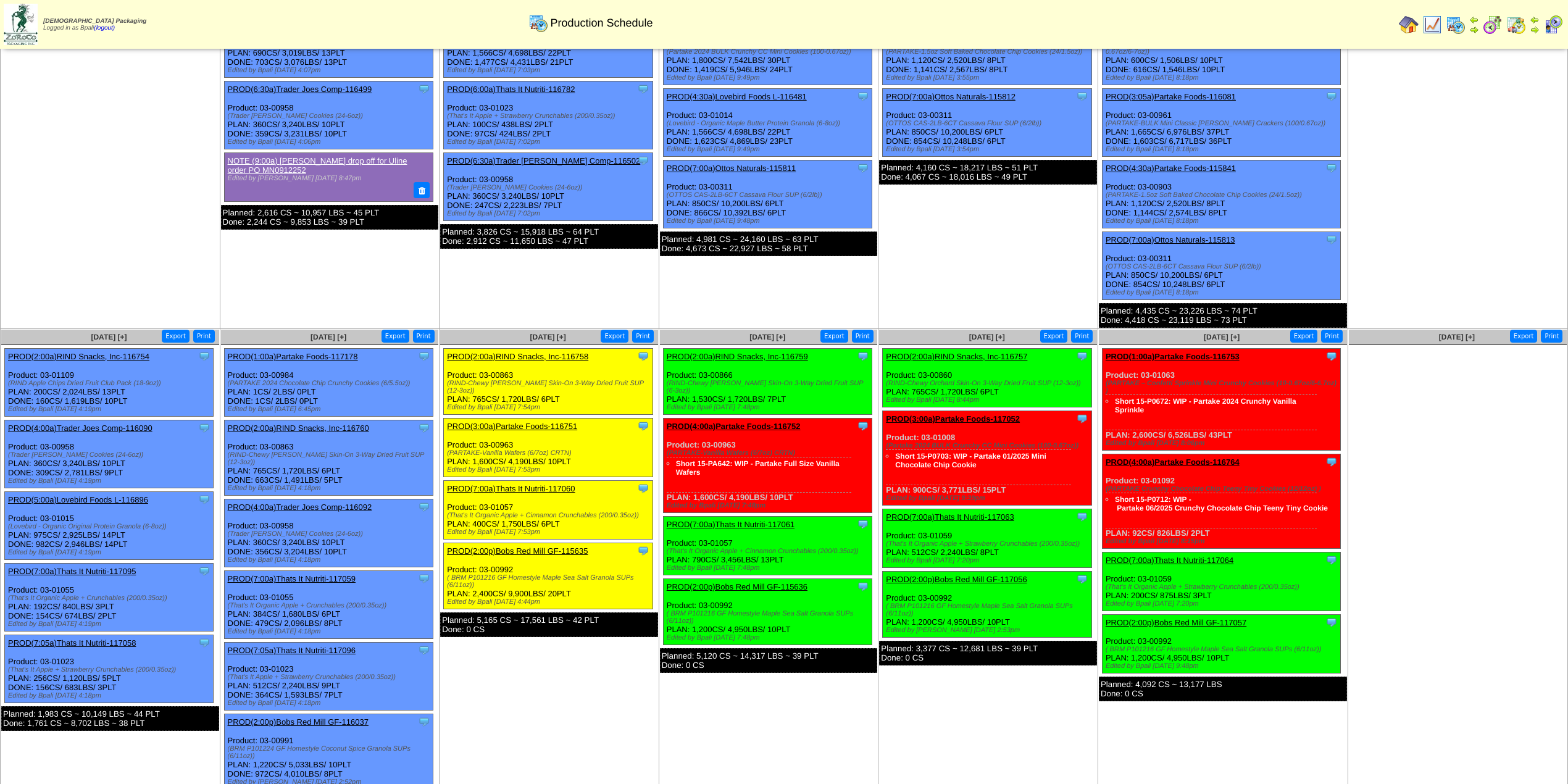
click at [745, 519] on link "PROD(7:00a)Thats It Nutriti-117061" at bounding box center [731, 524] width 128 height 9
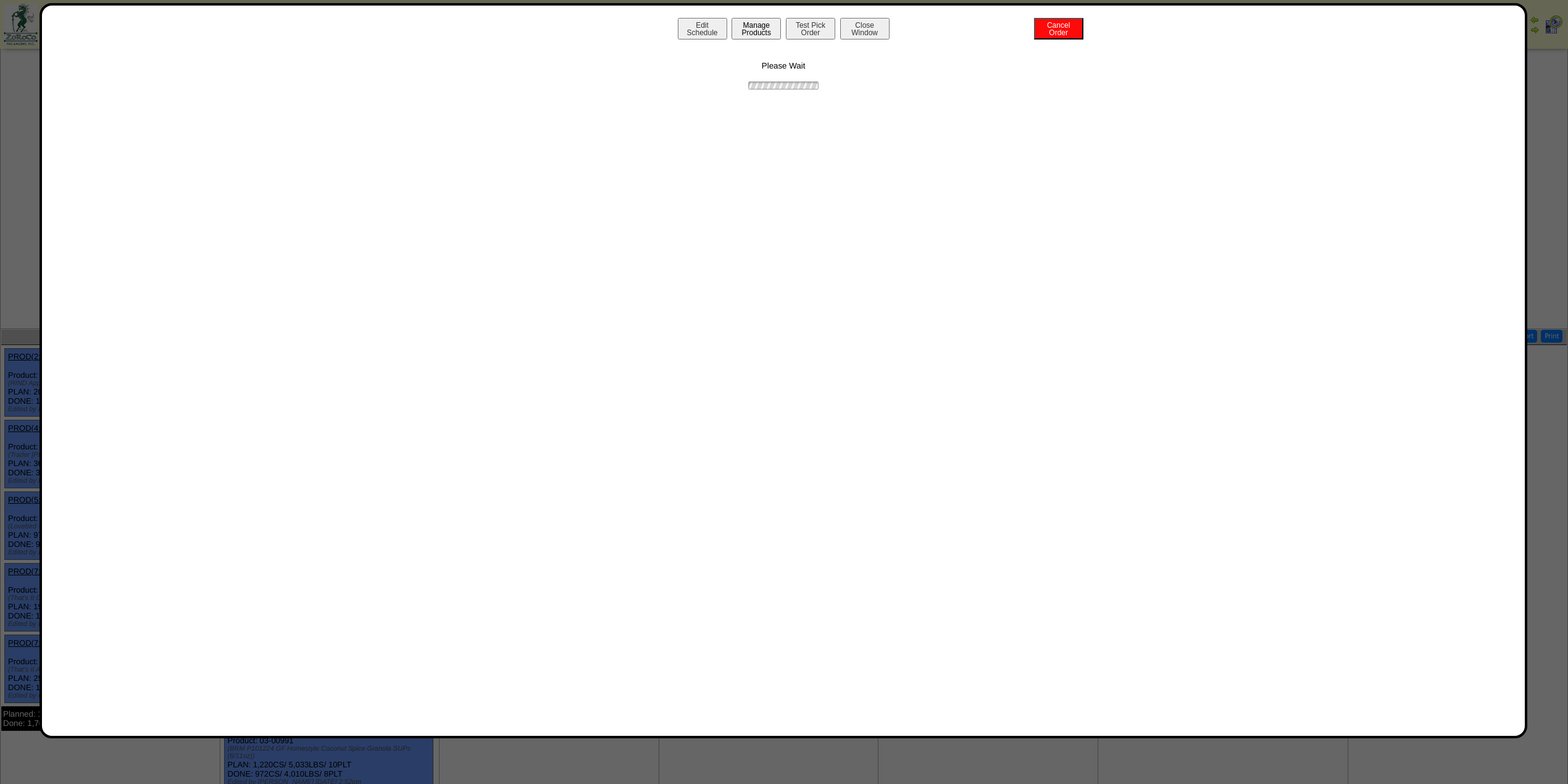
click at [745, 31] on button "Manage Products" at bounding box center [756, 28] width 50 height 21
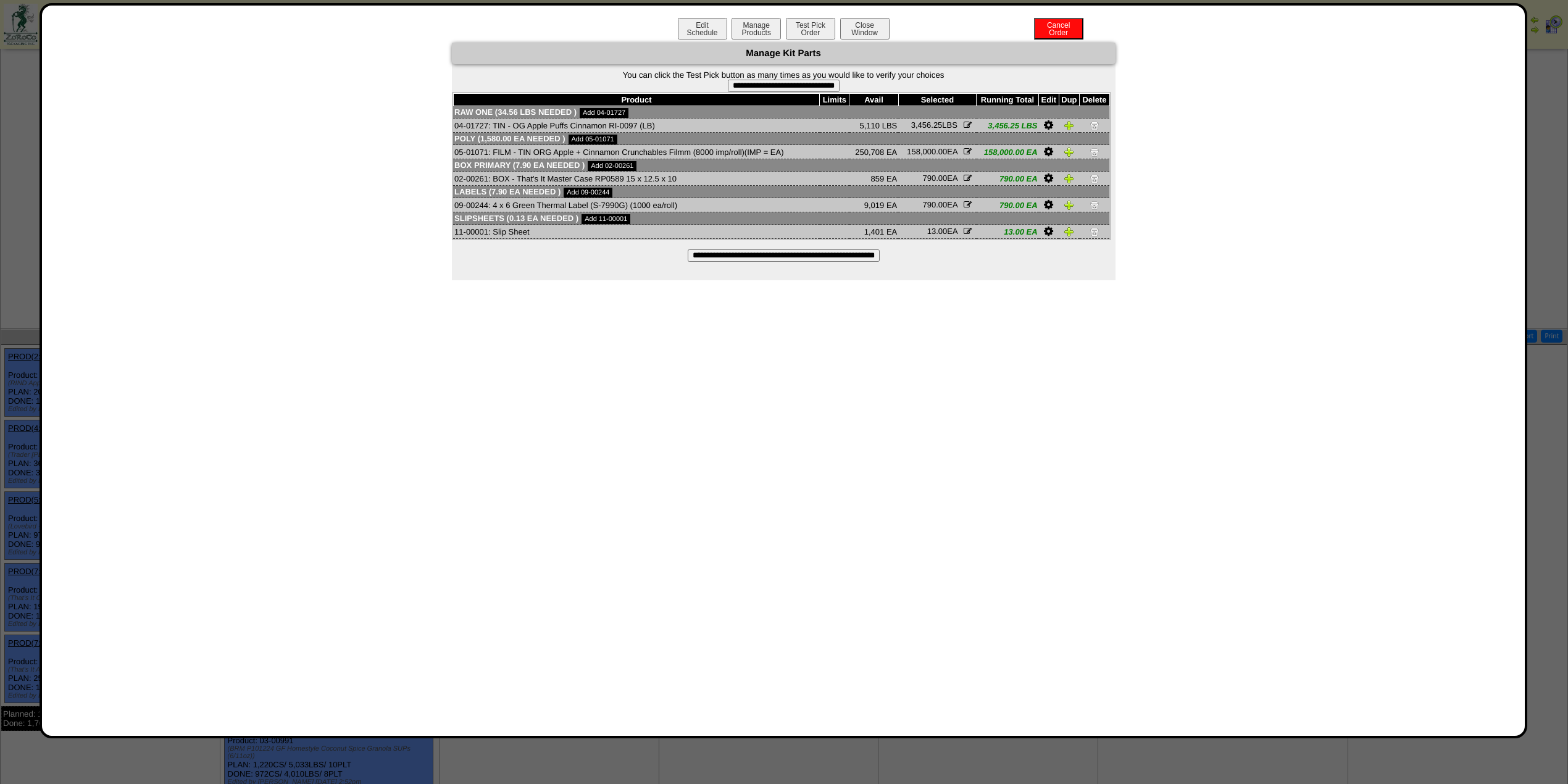
click at [742, 351] on div "**********" at bounding box center [784, 370] width 1458 height 705
click at [873, 30] on button "Close Window" at bounding box center [865, 28] width 50 height 21
